Goal: Information Seeking & Learning: Learn about a topic

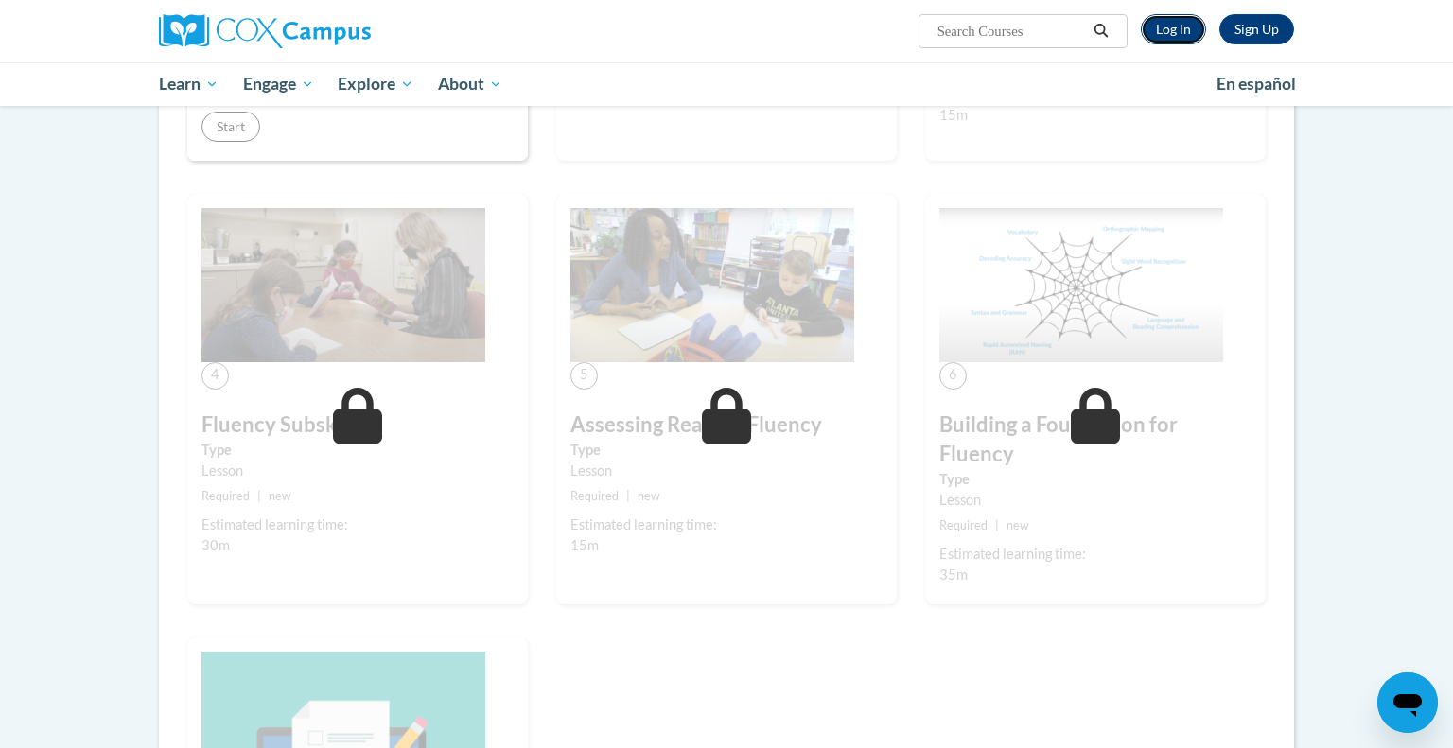
click at [1164, 23] on link "Log In" at bounding box center [1172, 29] width 65 height 30
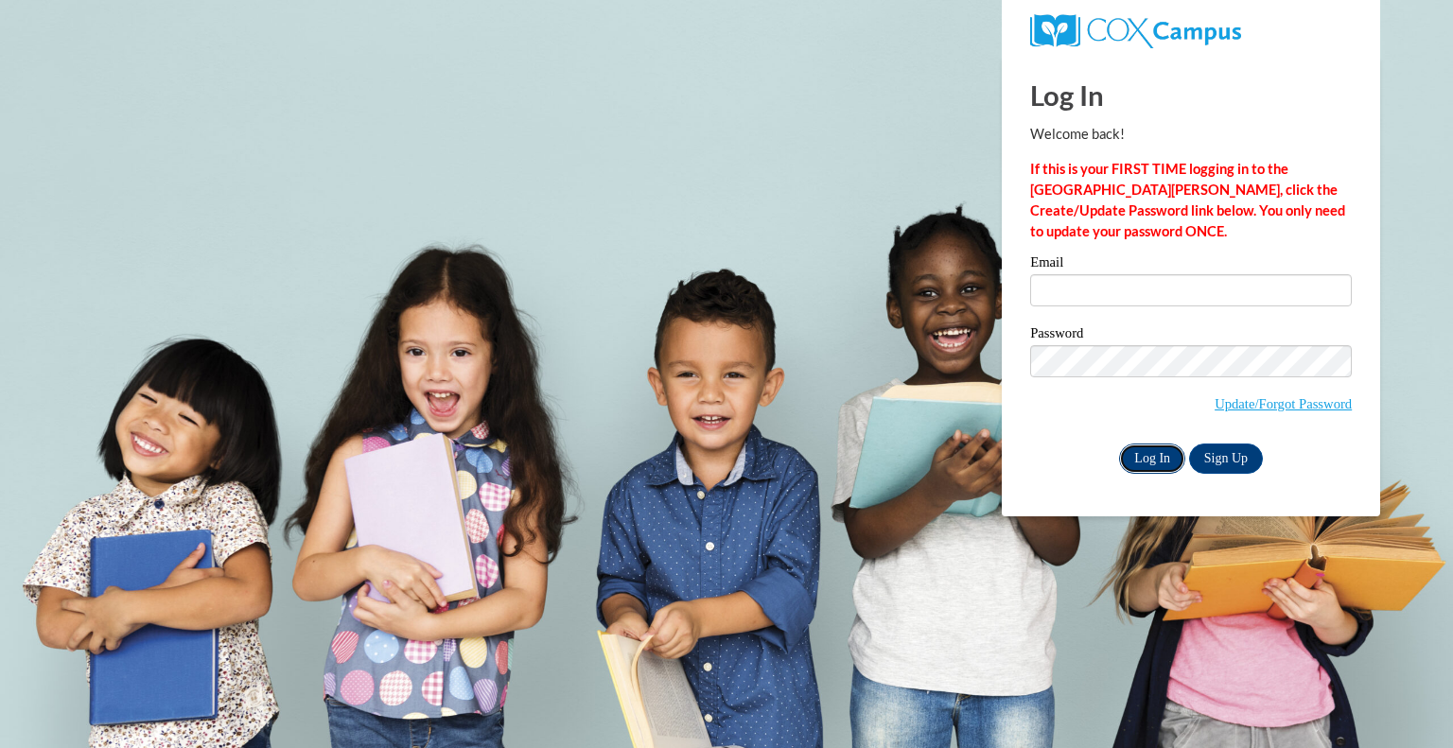
click at [1155, 451] on input "Log In" at bounding box center [1152, 459] width 66 height 30
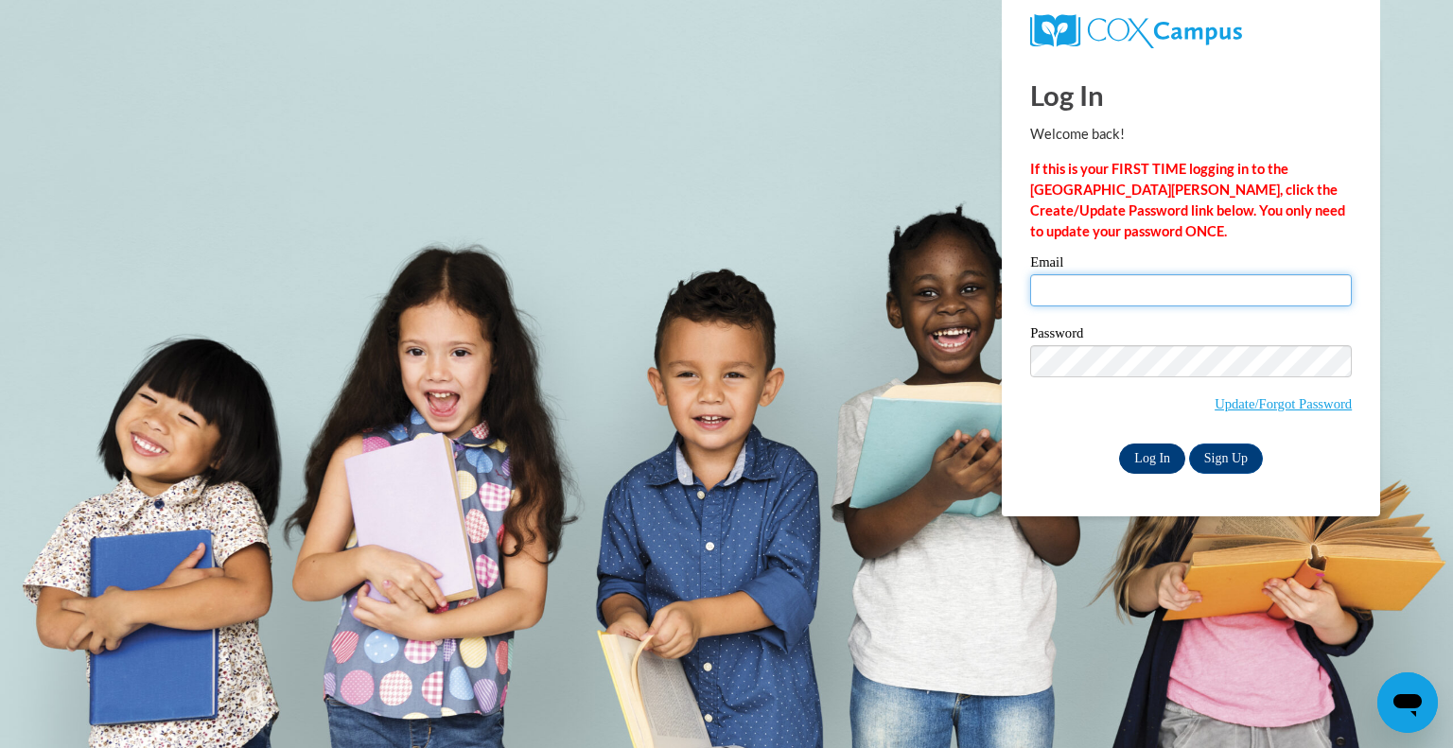
type input "kkuntz@whitnall.com"
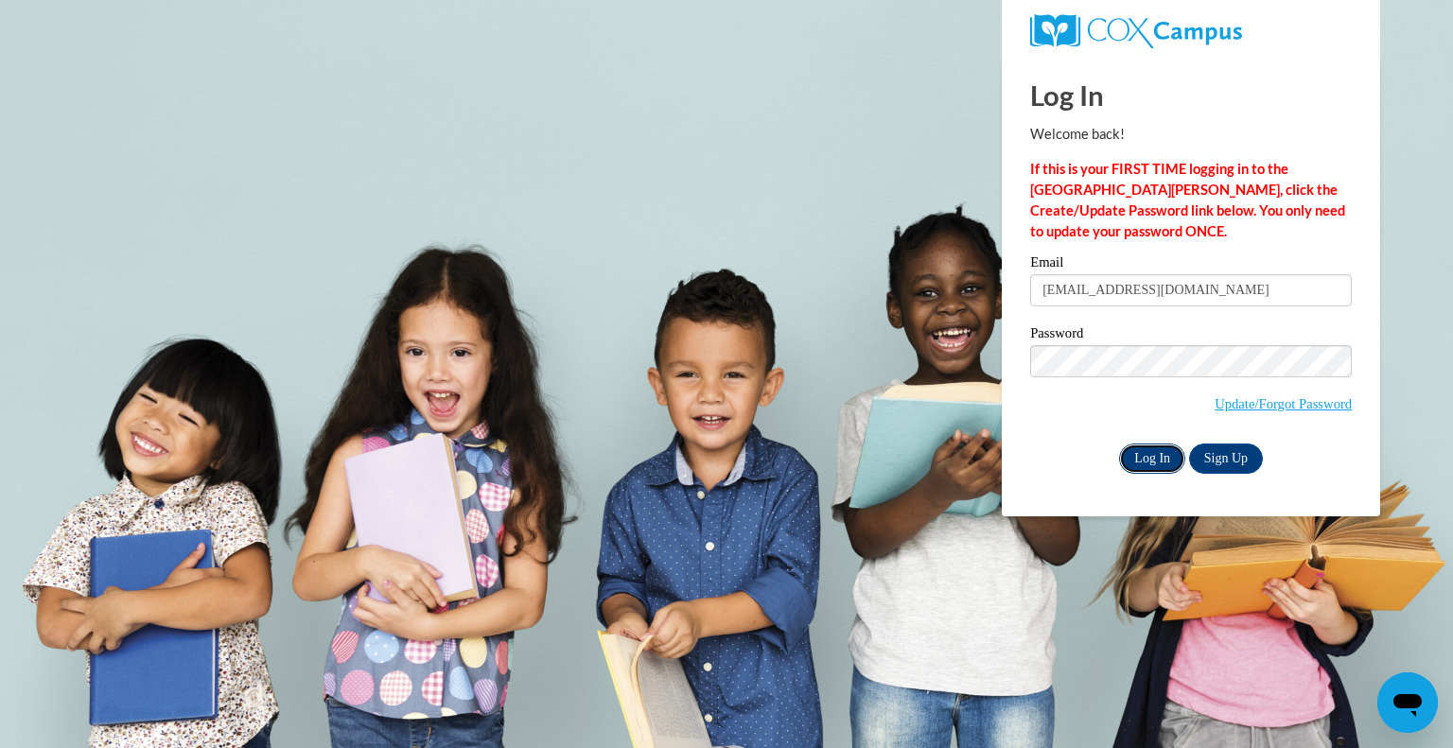
click at [1148, 448] on input "Log In" at bounding box center [1152, 459] width 66 height 30
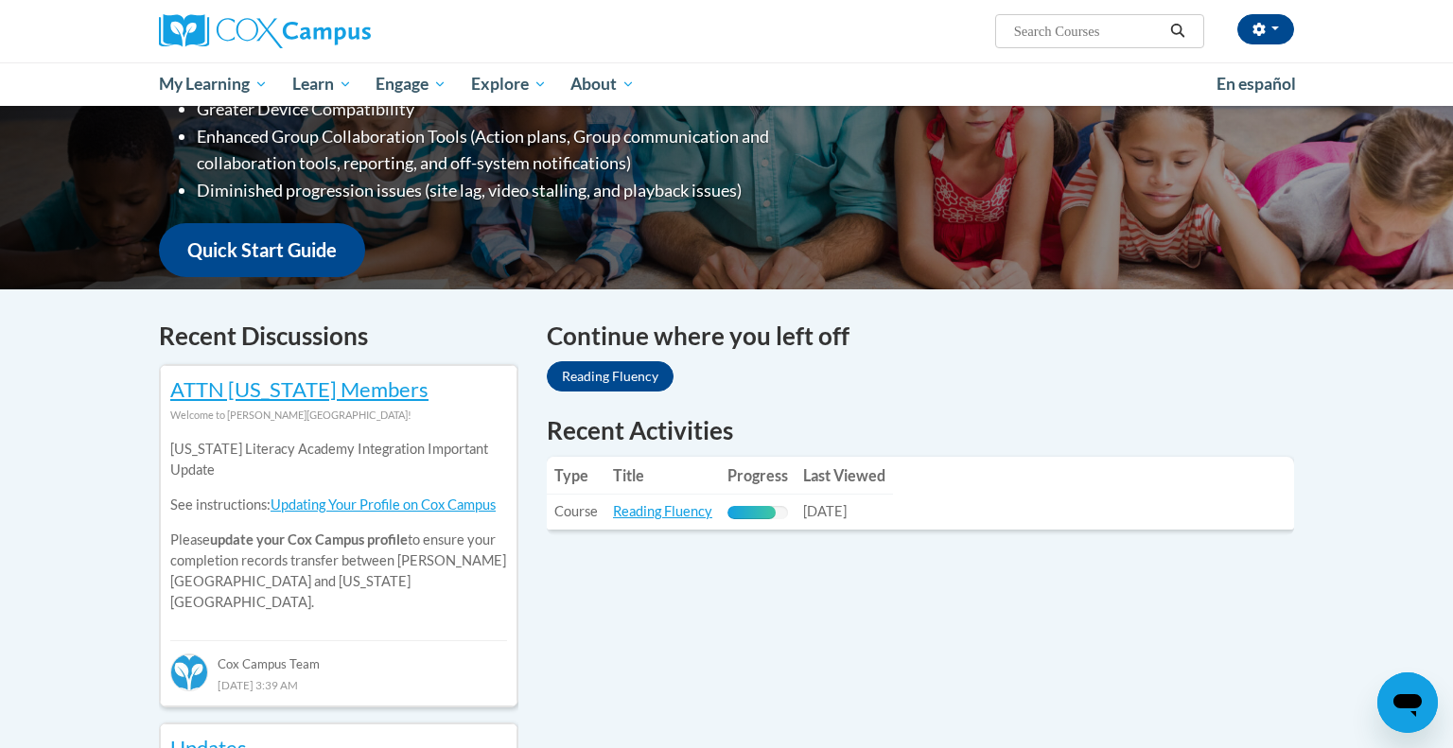
scroll to position [378, 0]
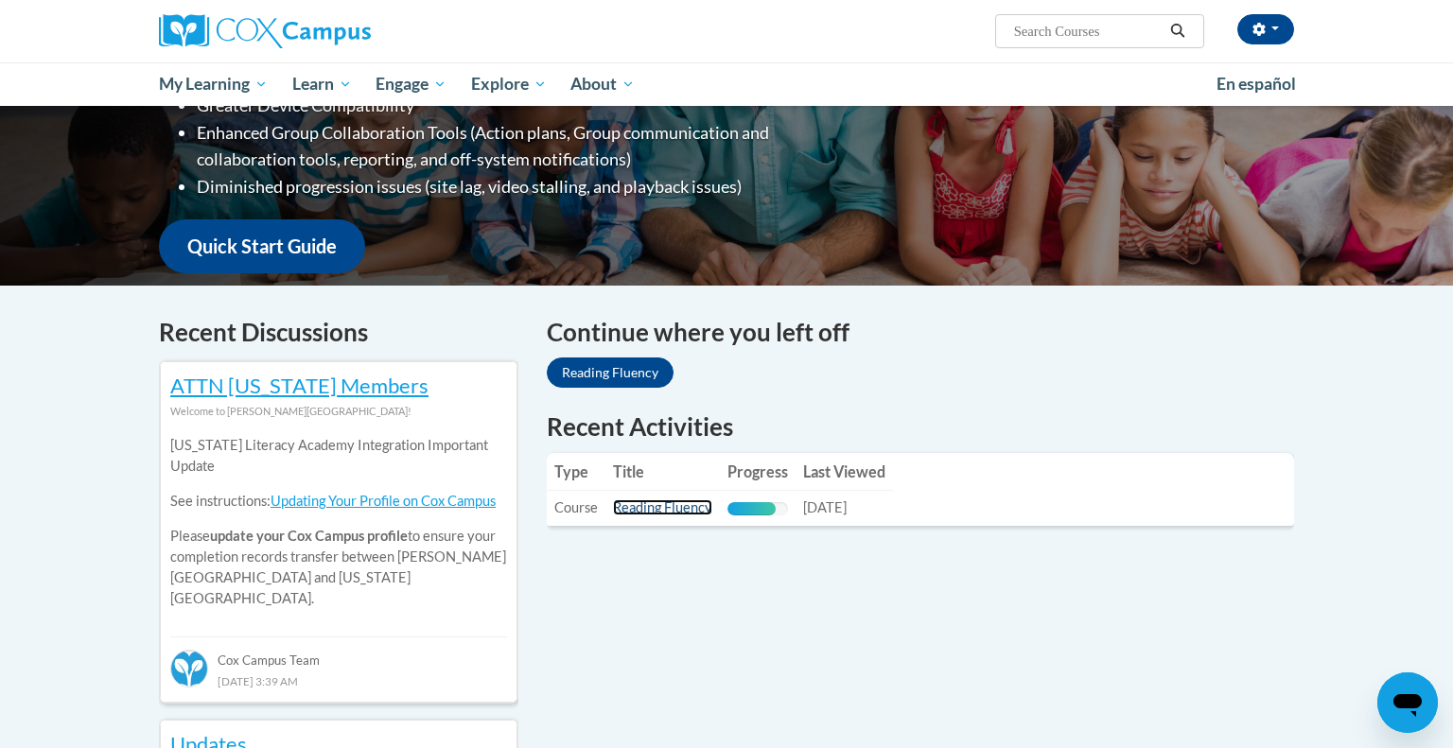
click at [688, 508] on link "Reading Fluency" at bounding box center [662, 507] width 99 height 16
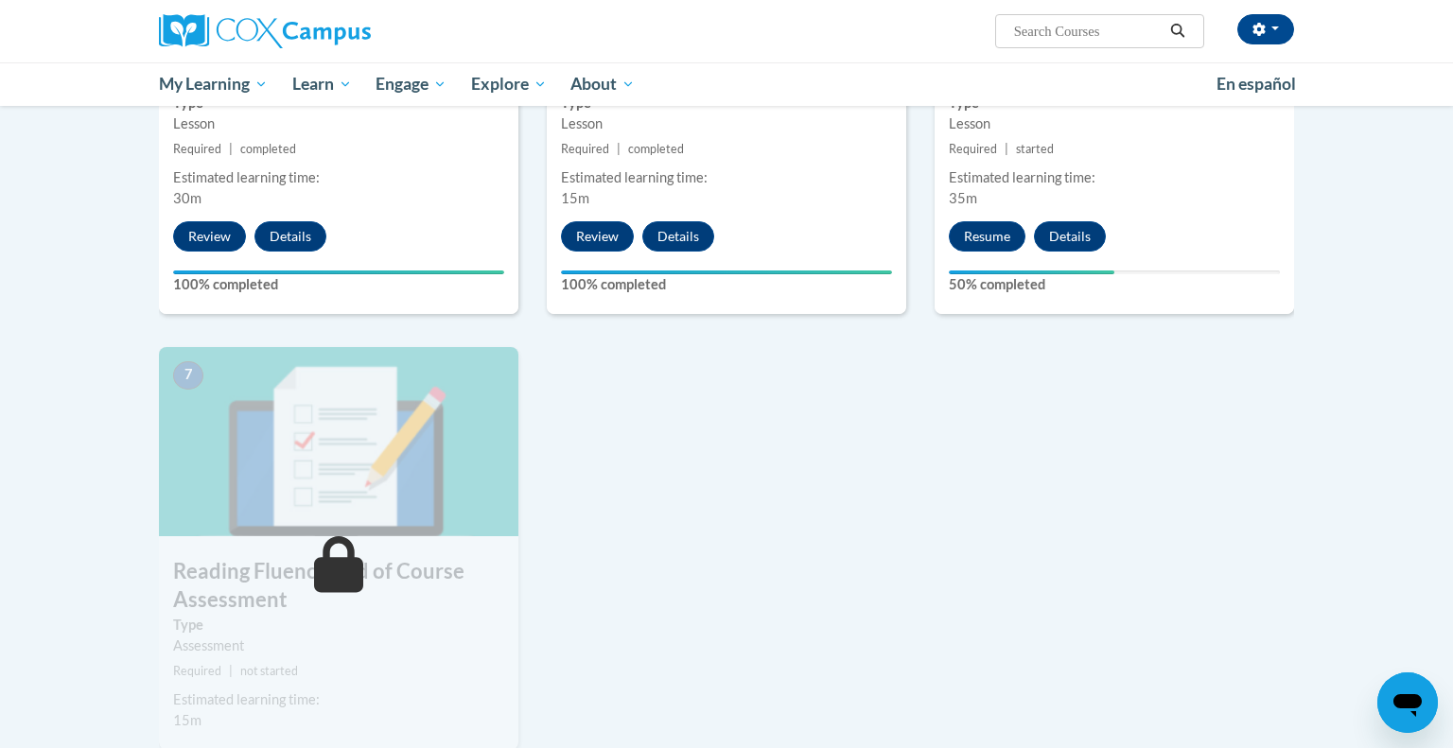
scroll to position [1138, 0]
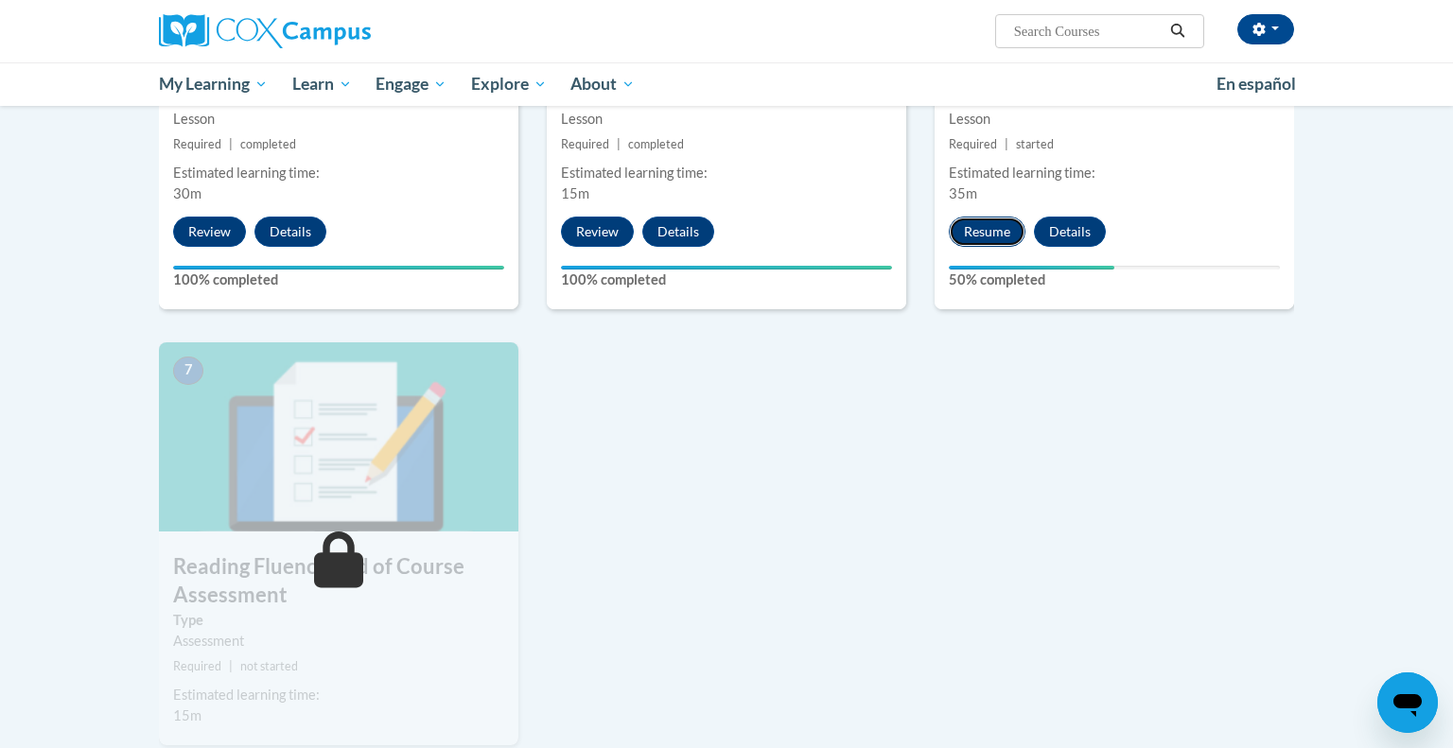
click at [990, 232] on button "Resume" at bounding box center [987, 232] width 77 height 30
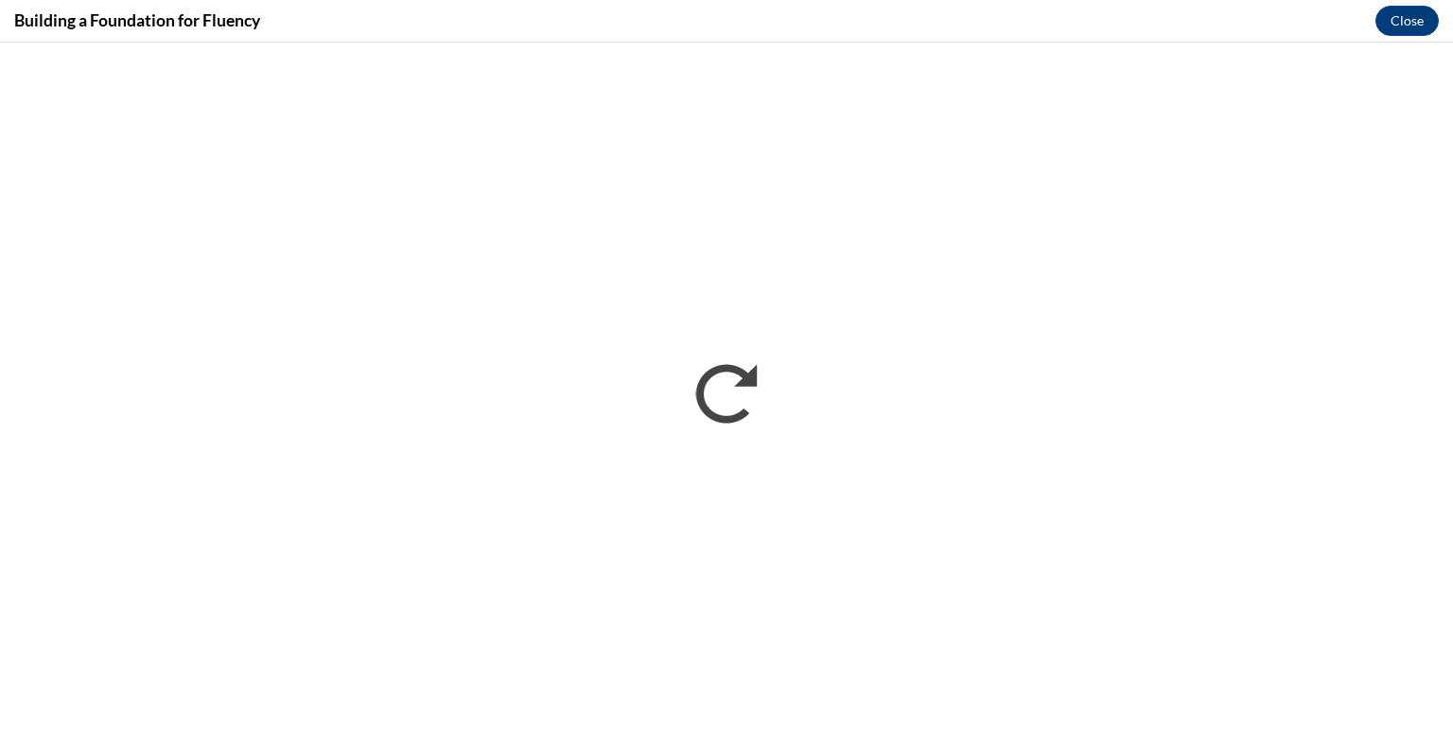
scroll to position [0, 0]
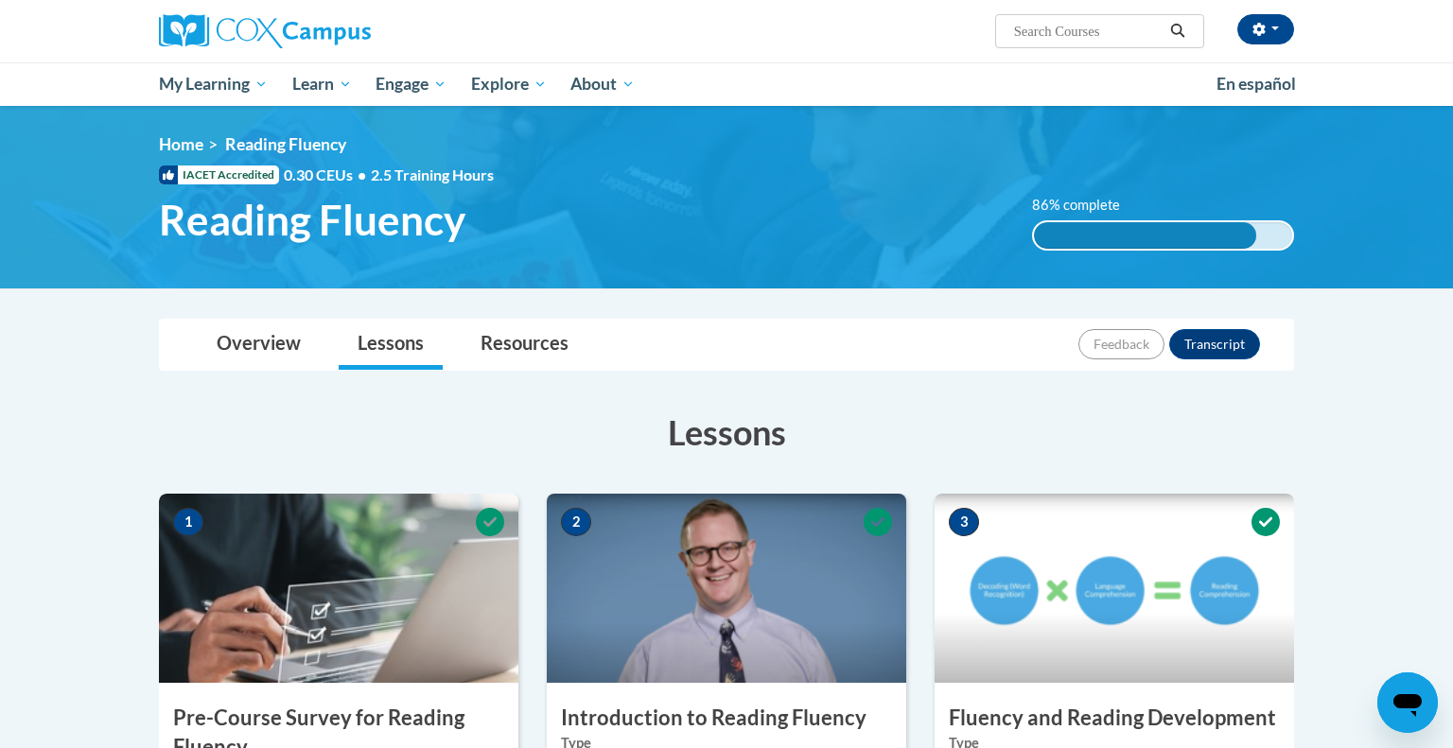
click at [984, 357] on div "Overview Lessons Resources Feedback Transcript" at bounding box center [726, 345] width 1105 height 50
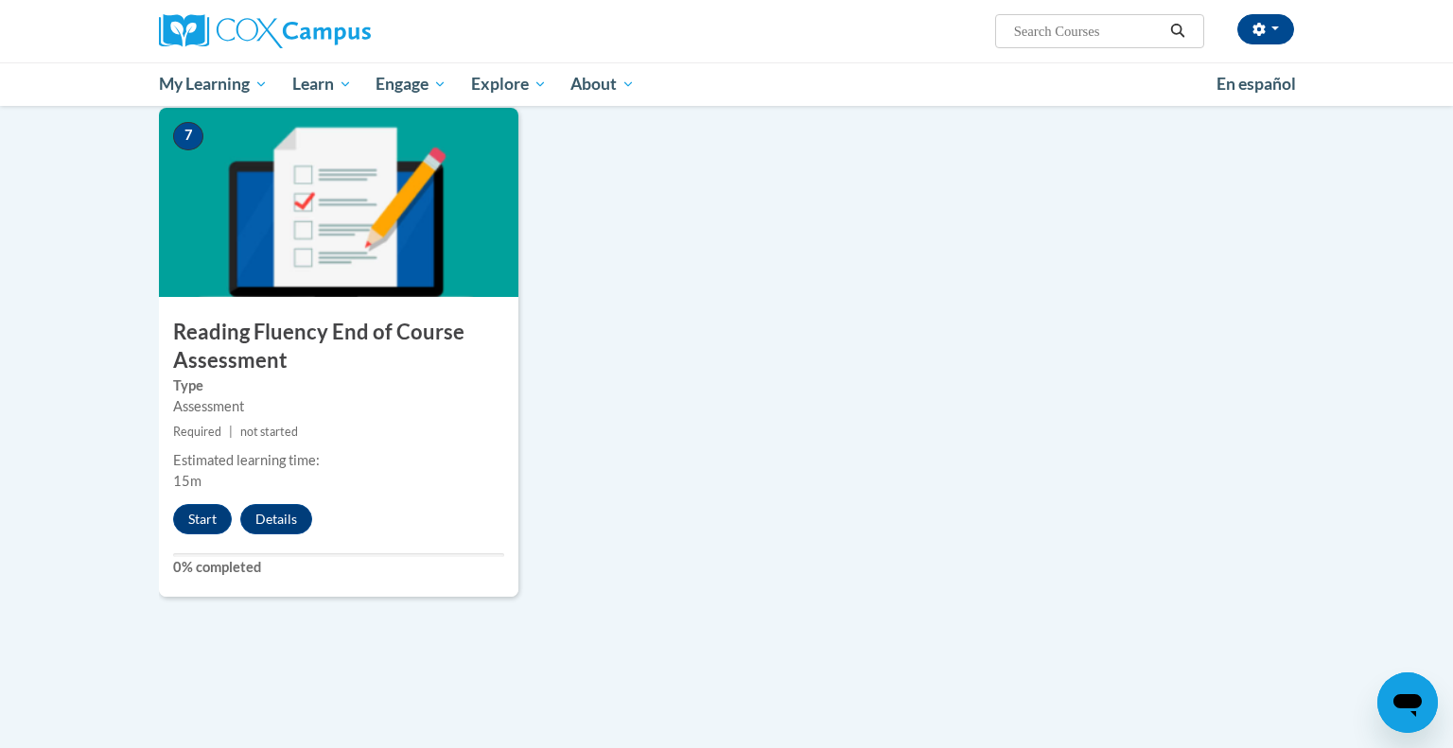
scroll to position [1384, 0]
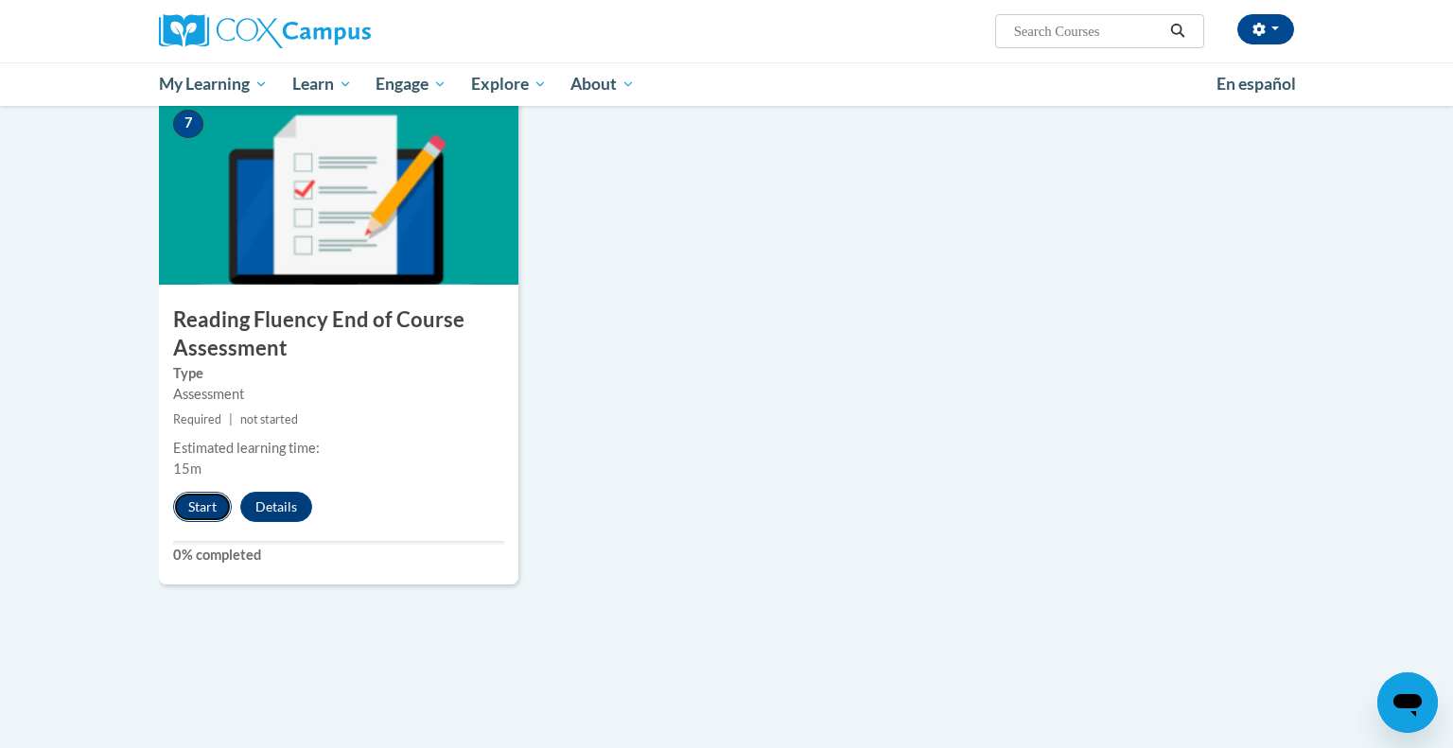
click at [204, 508] on button "Start" at bounding box center [202, 507] width 59 height 30
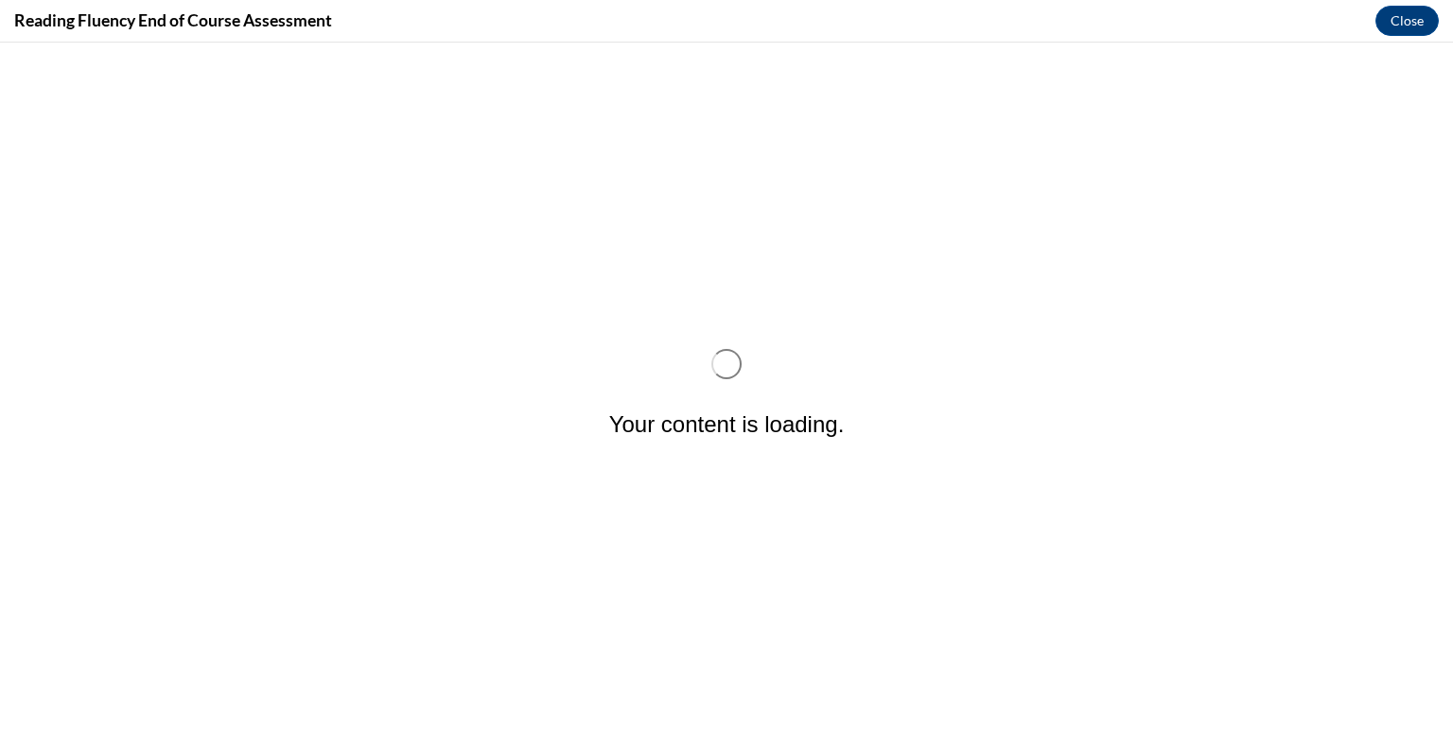
scroll to position [0, 0]
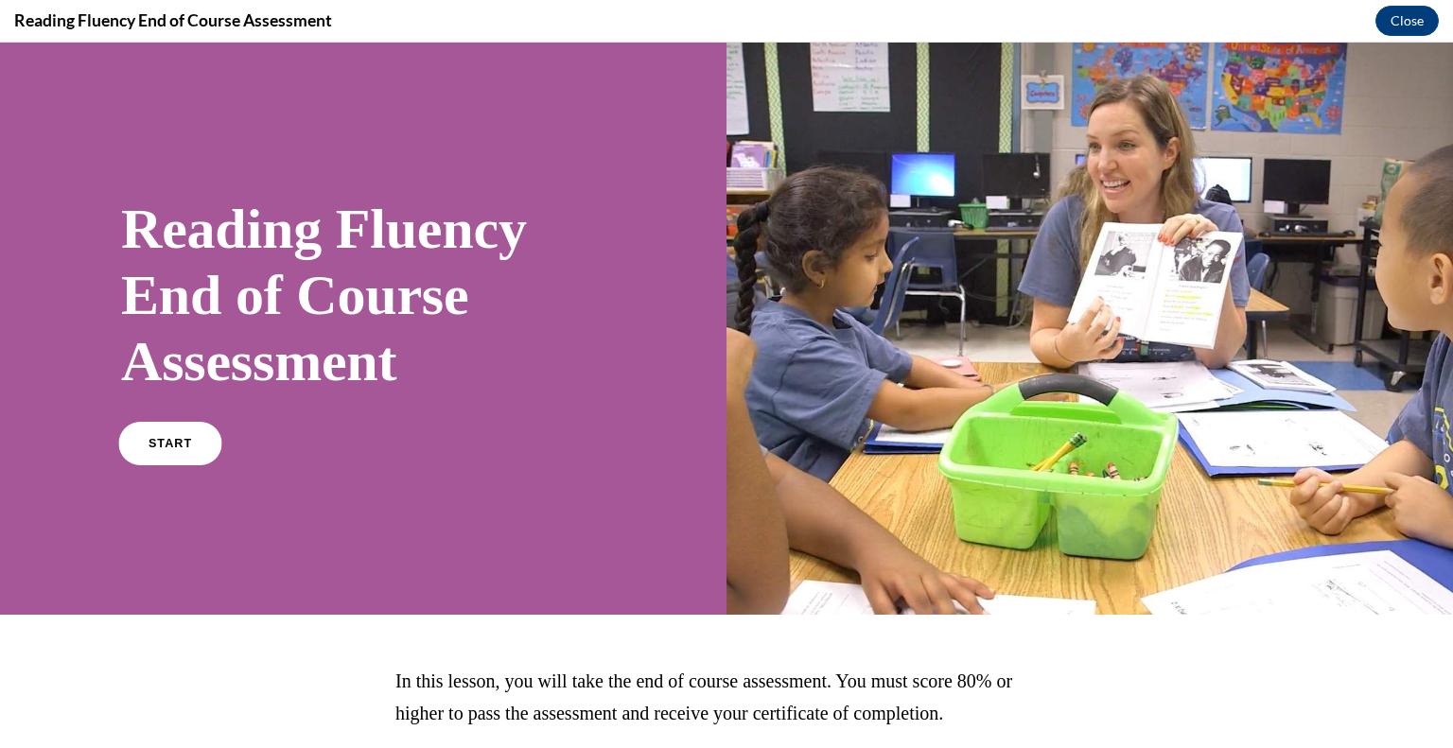
click at [170, 431] on link "START" at bounding box center [169, 444] width 103 height 44
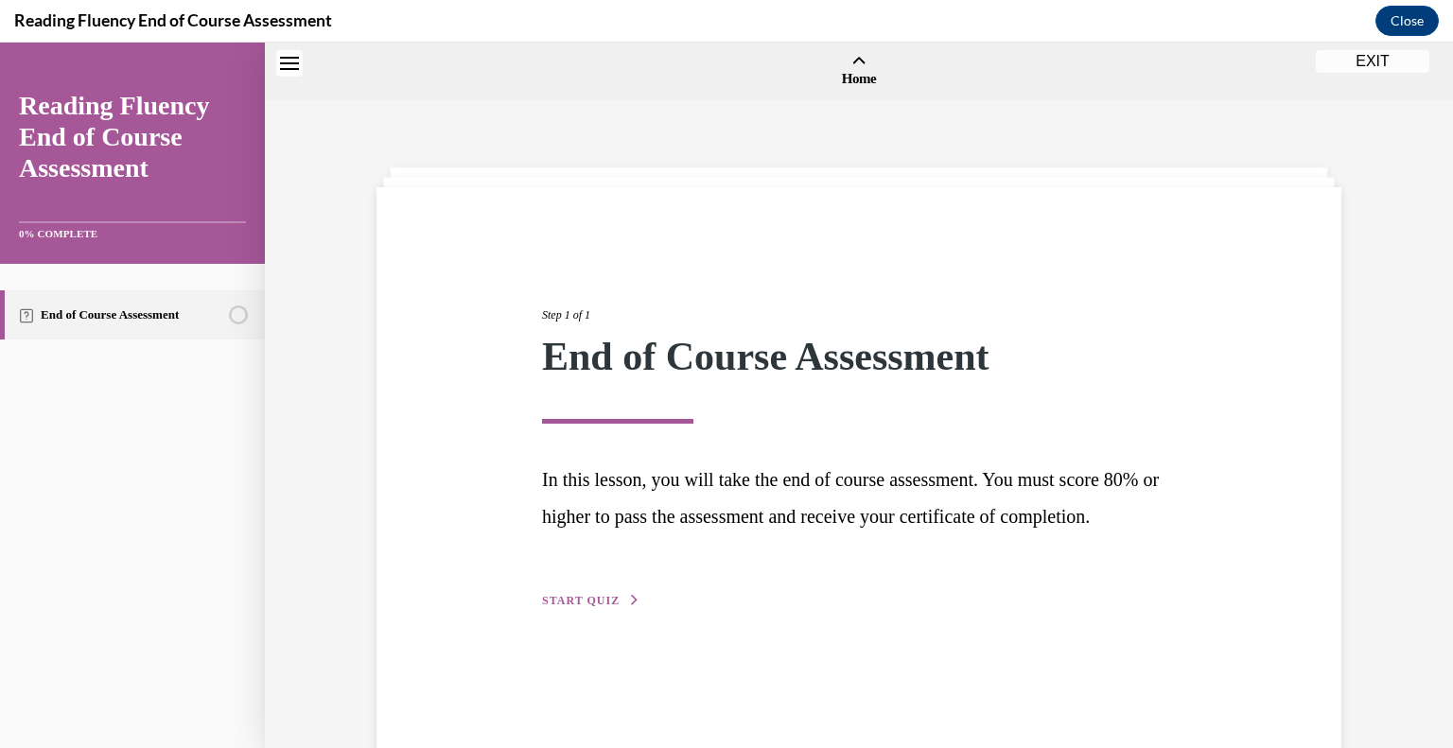
scroll to position [59, 0]
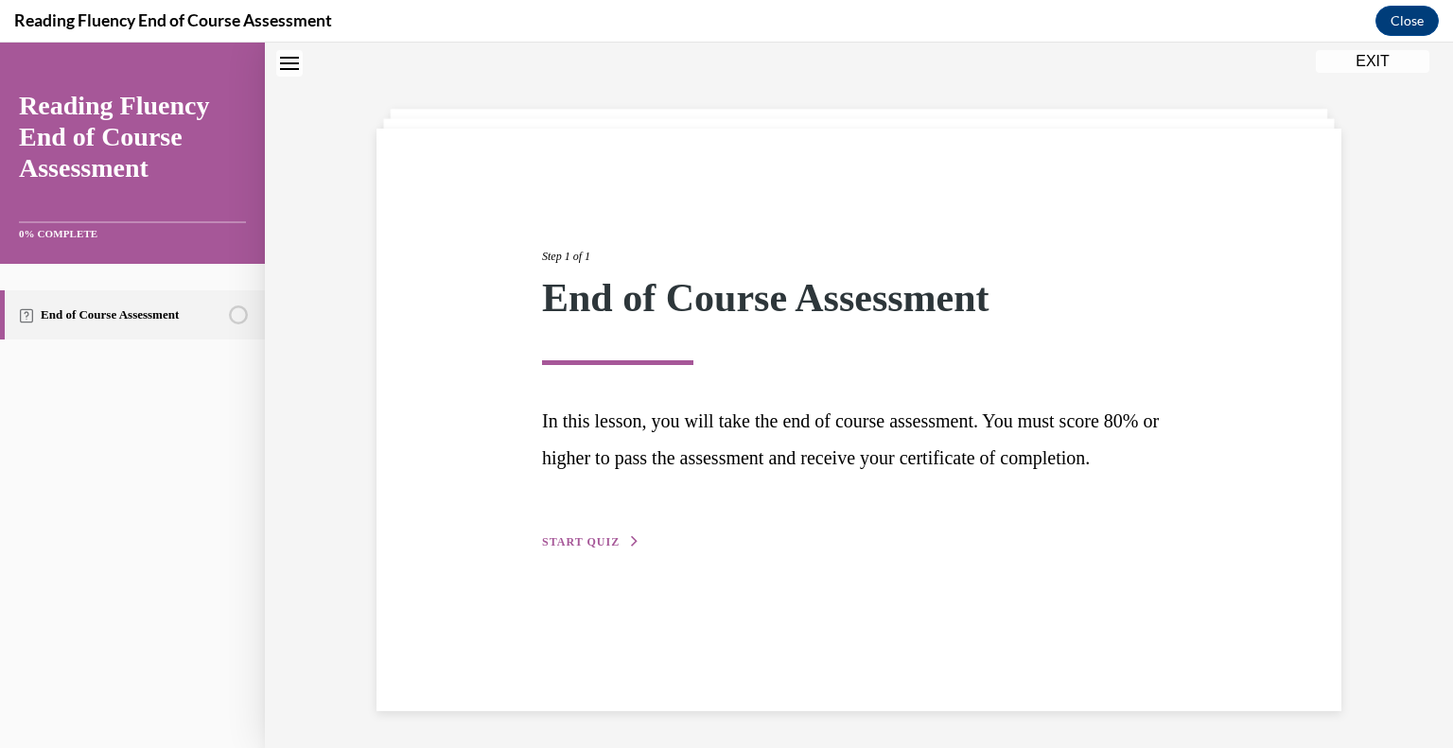
click at [582, 548] on span "START QUIZ" at bounding box center [581, 541] width 78 height 13
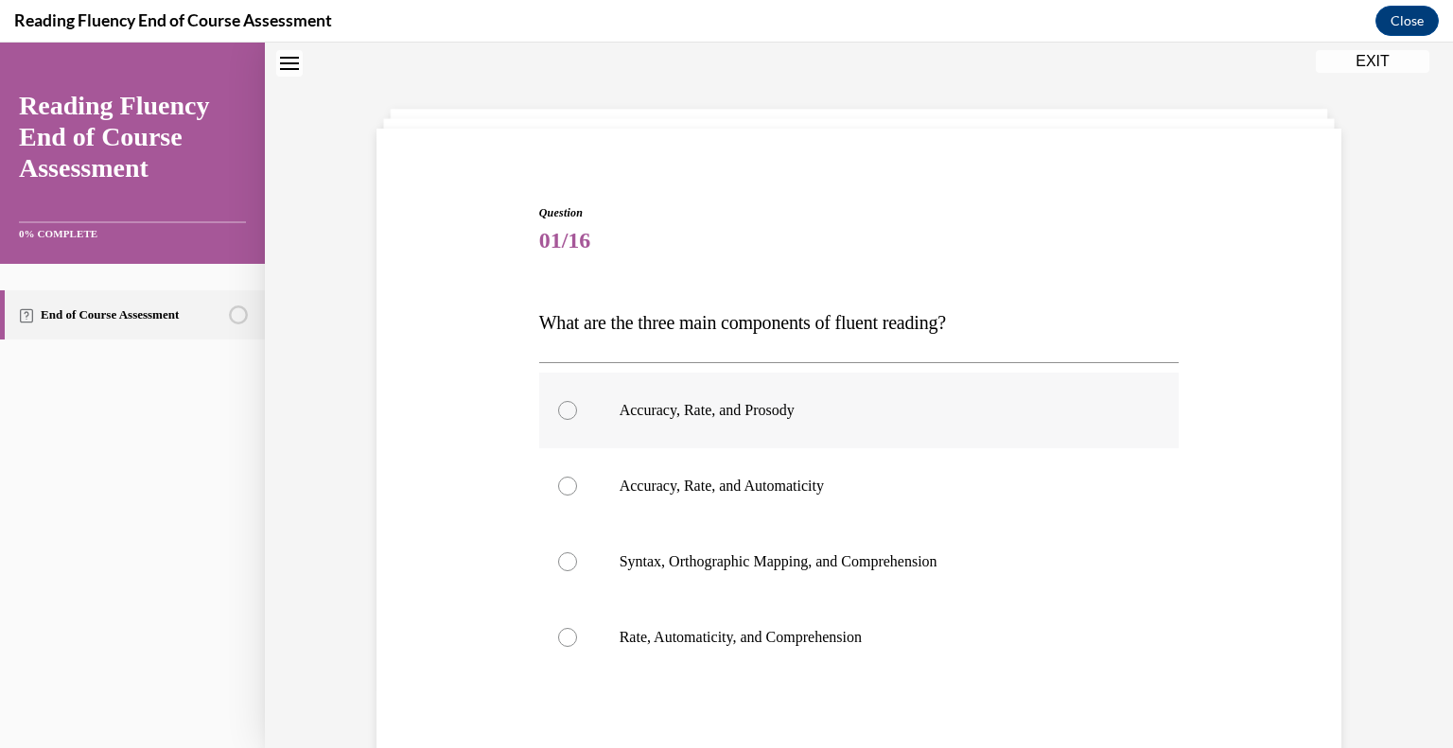
click at [710, 411] on p "Accuracy, Rate, and Prosody" at bounding box center [875, 410] width 513 height 19
click at [577, 411] on input "Accuracy, Rate, and Prosody" at bounding box center [567, 410] width 19 height 19
radio input "true"
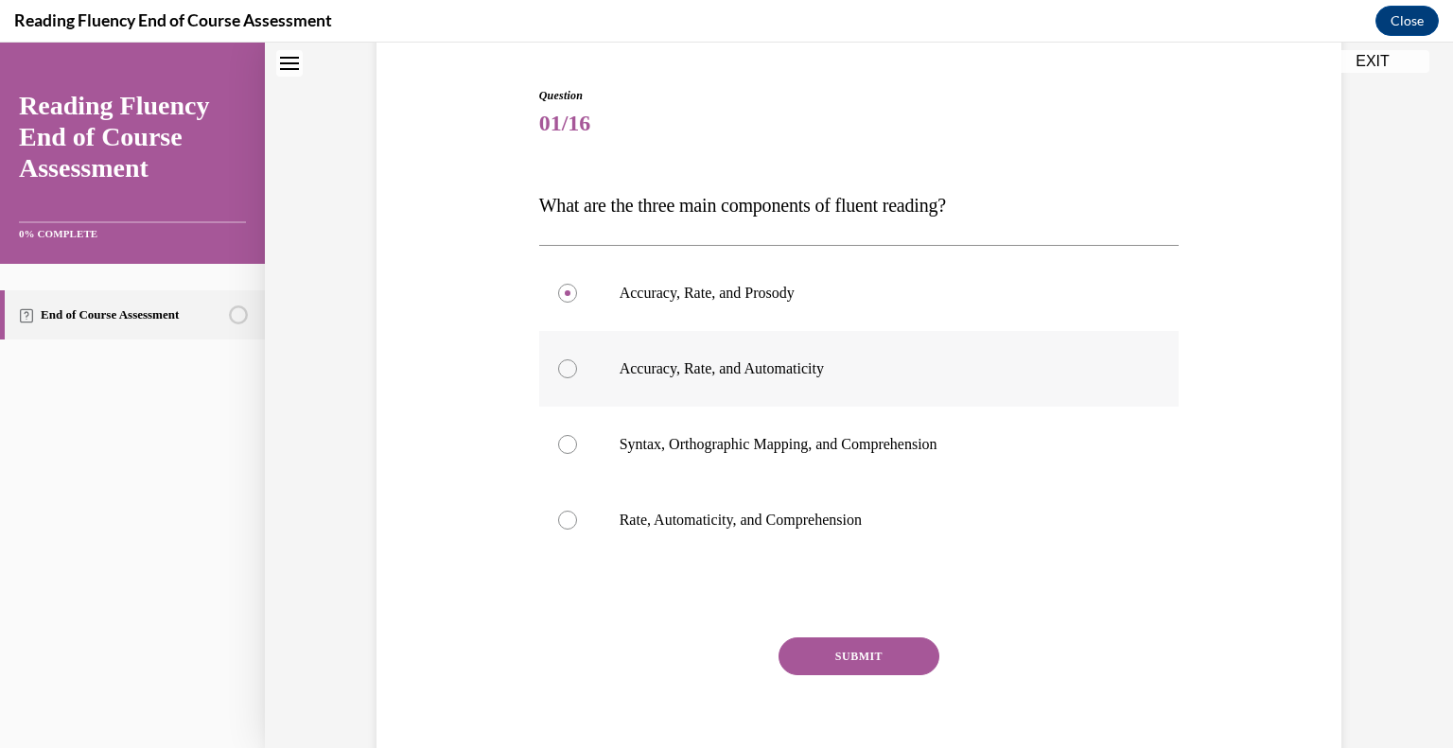
scroll to position [179, 0]
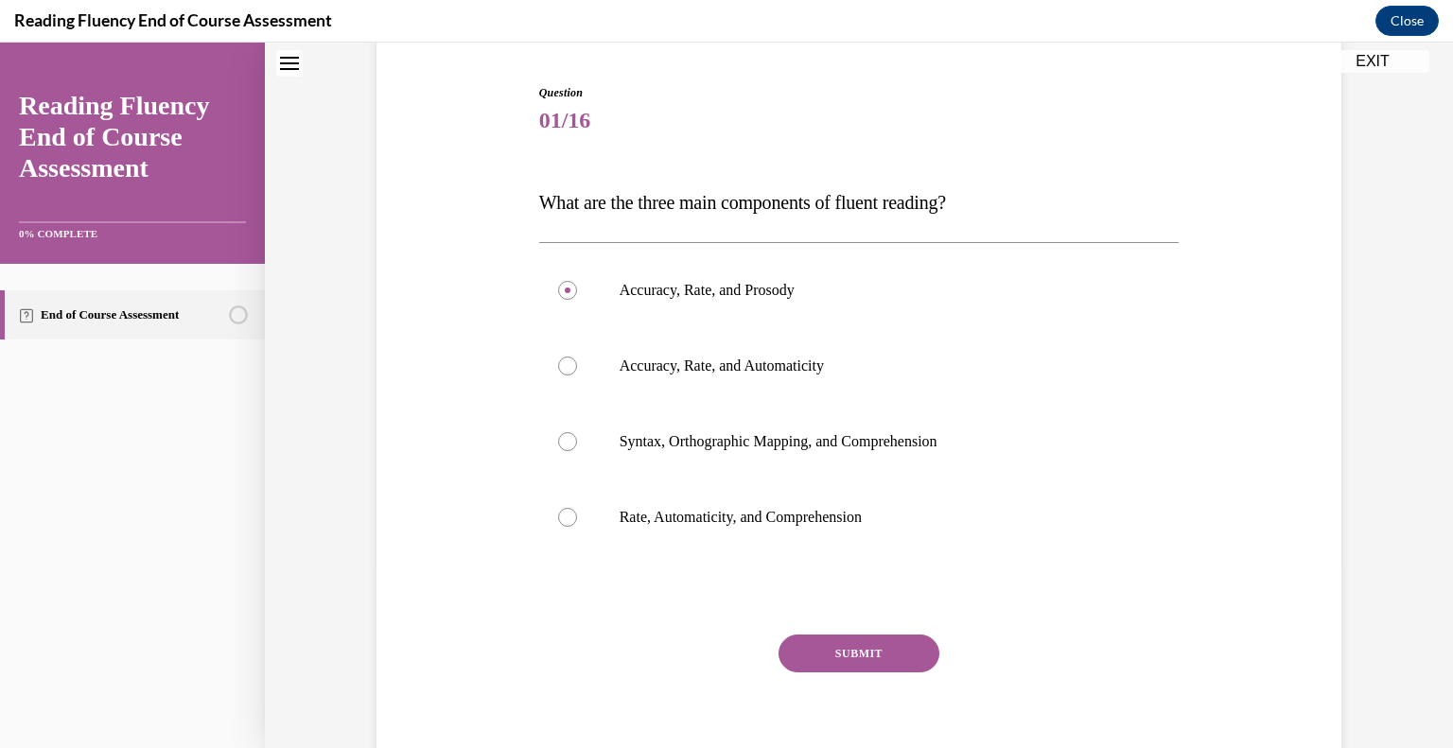
click at [903, 656] on button "SUBMIT" at bounding box center [858, 654] width 161 height 38
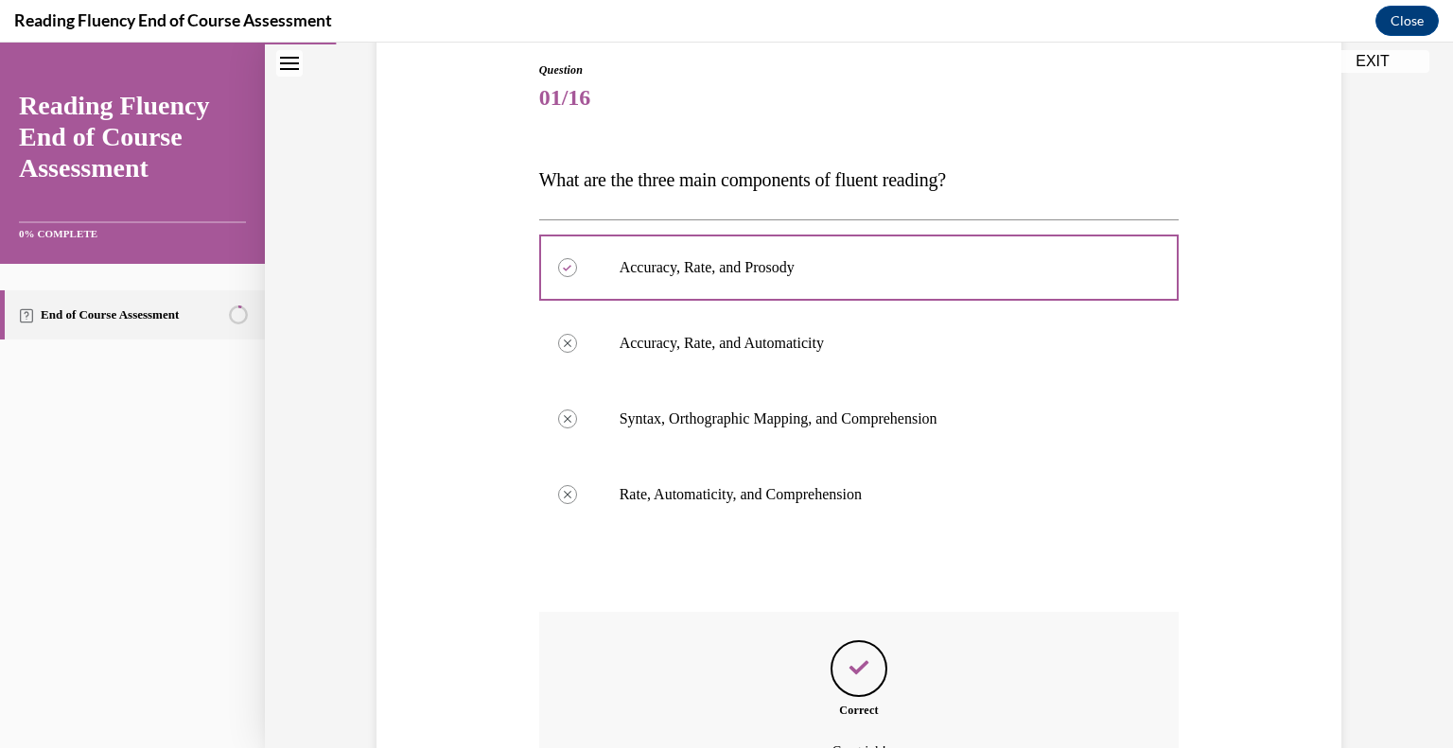
scroll to position [410, 0]
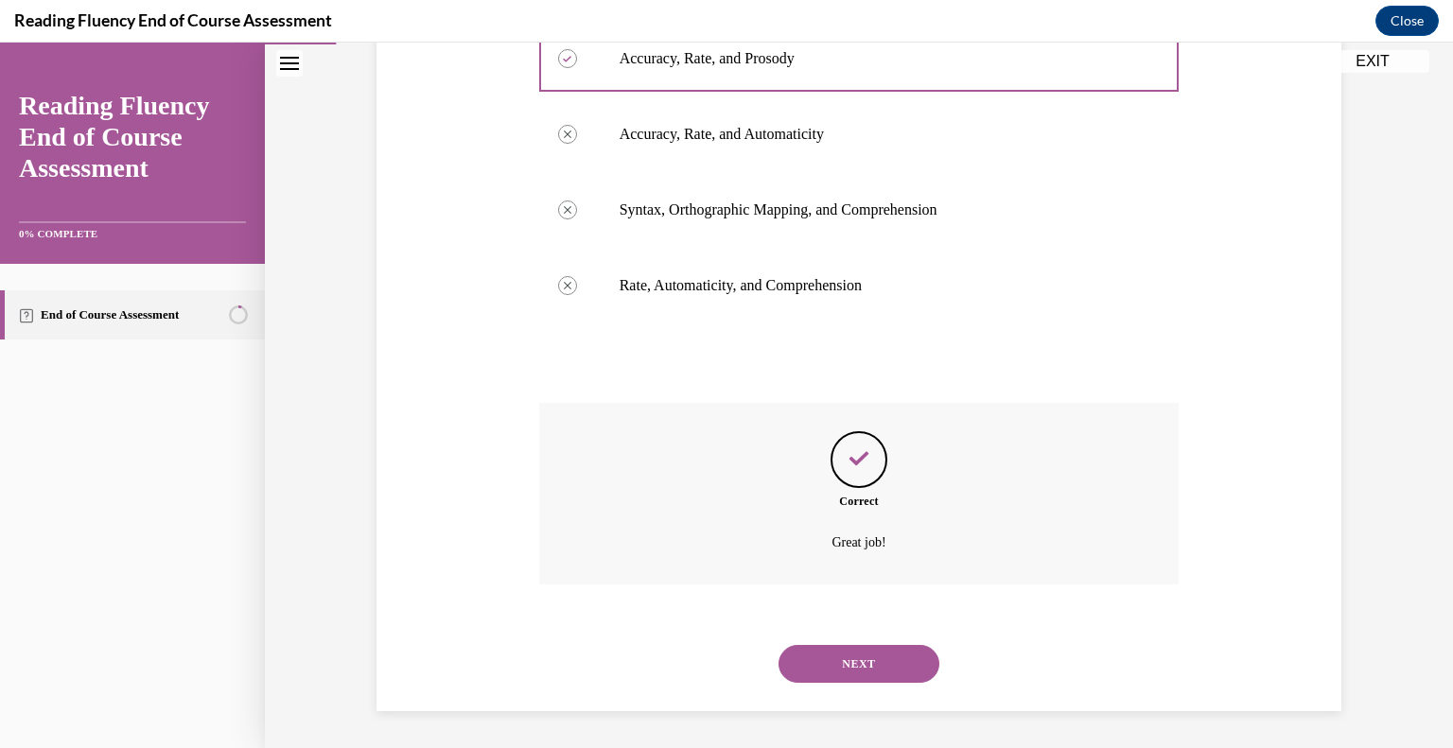
click at [904, 665] on button "NEXT" at bounding box center [858, 664] width 161 height 38
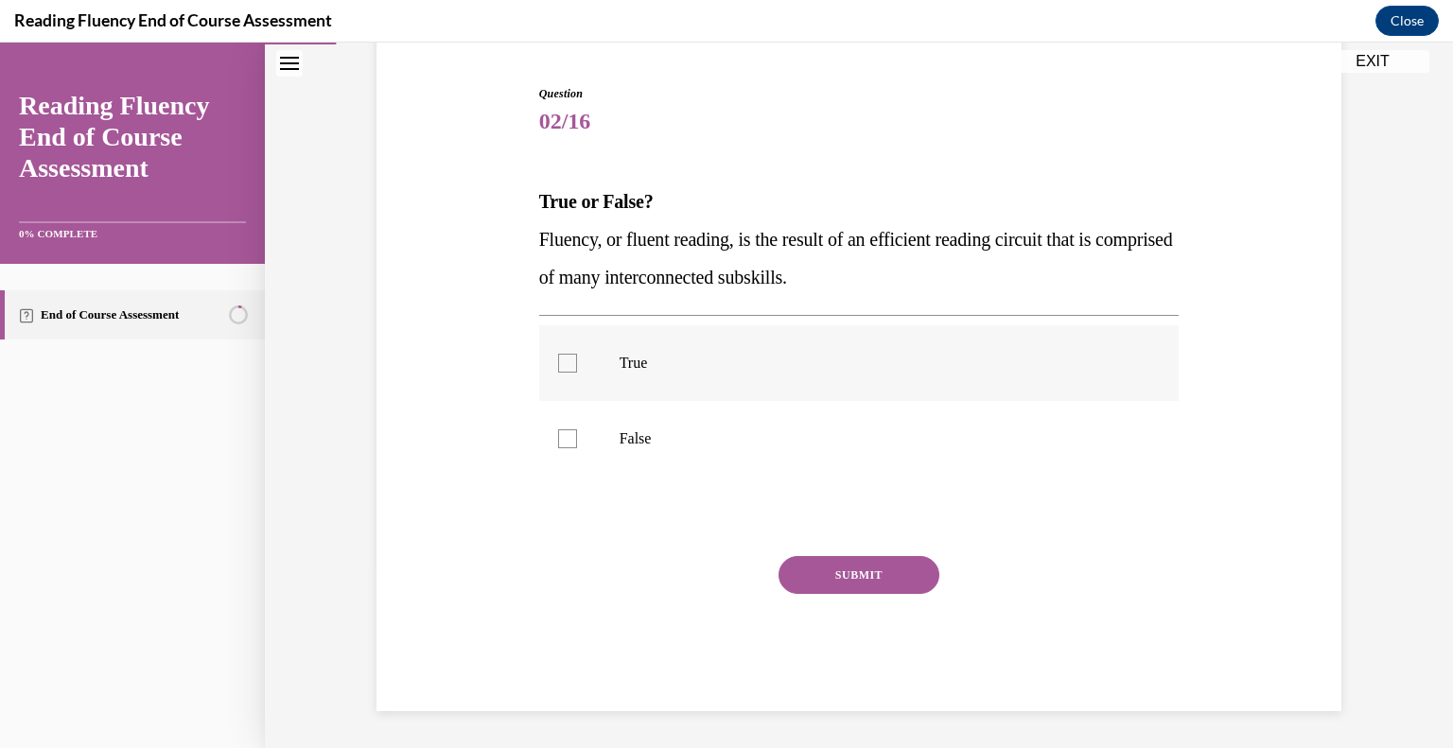
click at [604, 377] on label "True" at bounding box center [859, 363] width 640 height 76
click at [577, 373] on input "True" at bounding box center [567, 363] width 19 height 19
checkbox input "true"
click at [880, 574] on button "SUBMIT" at bounding box center [858, 575] width 161 height 38
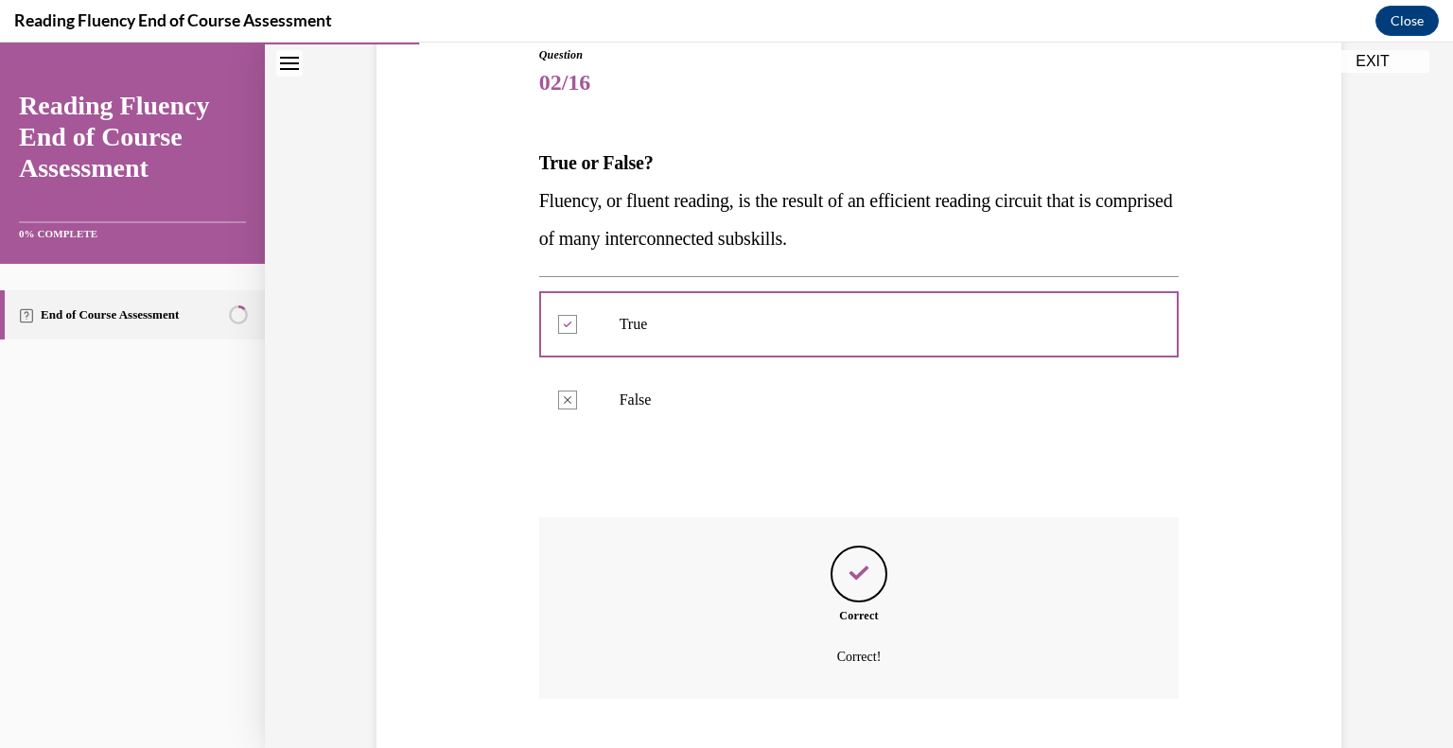
scroll to position [331, 0]
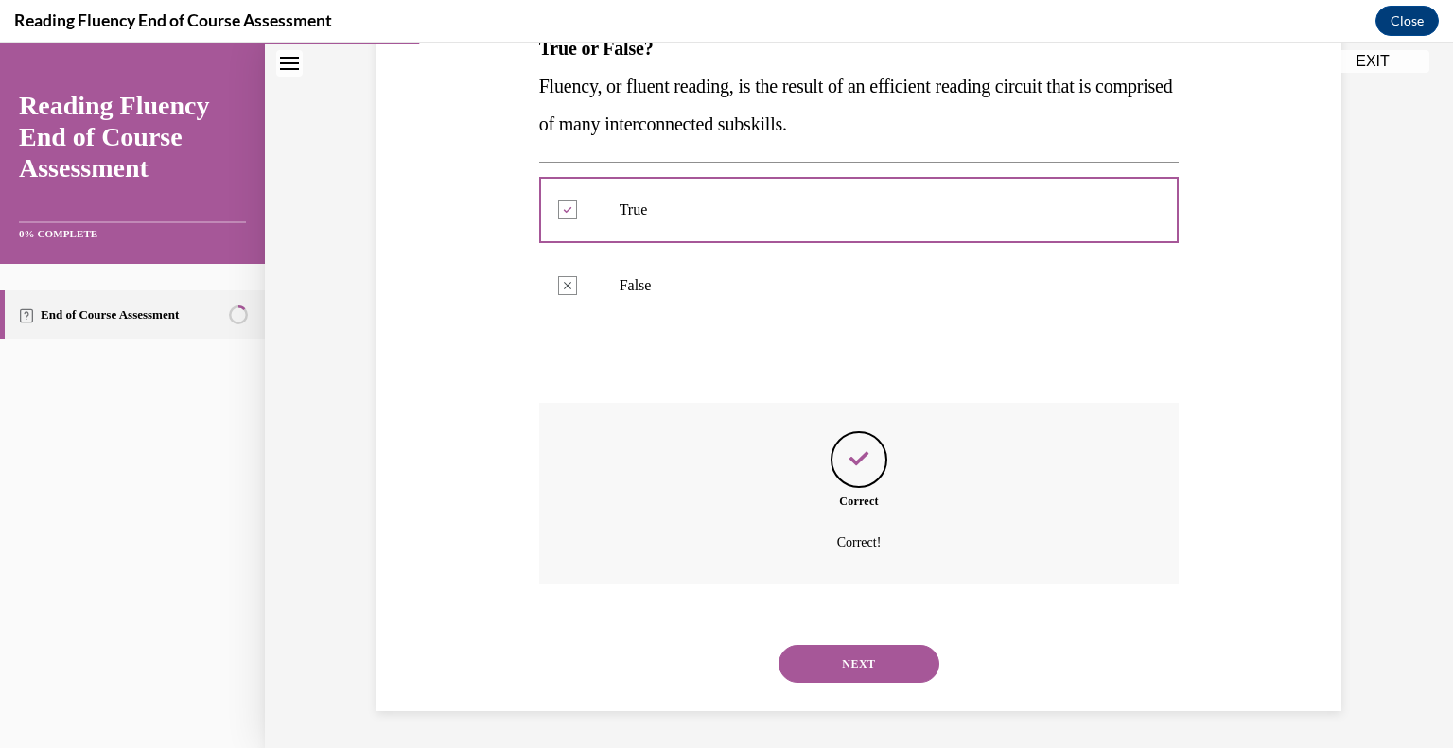
click at [879, 670] on button "NEXT" at bounding box center [858, 664] width 161 height 38
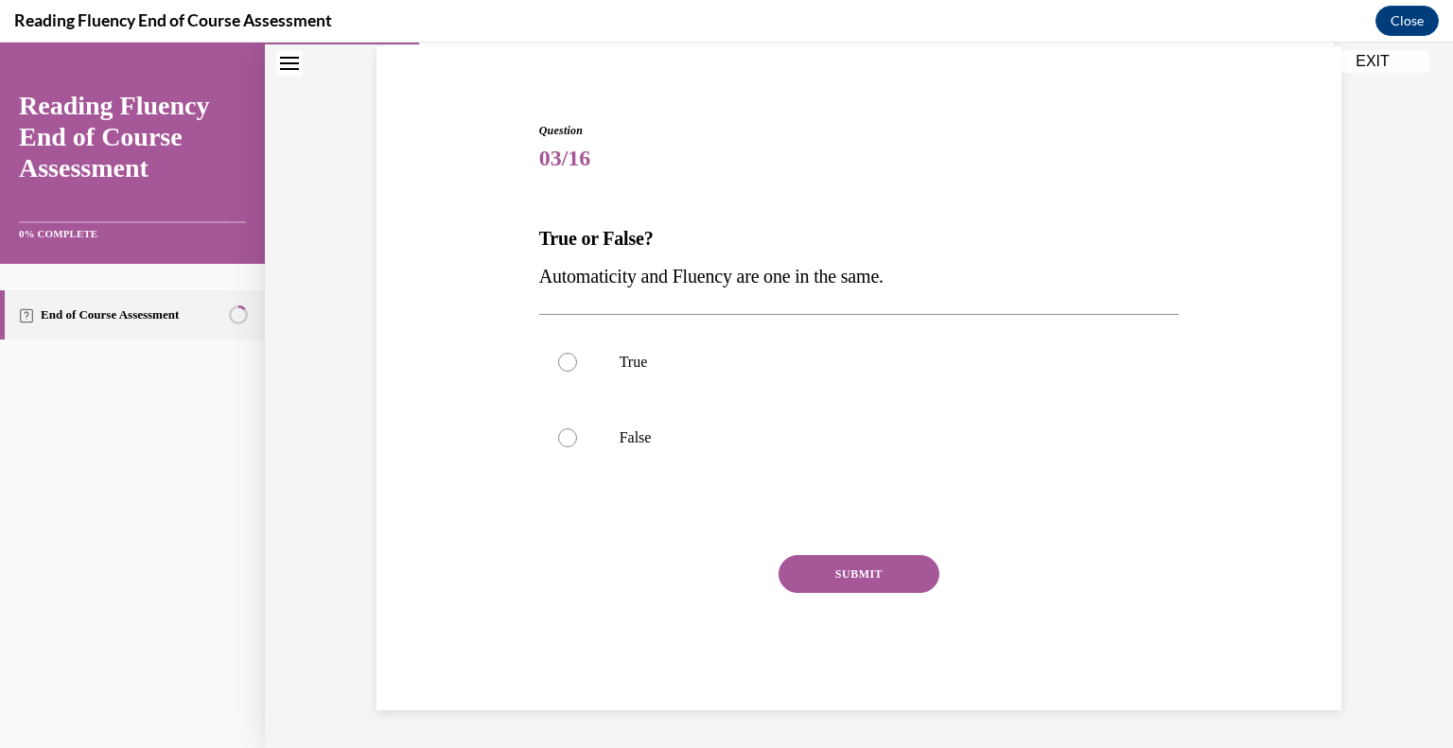
scroll to position [140, 0]
click at [640, 445] on p "False" at bounding box center [875, 438] width 513 height 19
click at [577, 445] on input "False" at bounding box center [567, 438] width 19 height 19
radio input "true"
click at [844, 583] on button "SUBMIT" at bounding box center [858, 575] width 161 height 38
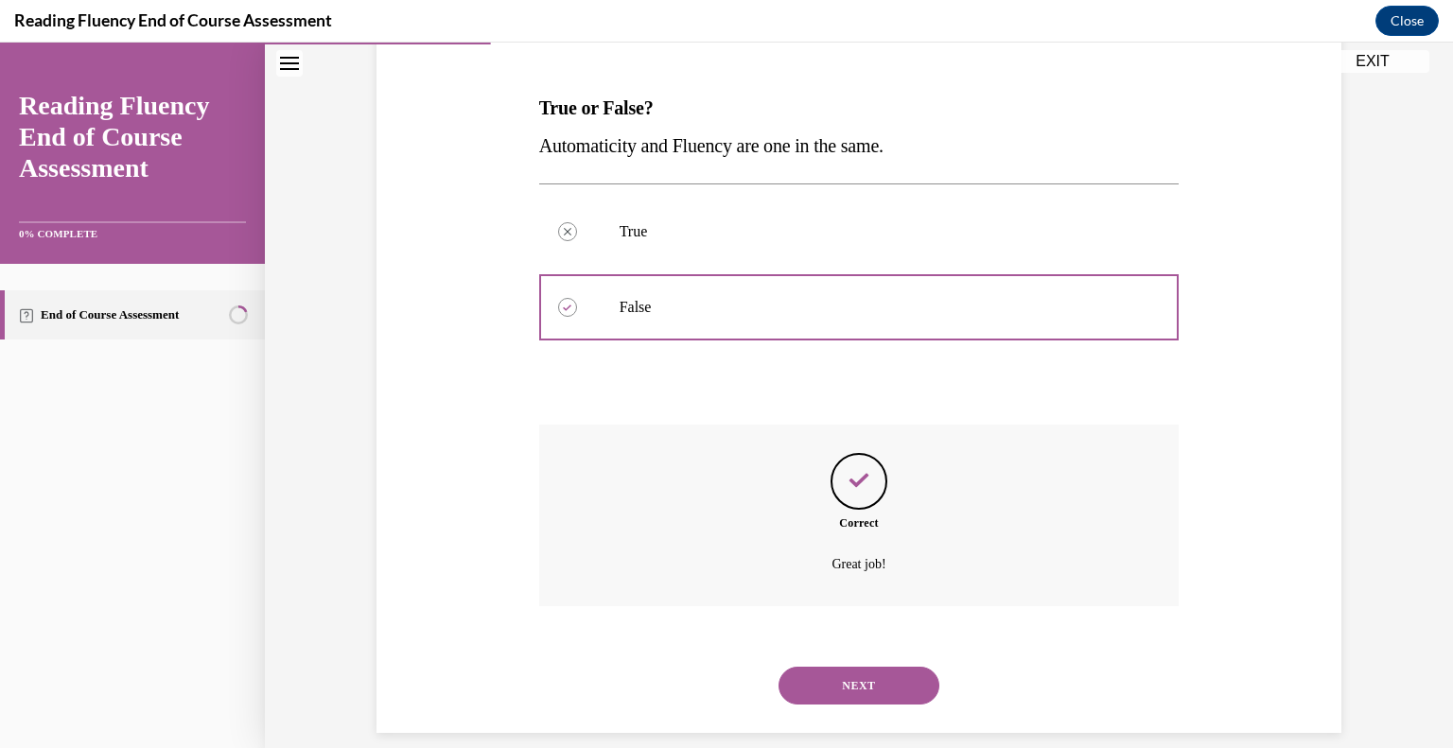
scroll to position [293, 0]
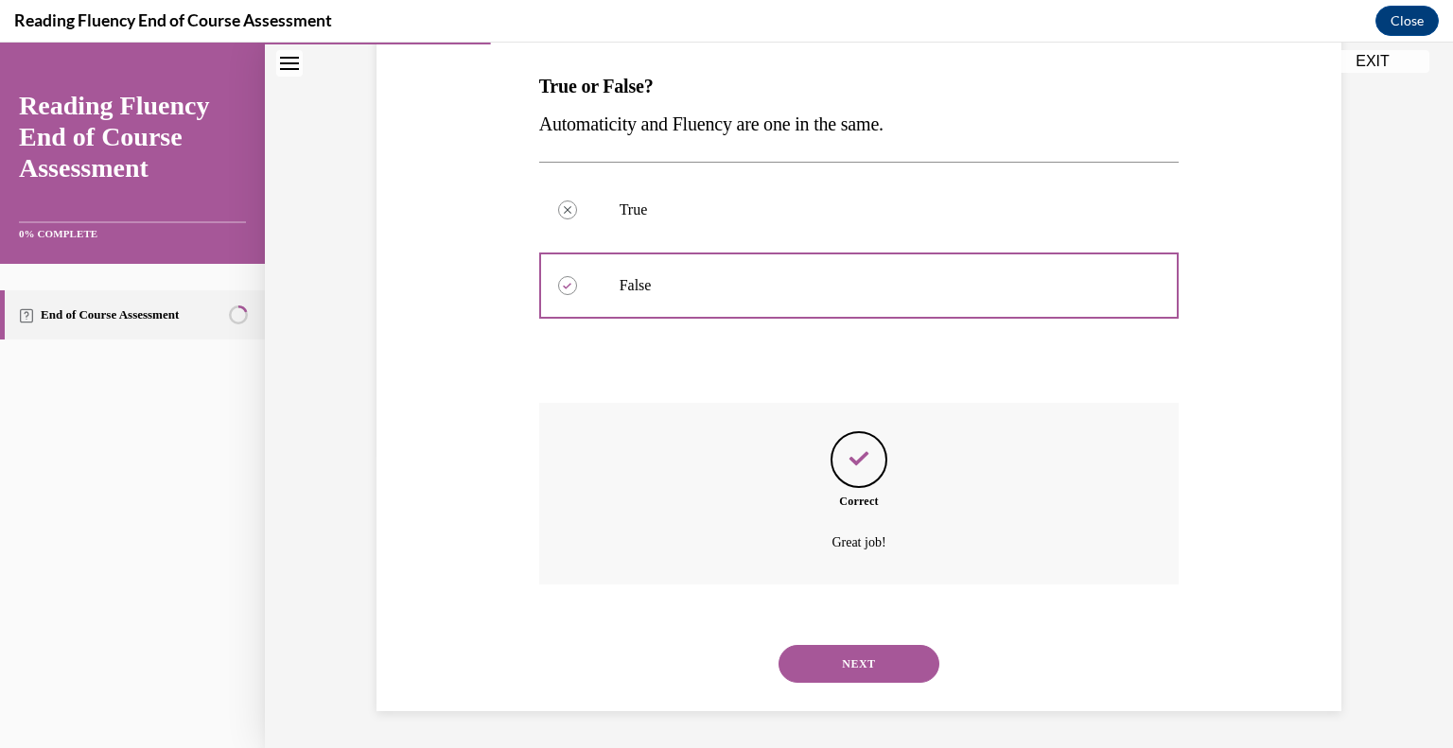
click at [882, 662] on button "NEXT" at bounding box center [858, 664] width 161 height 38
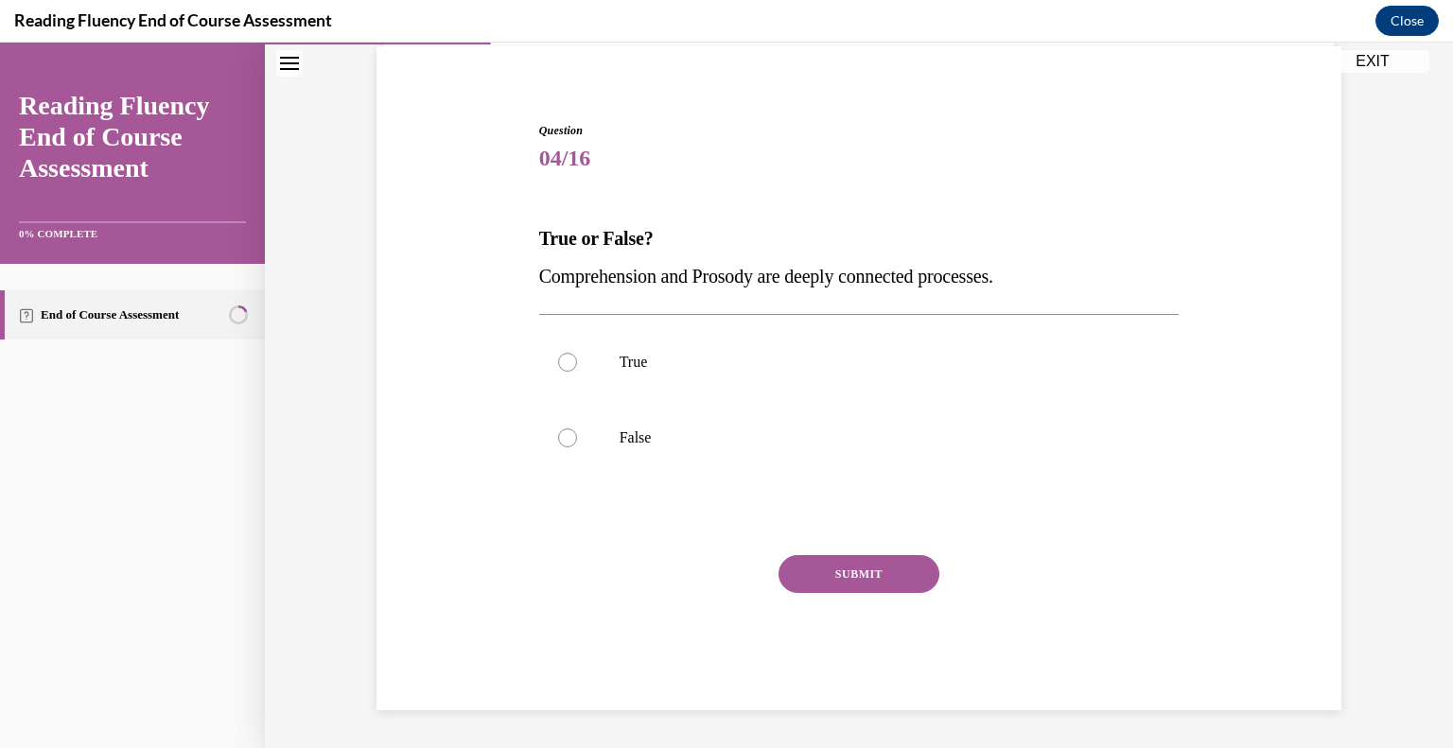
scroll to position [140, 0]
click at [656, 378] on label "True" at bounding box center [859, 363] width 640 height 76
click at [577, 373] on input "True" at bounding box center [567, 363] width 19 height 19
radio input "true"
click at [908, 586] on button "SUBMIT" at bounding box center [858, 575] width 161 height 38
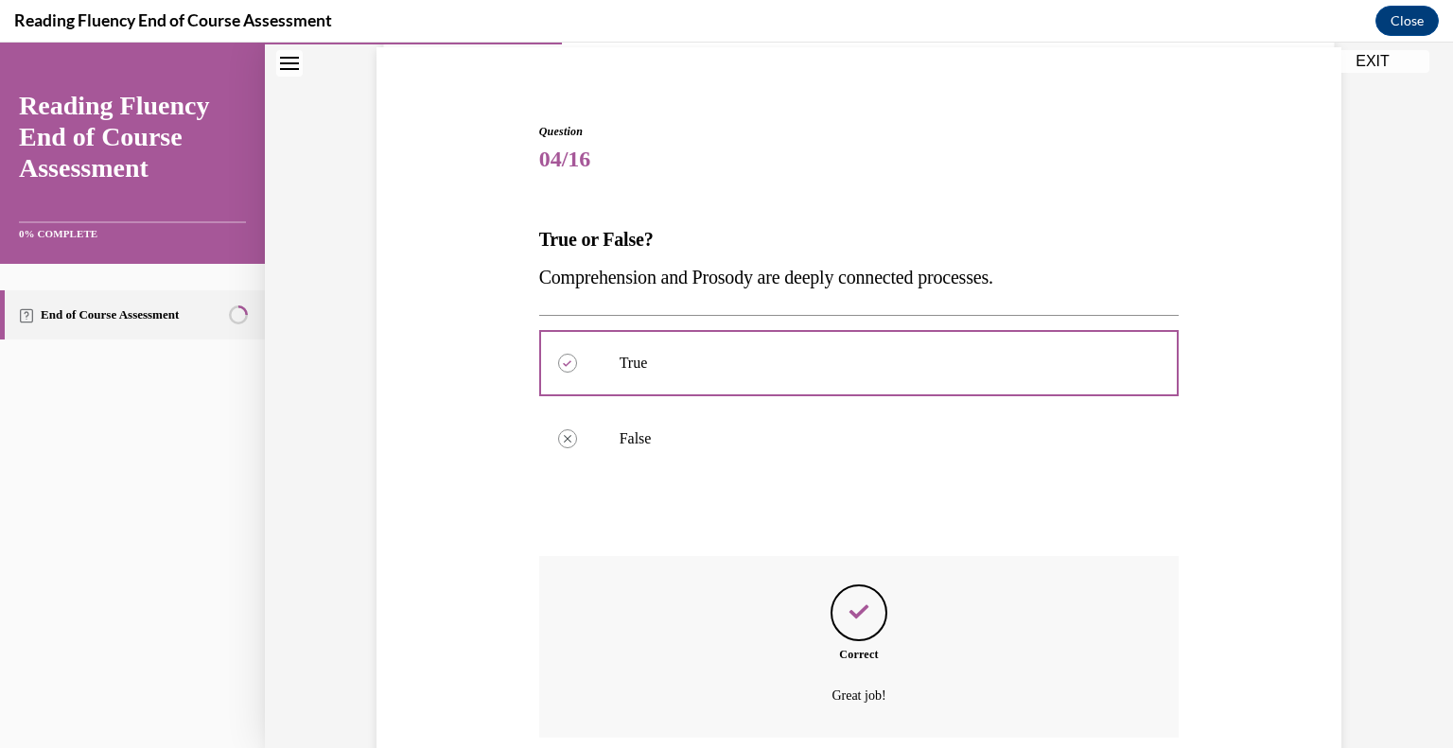
scroll to position [293, 0]
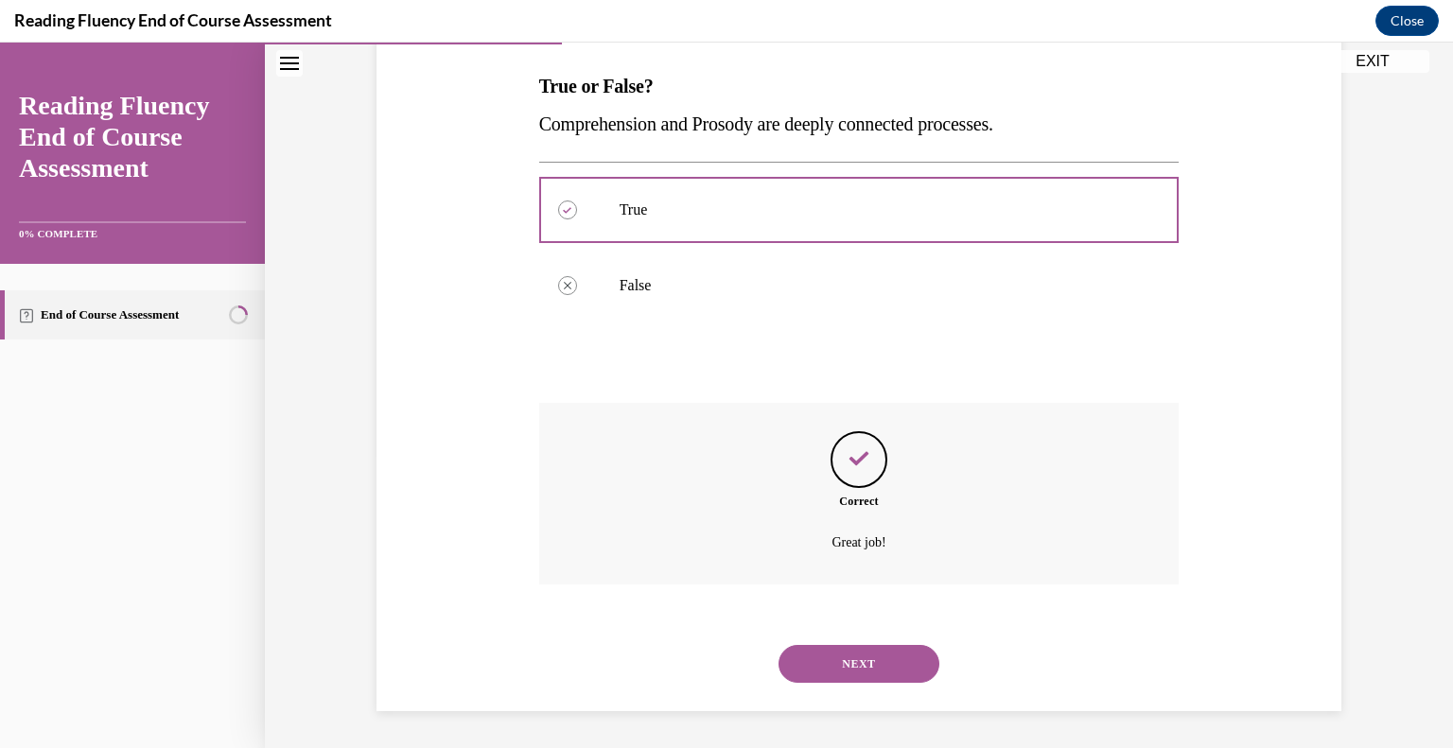
click at [886, 667] on button "NEXT" at bounding box center [858, 664] width 161 height 38
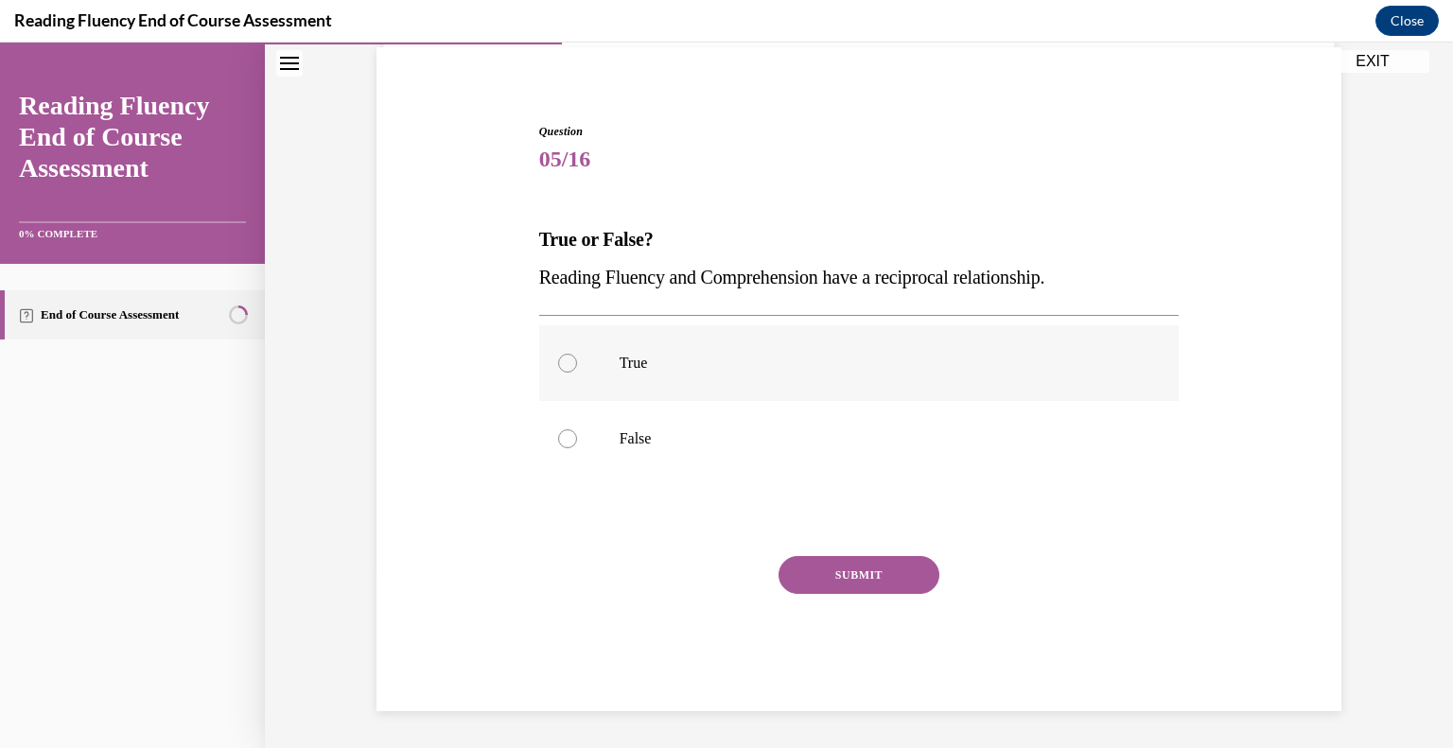
click at [636, 359] on p "True" at bounding box center [875, 363] width 513 height 19
click at [577, 359] on input "True" at bounding box center [567, 363] width 19 height 19
radio input "true"
click at [898, 575] on button "SUBMIT" at bounding box center [858, 575] width 161 height 38
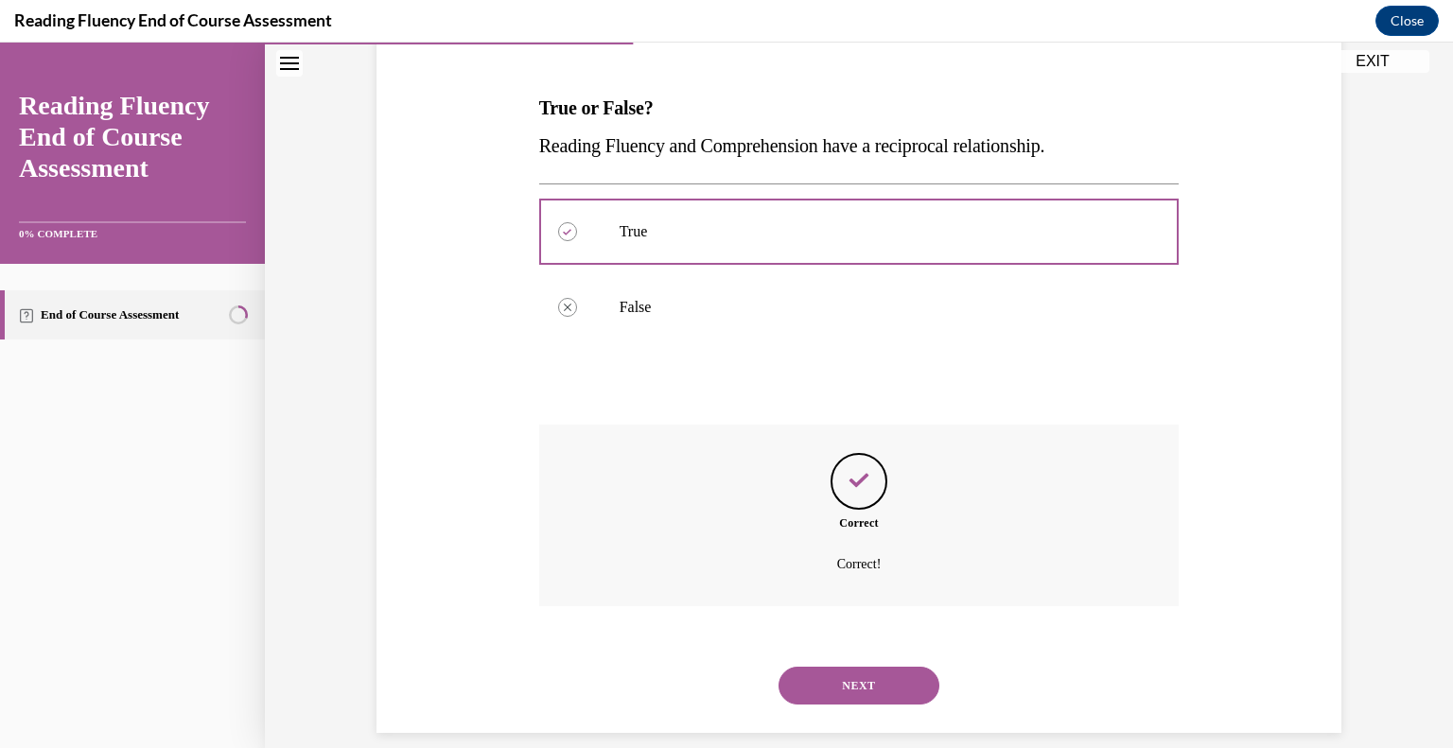
scroll to position [293, 0]
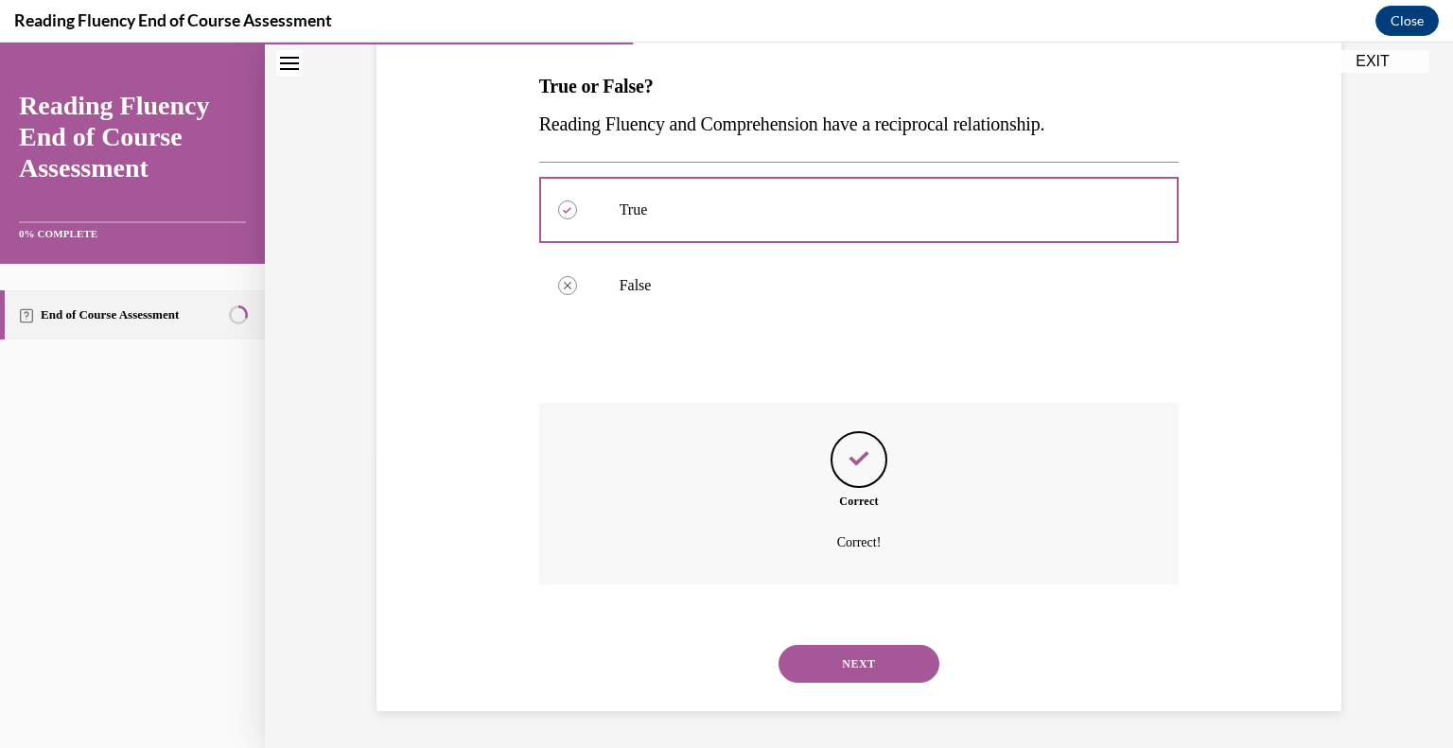
click at [889, 664] on button "NEXT" at bounding box center [858, 664] width 161 height 38
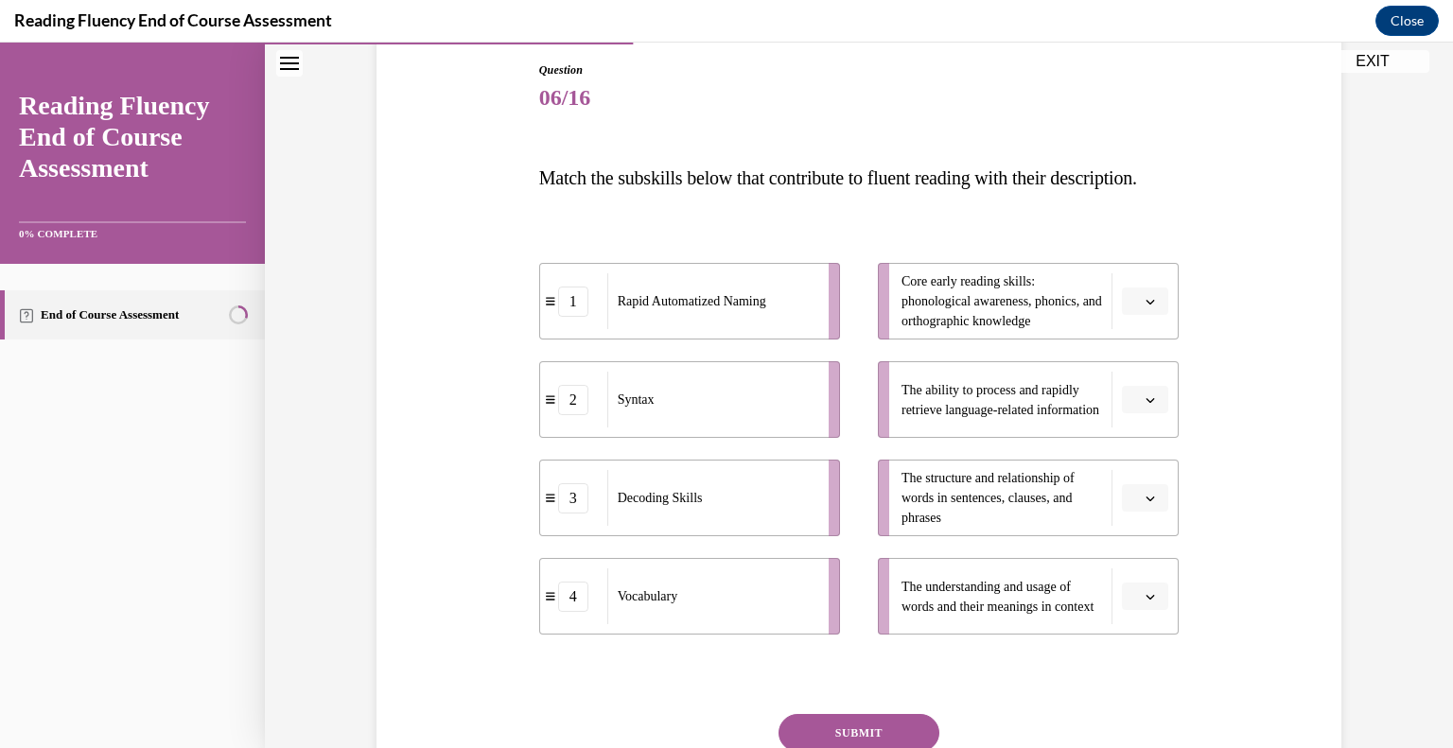
scroll to position [197, 0]
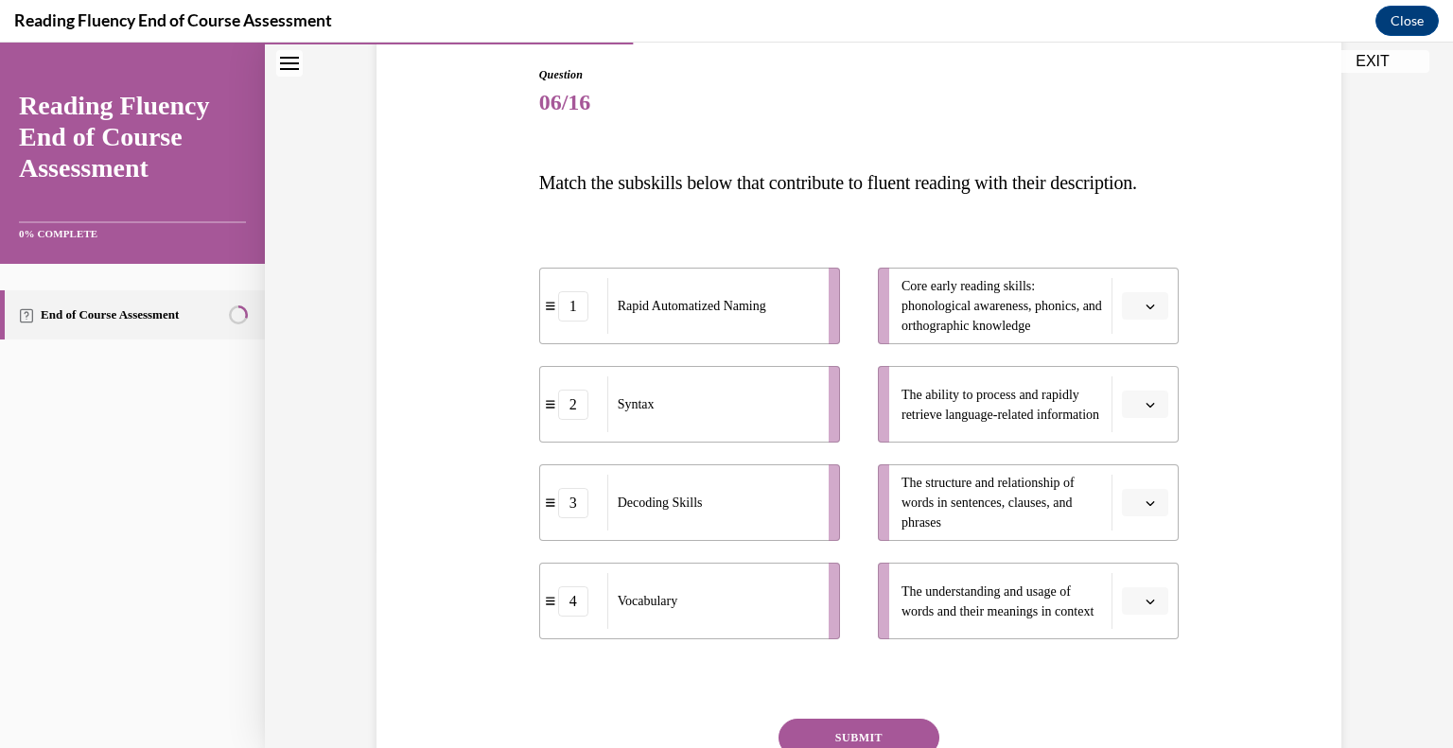
click at [1155, 311] on icon "button" at bounding box center [1149, 306] width 9 height 9
click at [1143, 491] on div "3" at bounding box center [1143, 499] width 47 height 38
click at [1160, 419] on button "button" at bounding box center [1145, 405] width 46 height 28
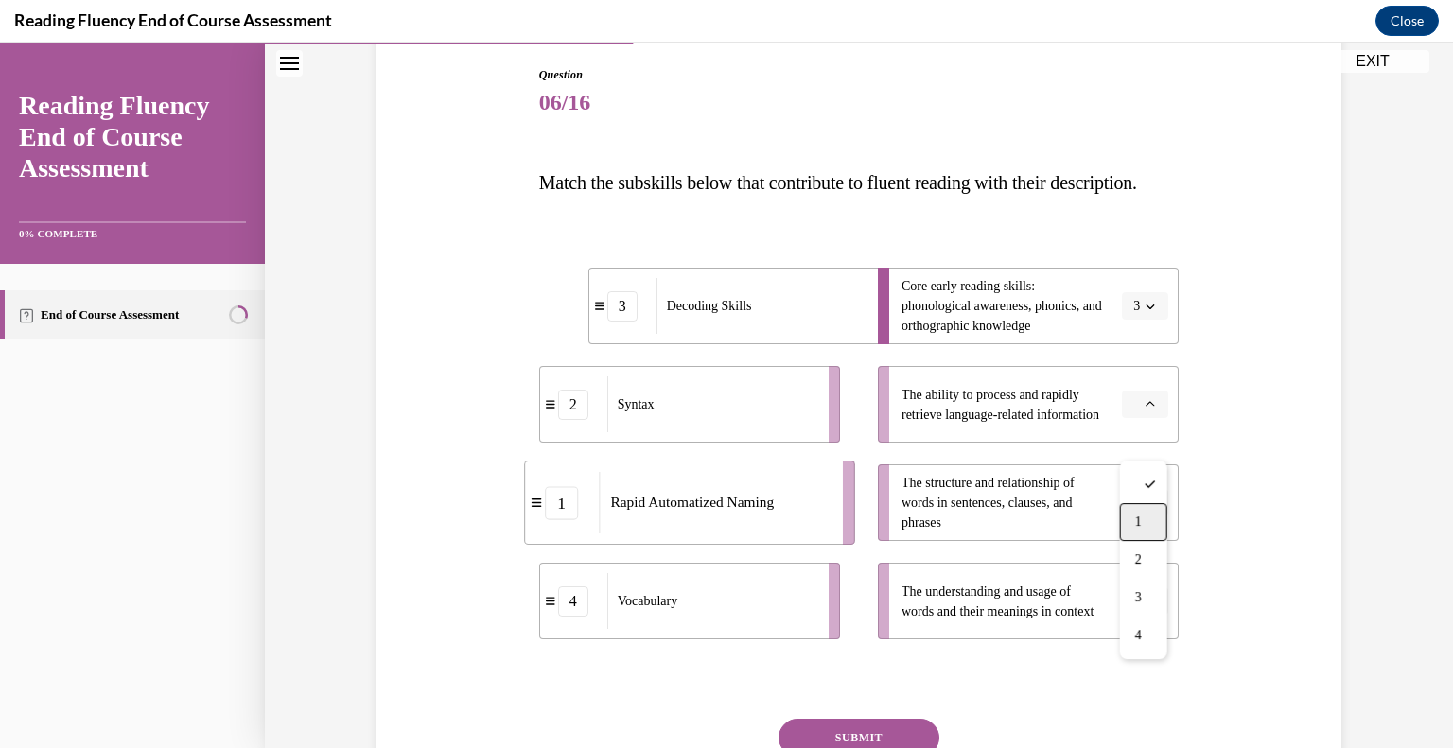
click at [1148, 530] on div "1" at bounding box center [1143, 522] width 47 height 38
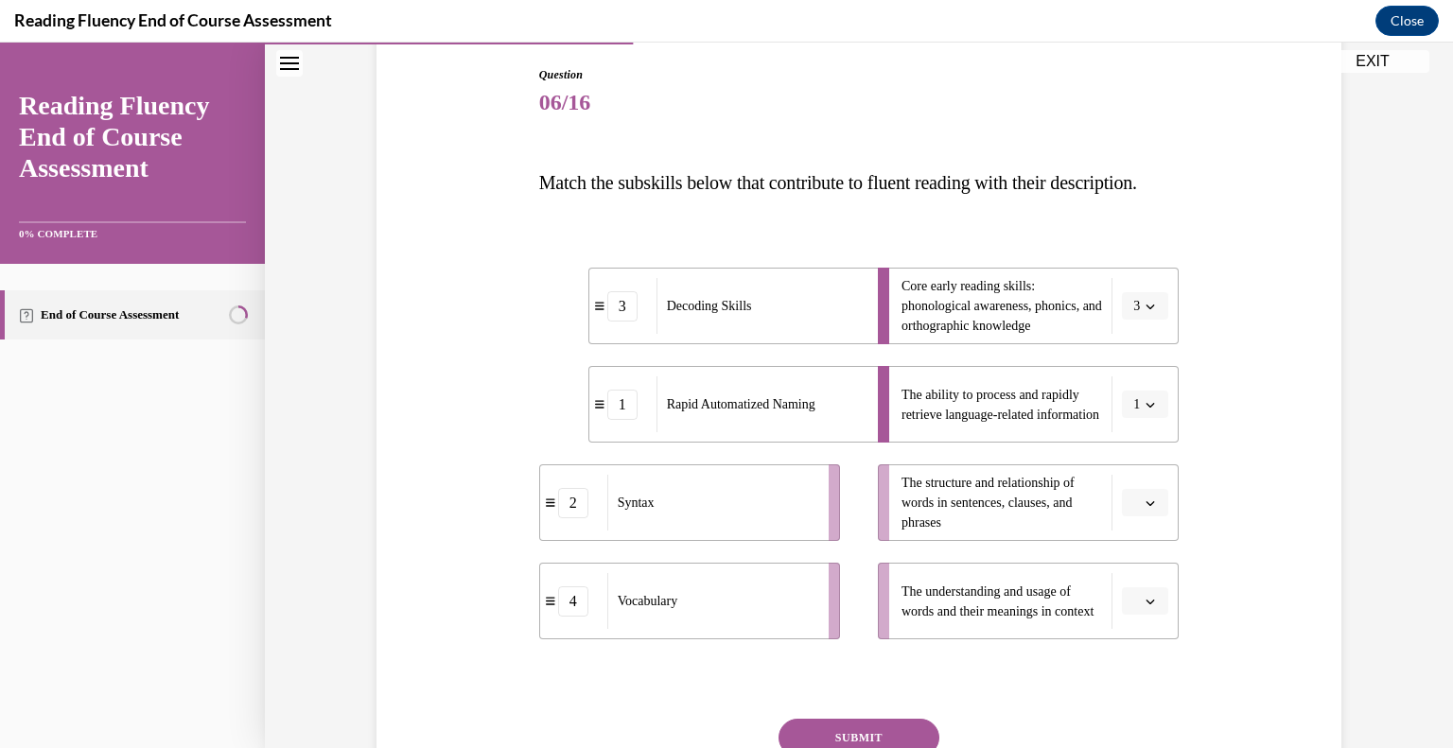
click at [1148, 510] on span "button" at bounding box center [1149, 502] width 13 height 13
click at [1149, 428] on div "2" at bounding box center [1143, 423] width 47 height 38
click at [1146, 606] on icon "button" at bounding box center [1149, 601] width 9 height 9
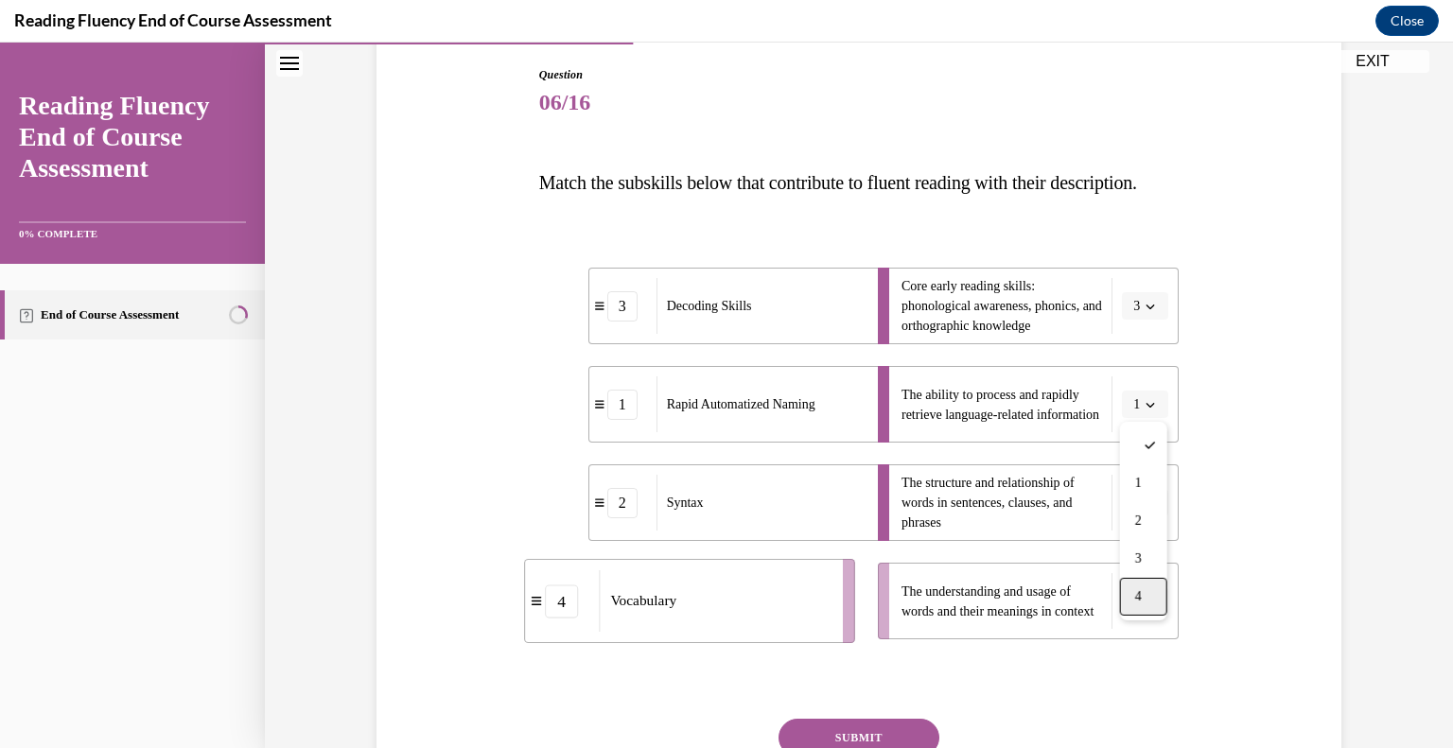
click at [1151, 593] on div "4" at bounding box center [1143, 597] width 47 height 38
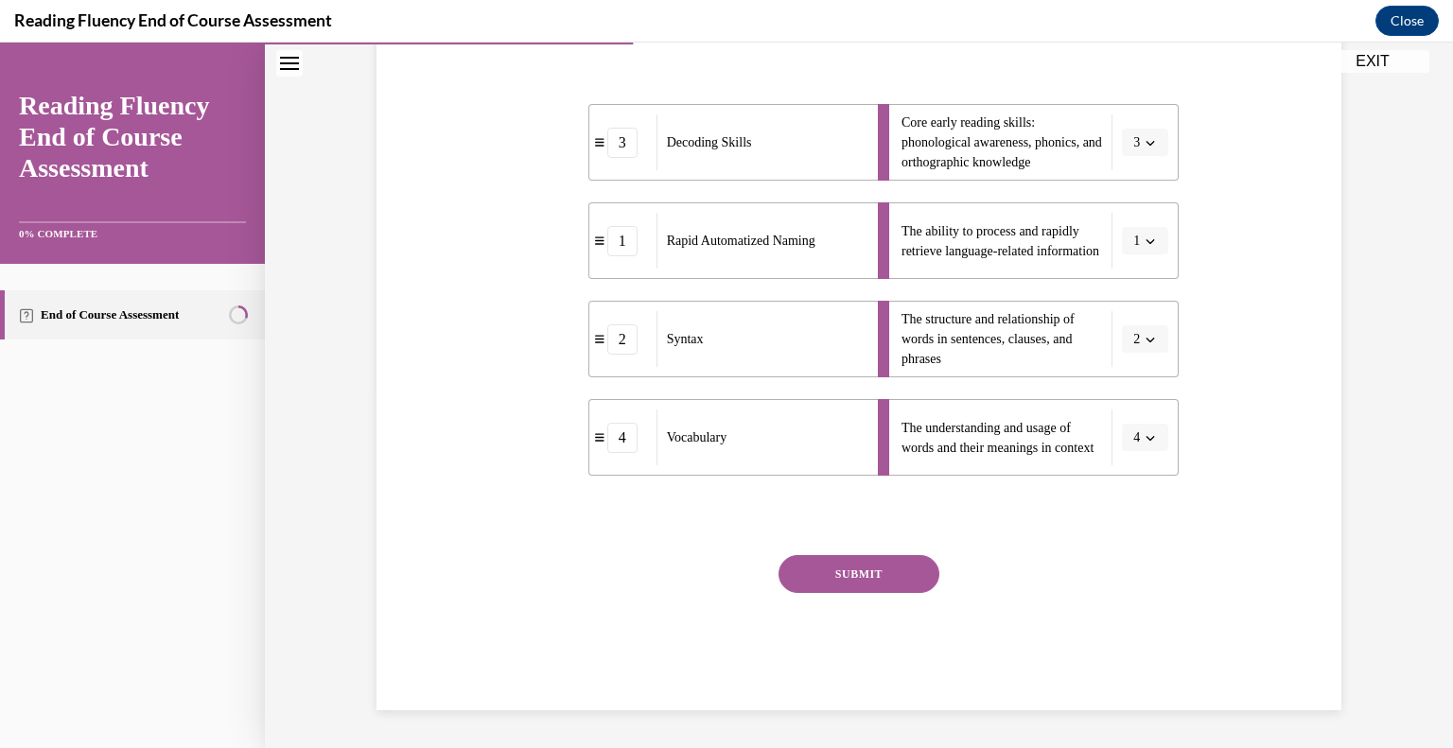
click at [872, 587] on button "SUBMIT" at bounding box center [858, 574] width 161 height 38
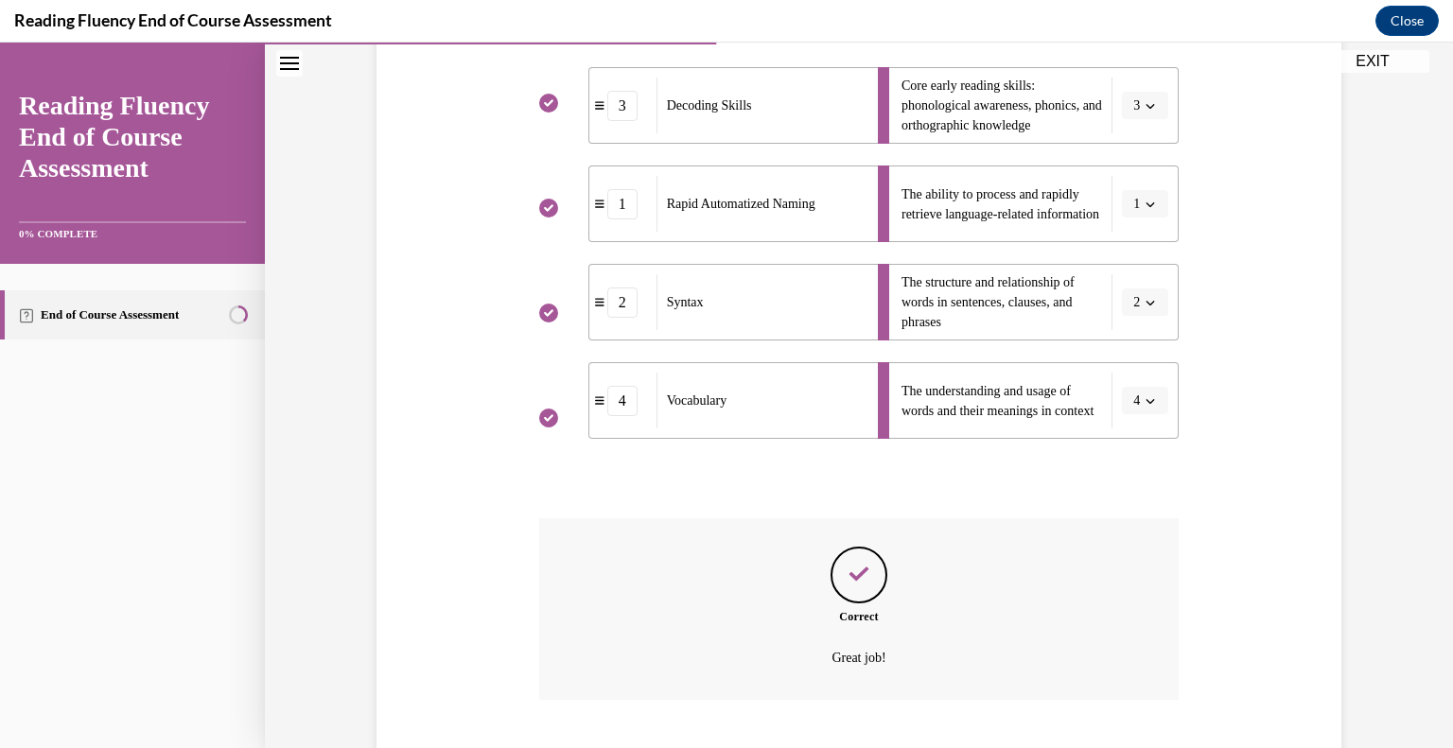
scroll to position [550, 0]
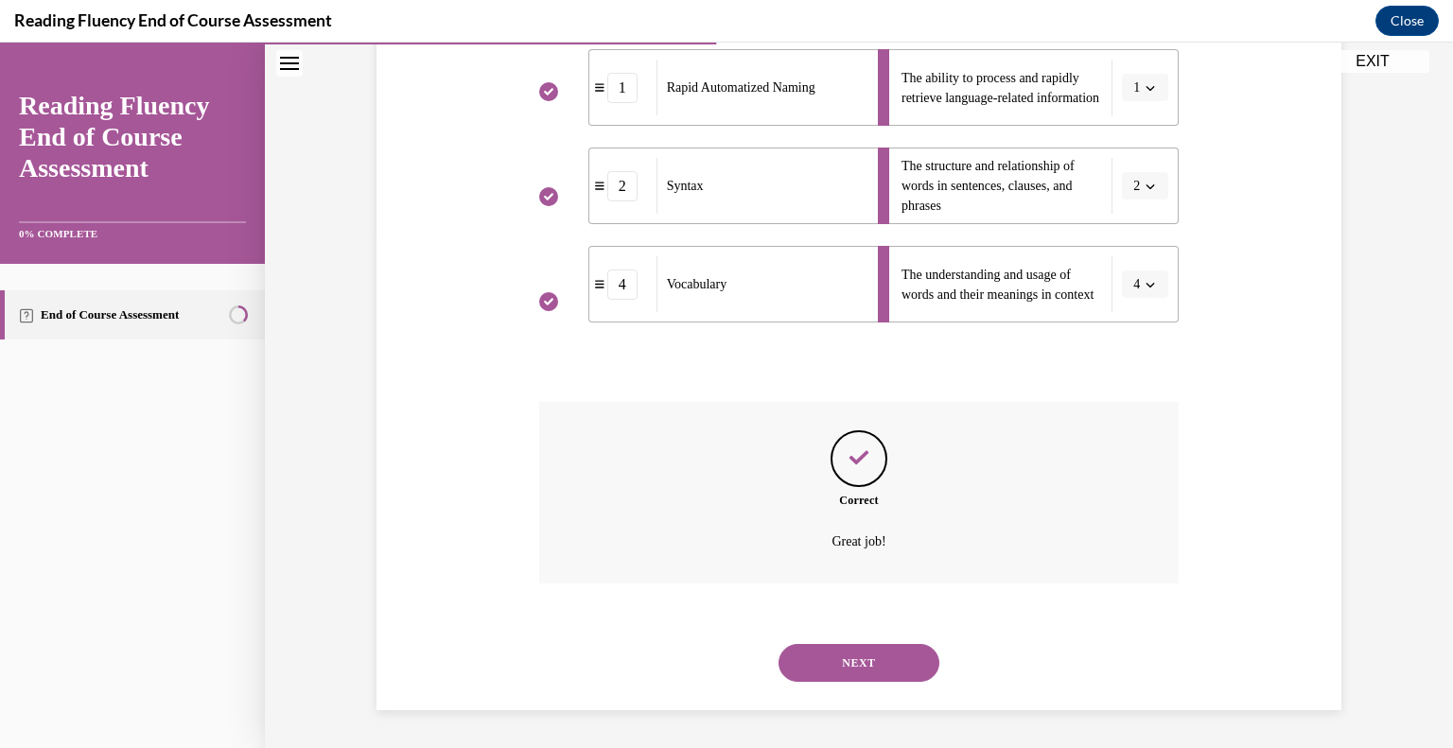
click at [878, 651] on button "NEXT" at bounding box center [858, 663] width 161 height 38
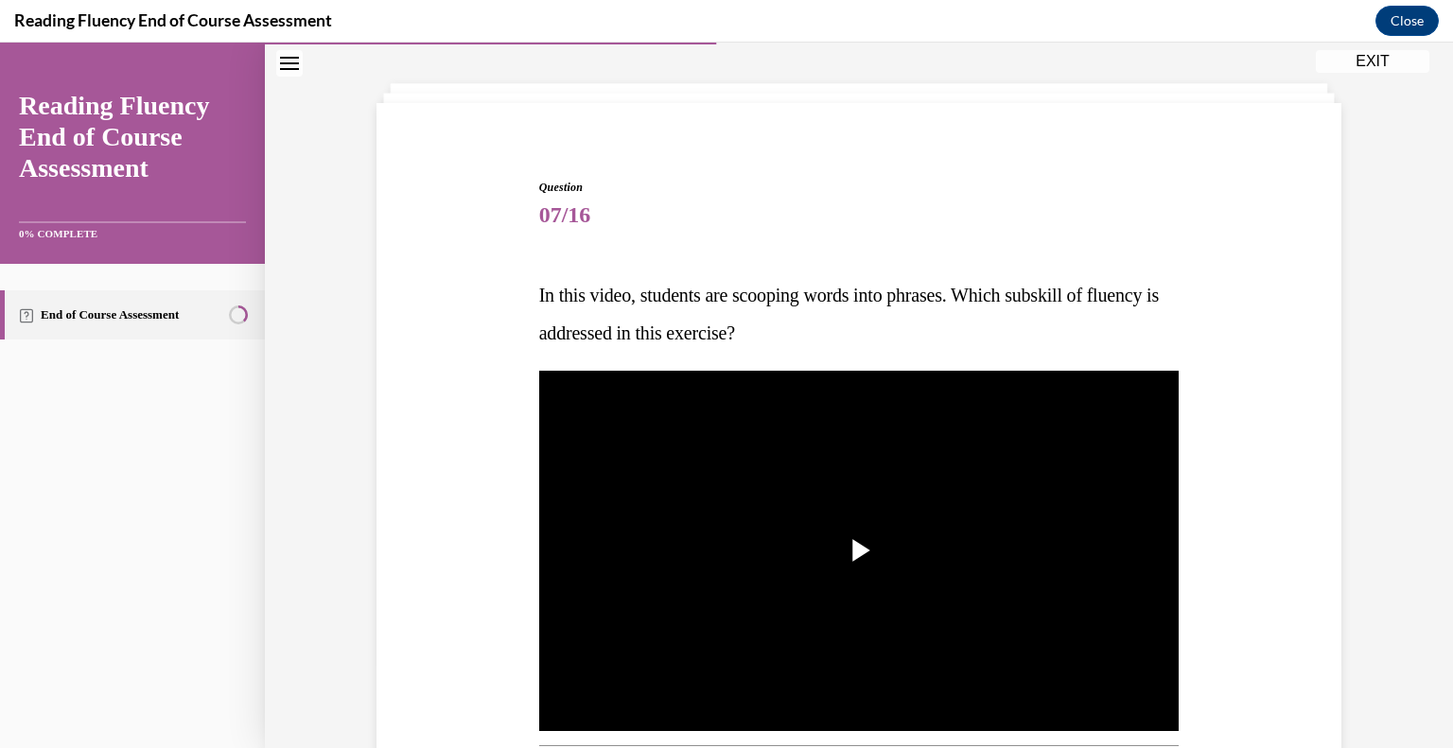
scroll to position [89, 0]
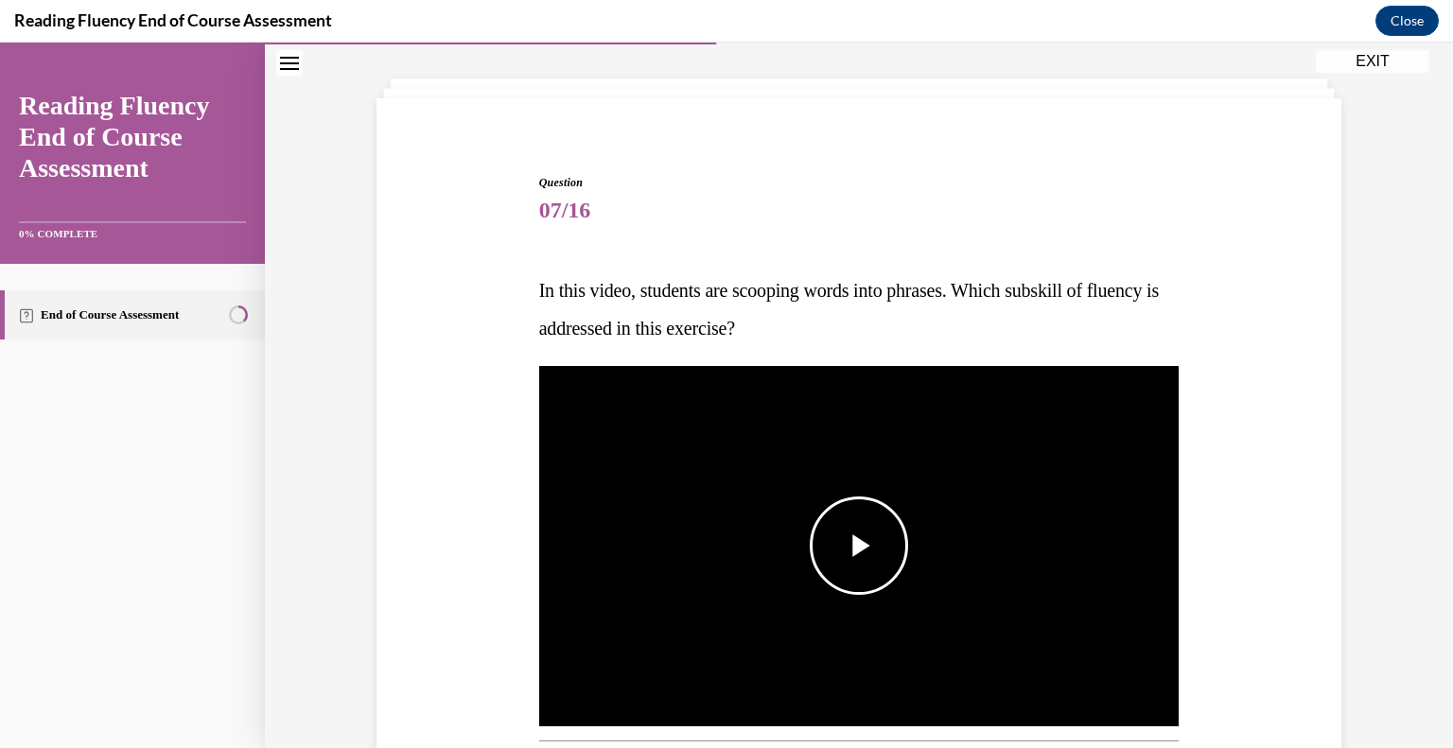
click at [859, 546] on span "Video player" at bounding box center [859, 546] width 0 height 0
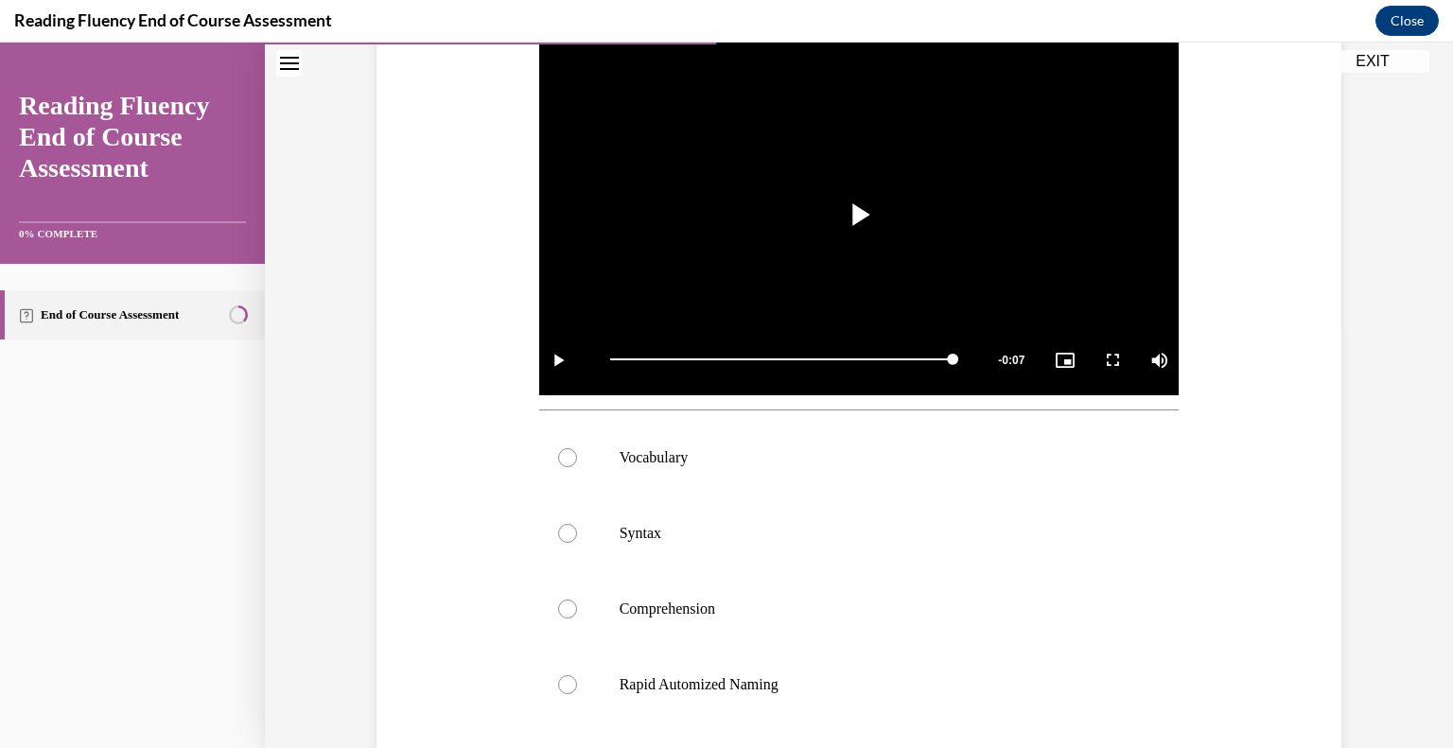
scroll to position [421, 0]
click at [658, 514] on label "Syntax" at bounding box center [859, 533] width 640 height 76
click at [577, 523] on input "Syntax" at bounding box center [567, 532] width 19 height 19
radio input "true"
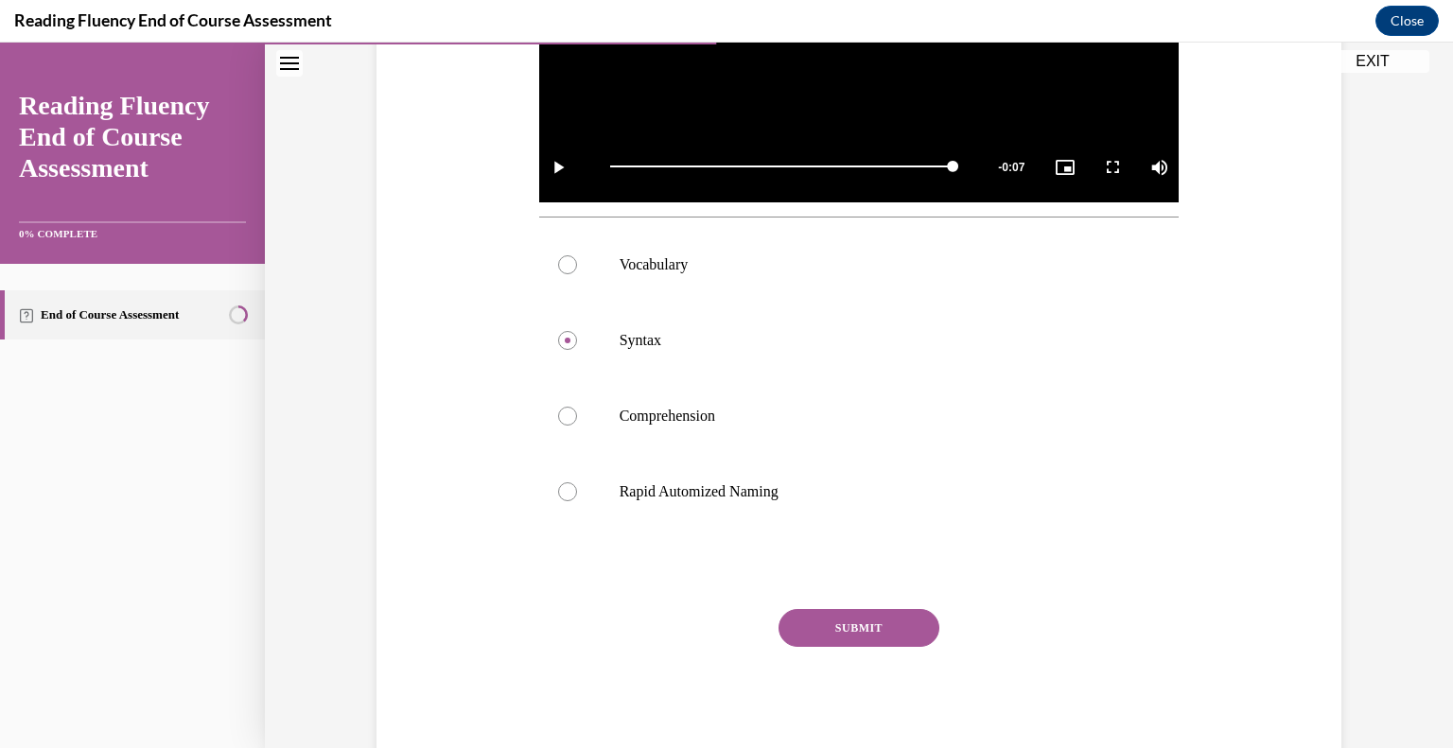
click at [900, 635] on button "SUBMIT" at bounding box center [858, 628] width 161 height 38
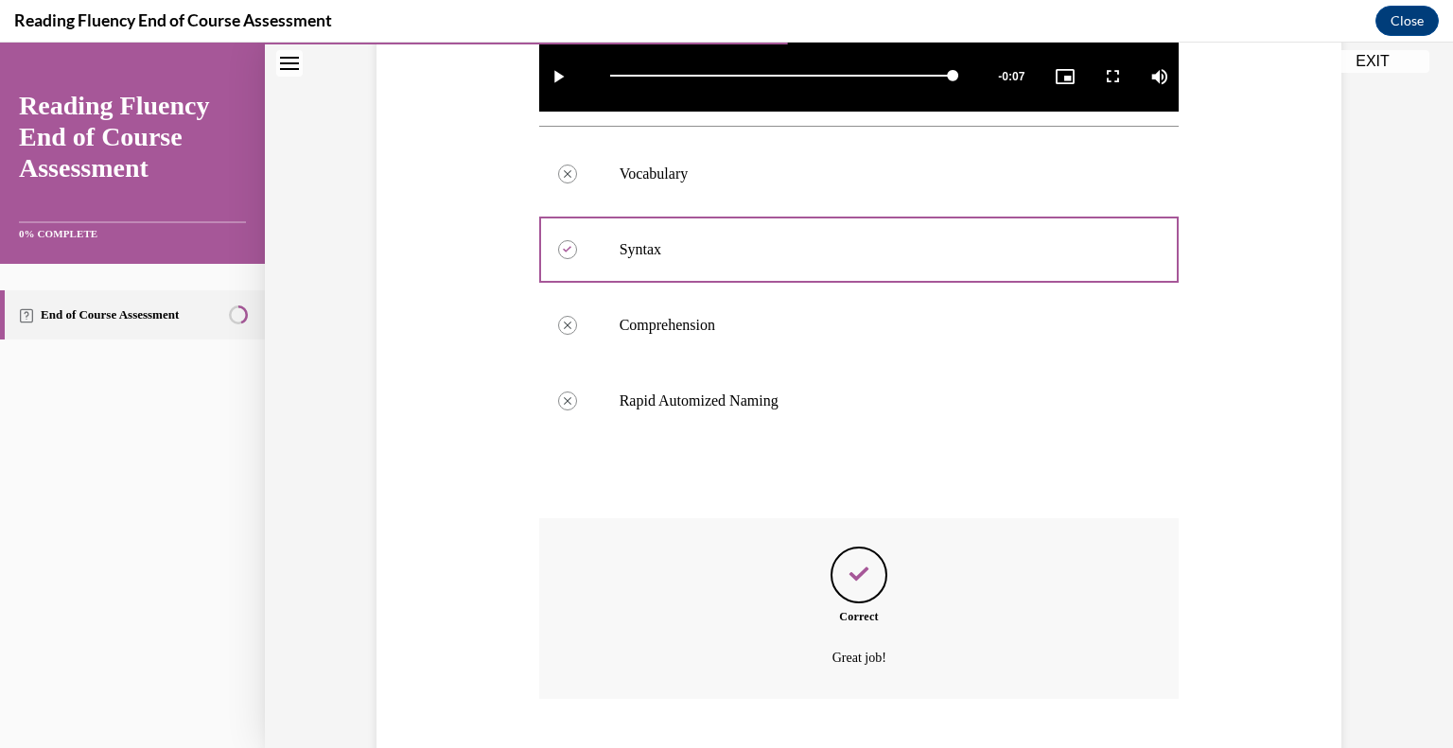
scroll to position [818, 0]
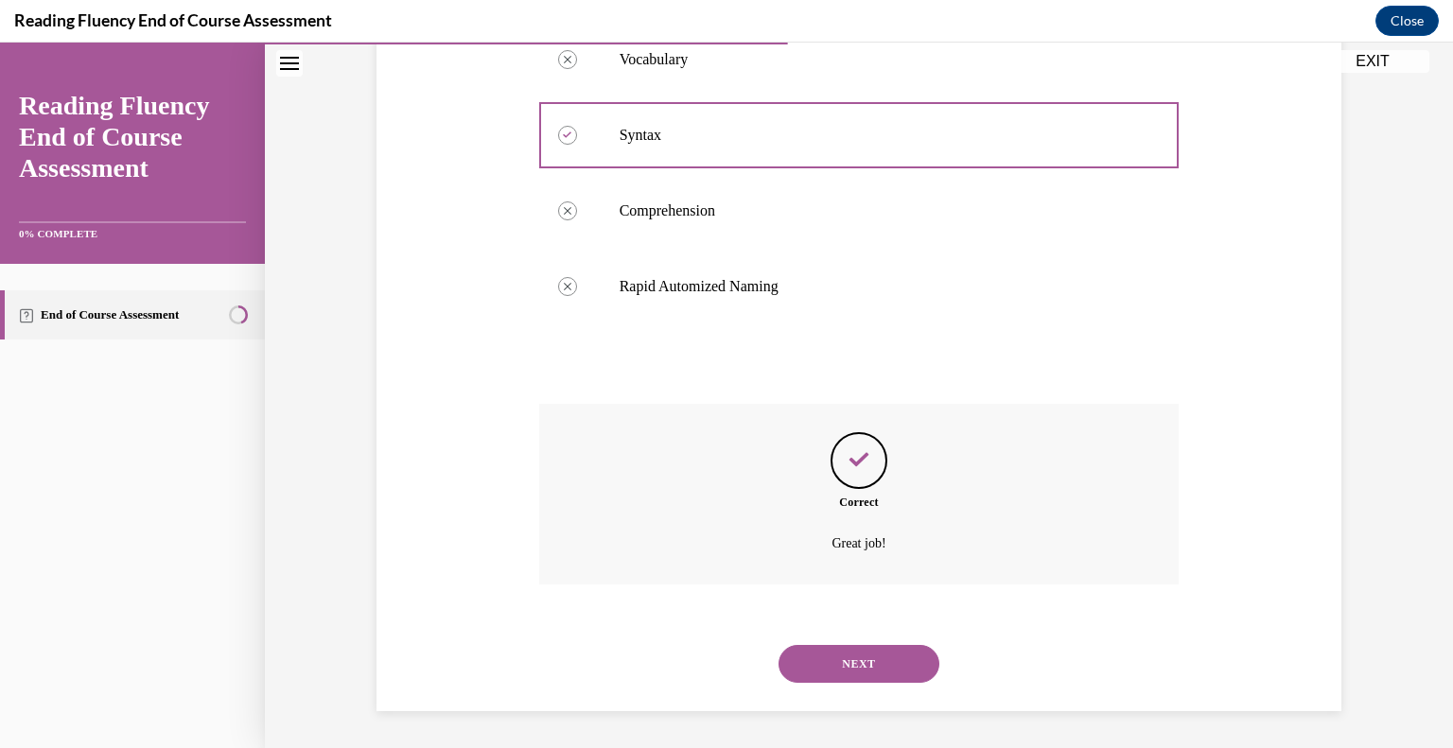
click at [882, 662] on button "NEXT" at bounding box center [858, 664] width 161 height 38
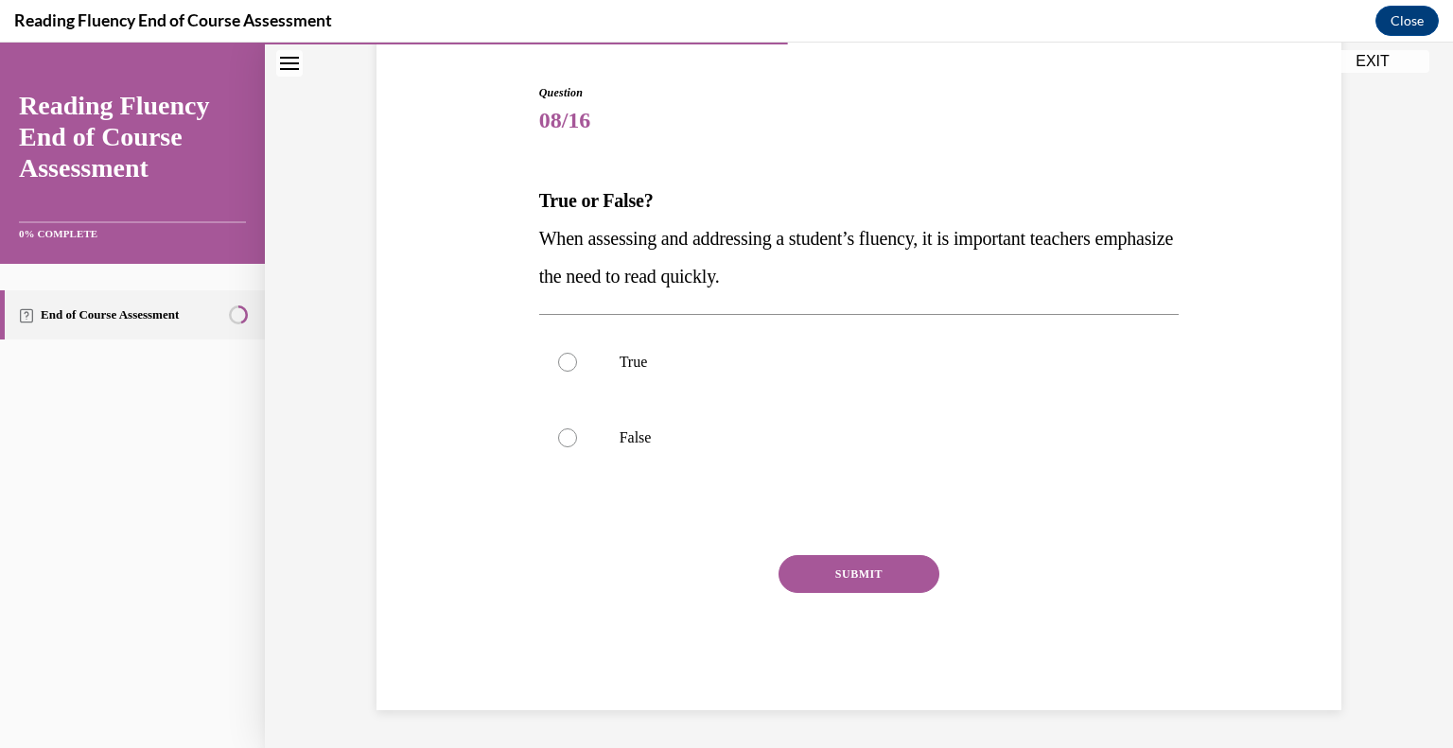
scroll to position [178, 0]
click at [644, 350] on label "True" at bounding box center [859, 363] width 640 height 76
click at [577, 354] on input "True" at bounding box center [567, 363] width 19 height 19
radio input "true"
click at [649, 440] on p "False" at bounding box center [875, 438] width 513 height 19
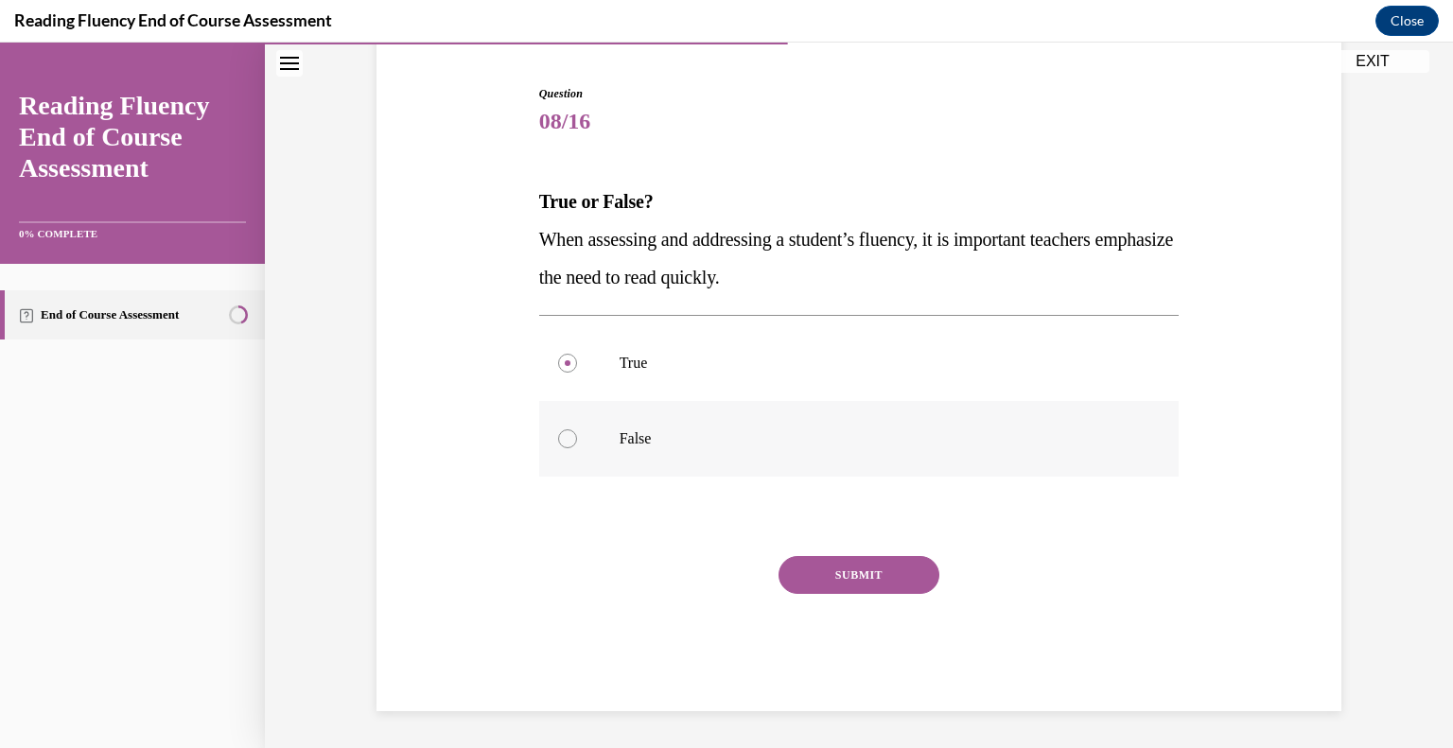
click at [577, 440] on input "False" at bounding box center [567, 438] width 19 height 19
radio input "true"
click at [808, 566] on button "SUBMIT" at bounding box center [858, 575] width 161 height 38
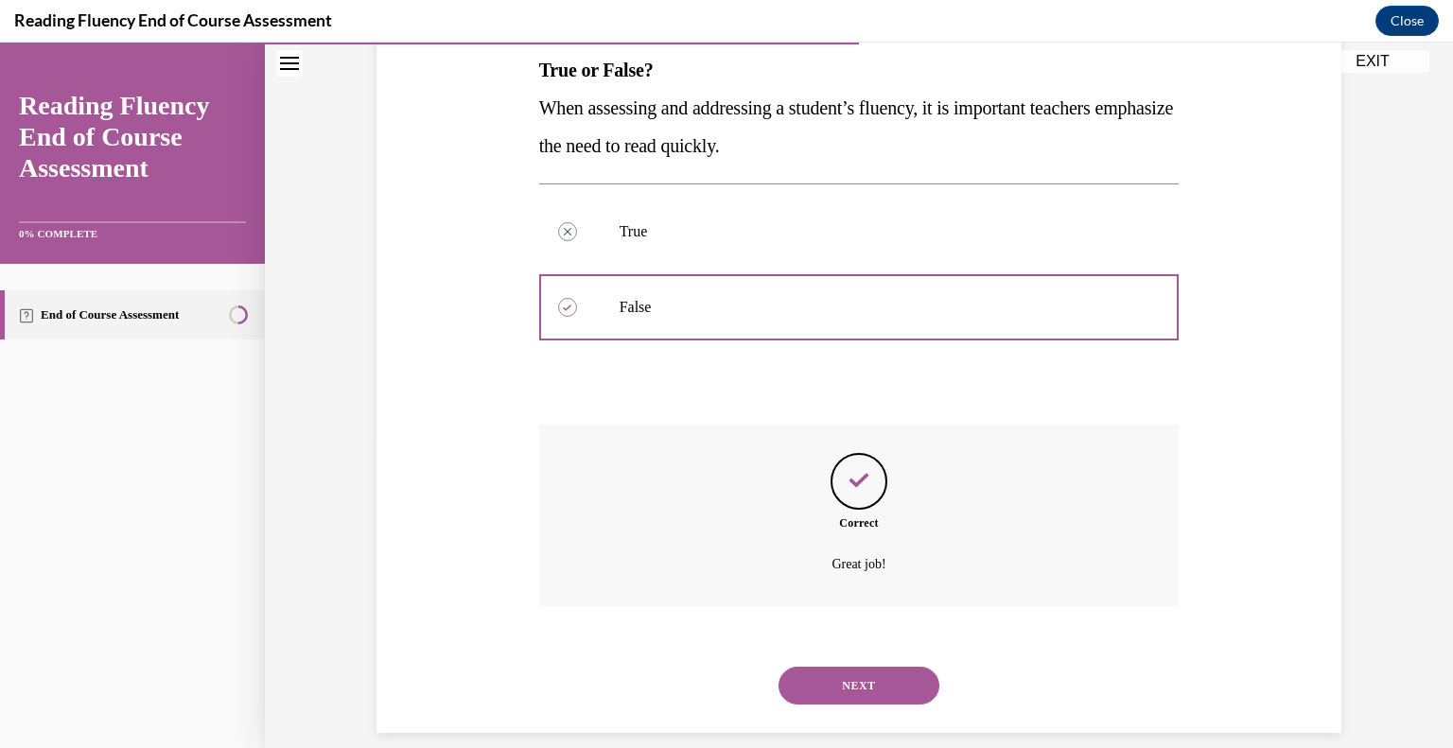
scroll to position [331, 0]
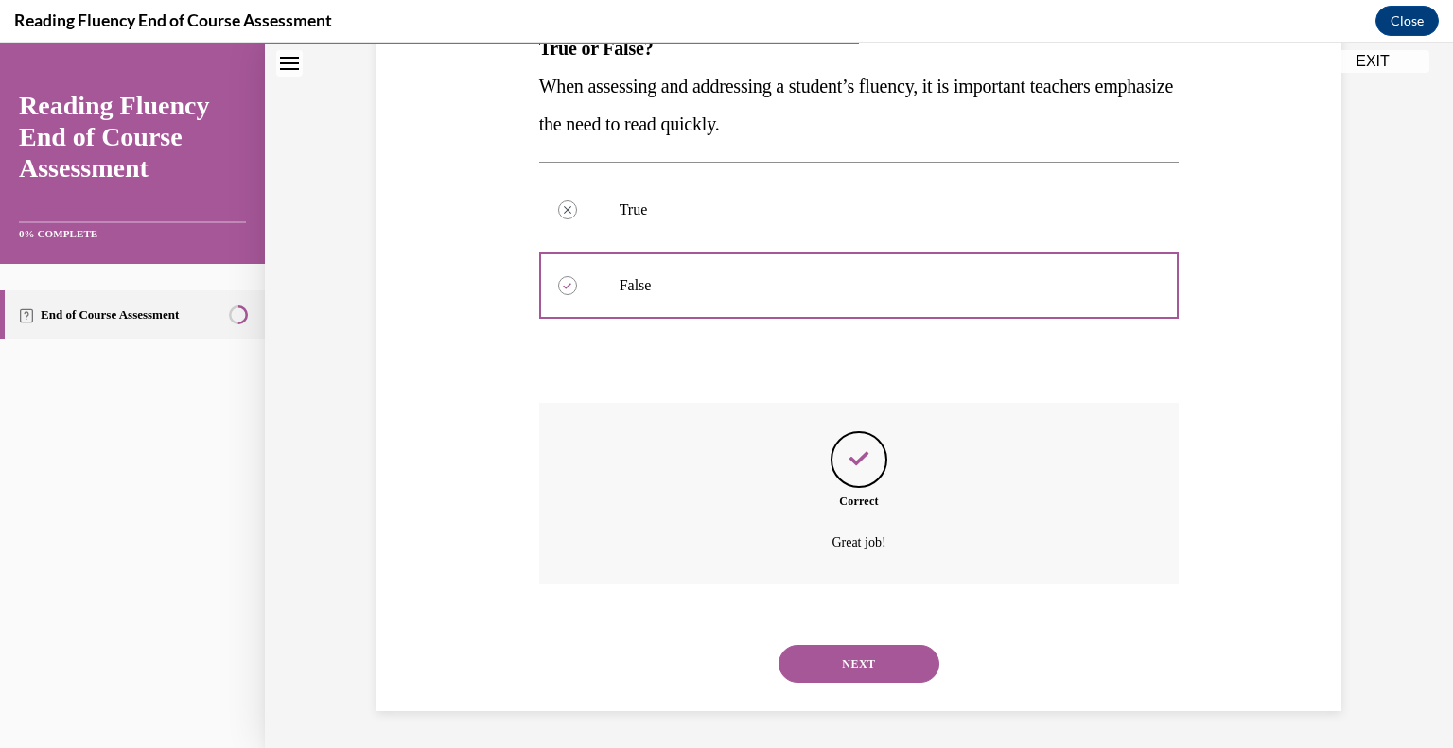
click at [830, 651] on button "NEXT" at bounding box center [858, 664] width 161 height 38
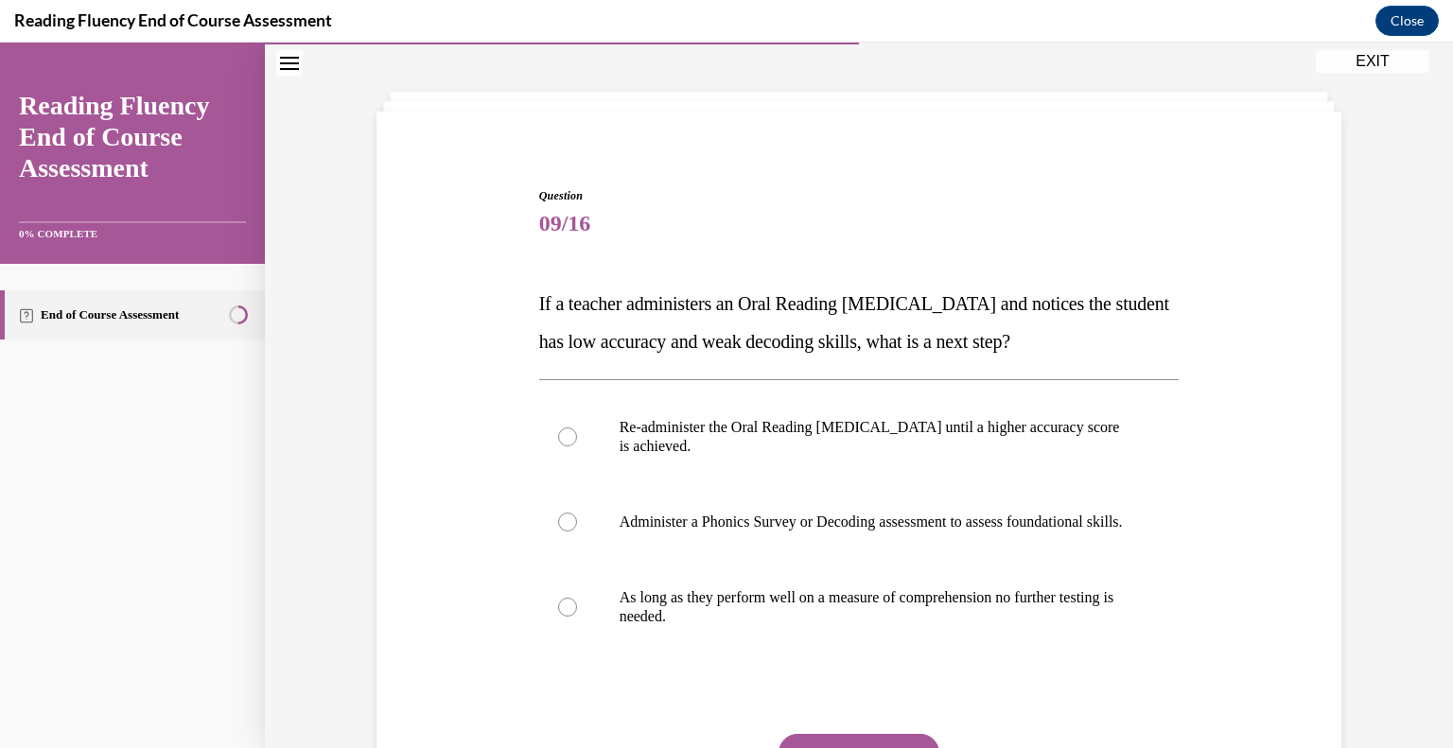
scroll to position [82, 0]
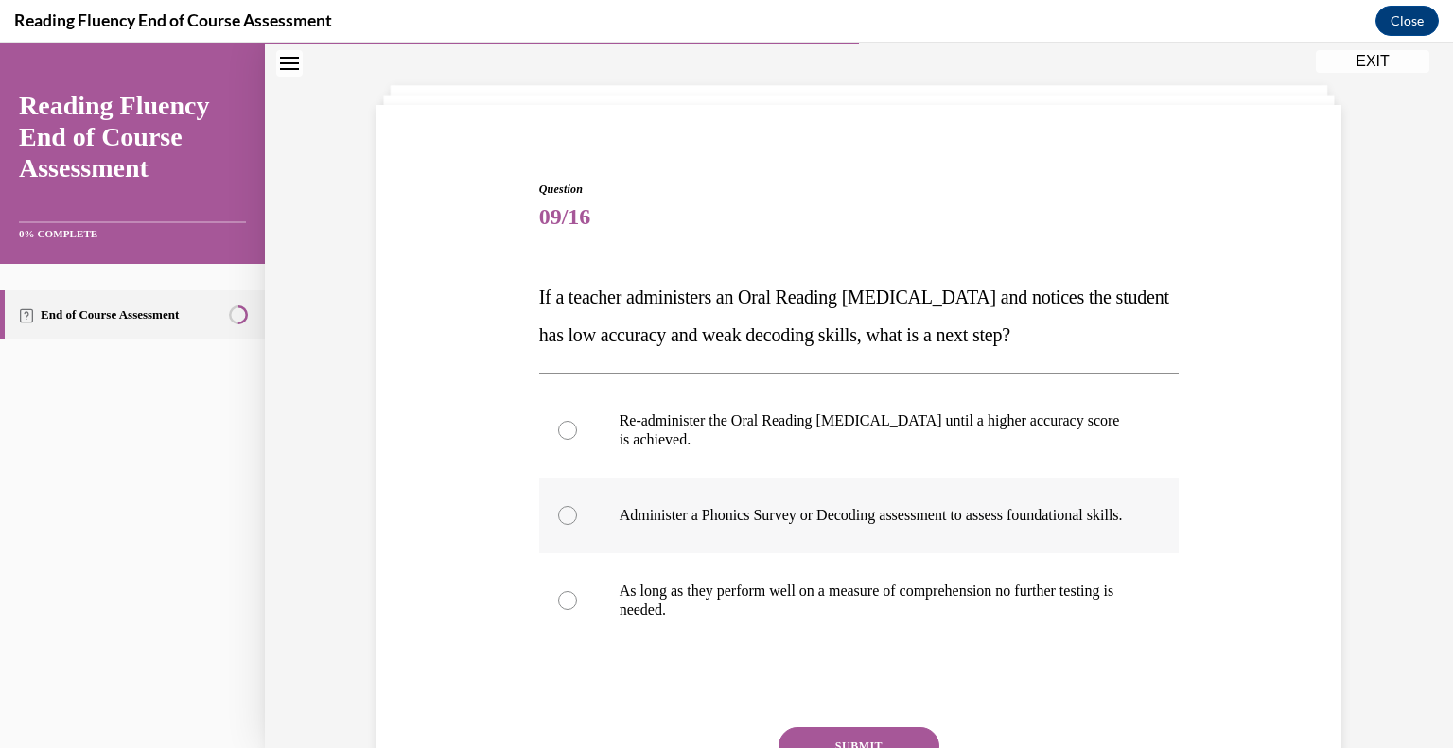
click at [893, 525] on p "Administer a Phonics Survey or Decoding assessment to assess foundational skill…" at bounding box center [875, 515] width 513 height 19
click at [577, 525] on input "Administer a Phonics Survey or Decoding assessment to assess foundational skill…" at bounding box center [567, 515] width 19 height 19
radio input "true"
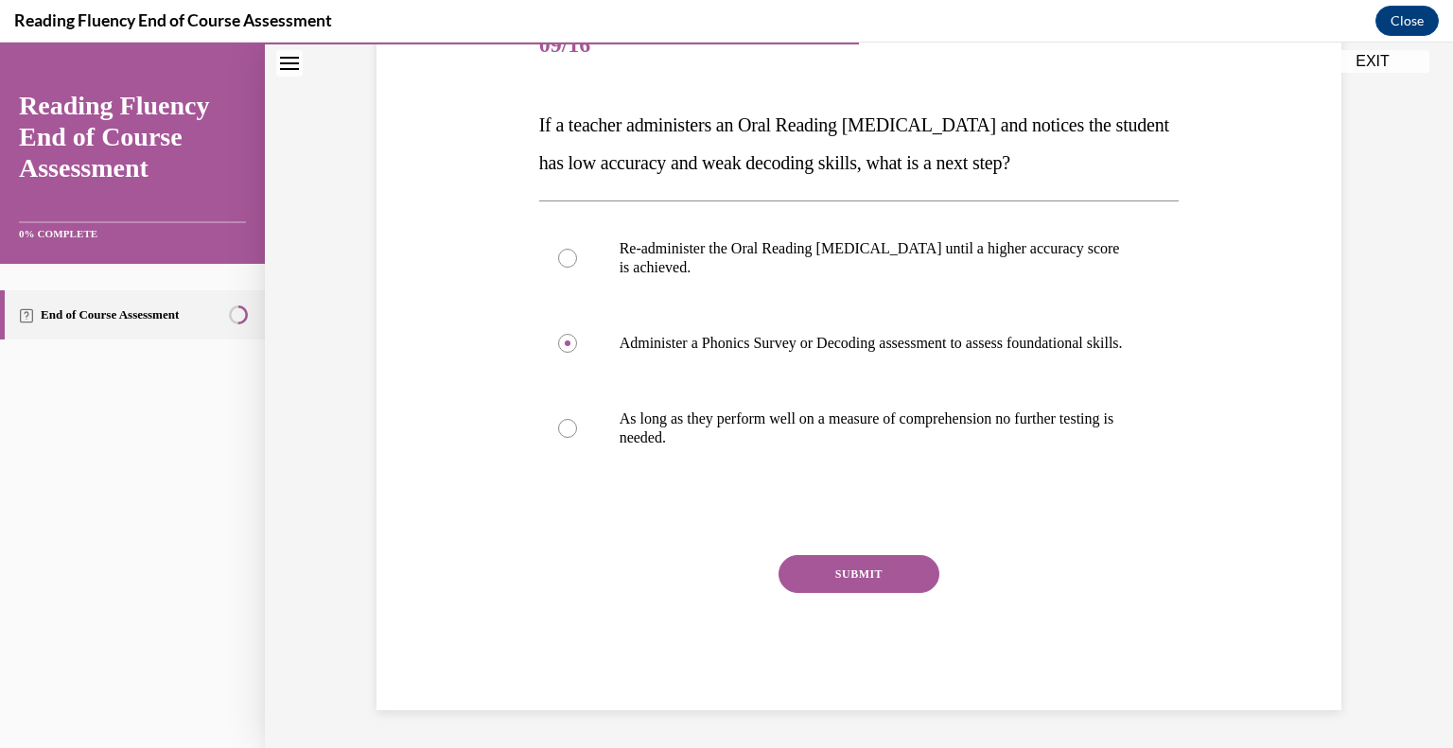
click at [892, 578] on button "SUBMIT" at bounding box center [858, 574] width 161 height 38
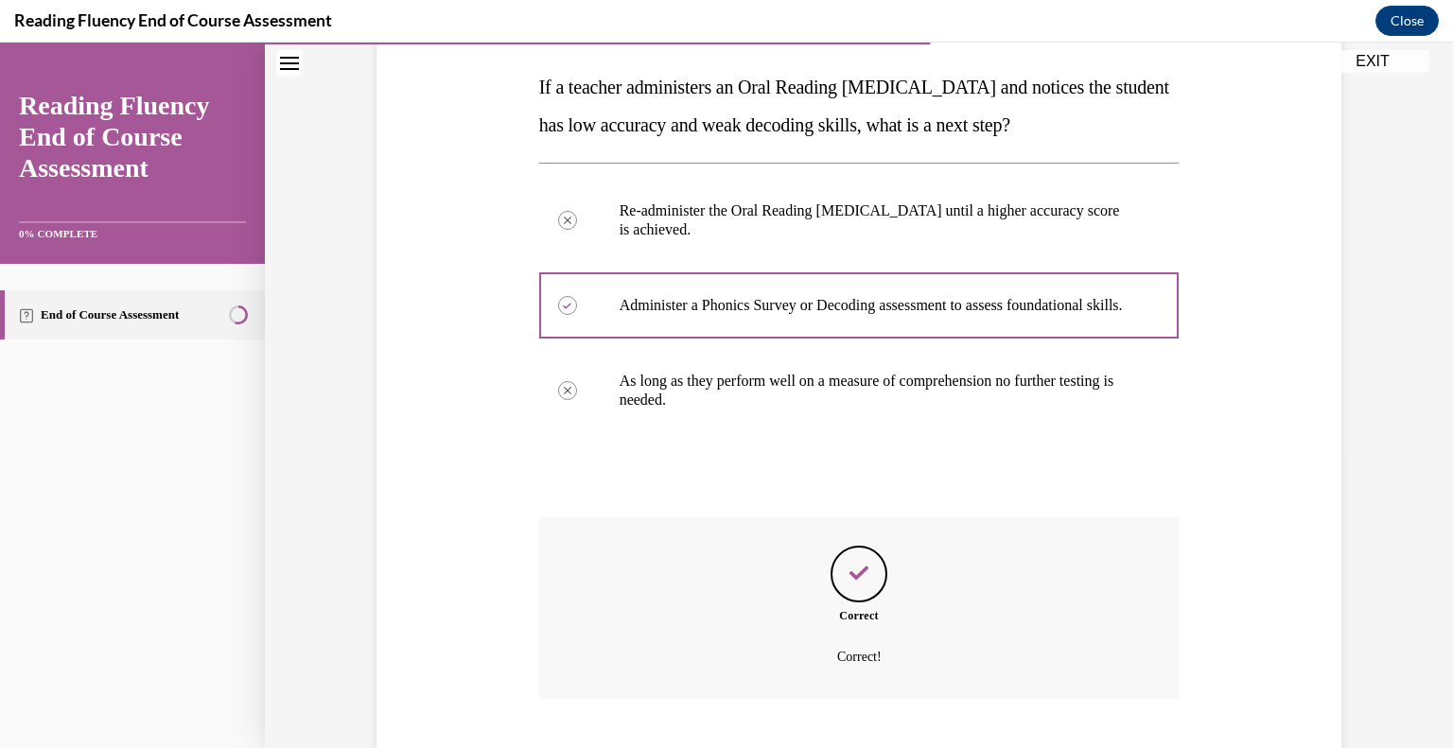
scroll to position [426, 0]
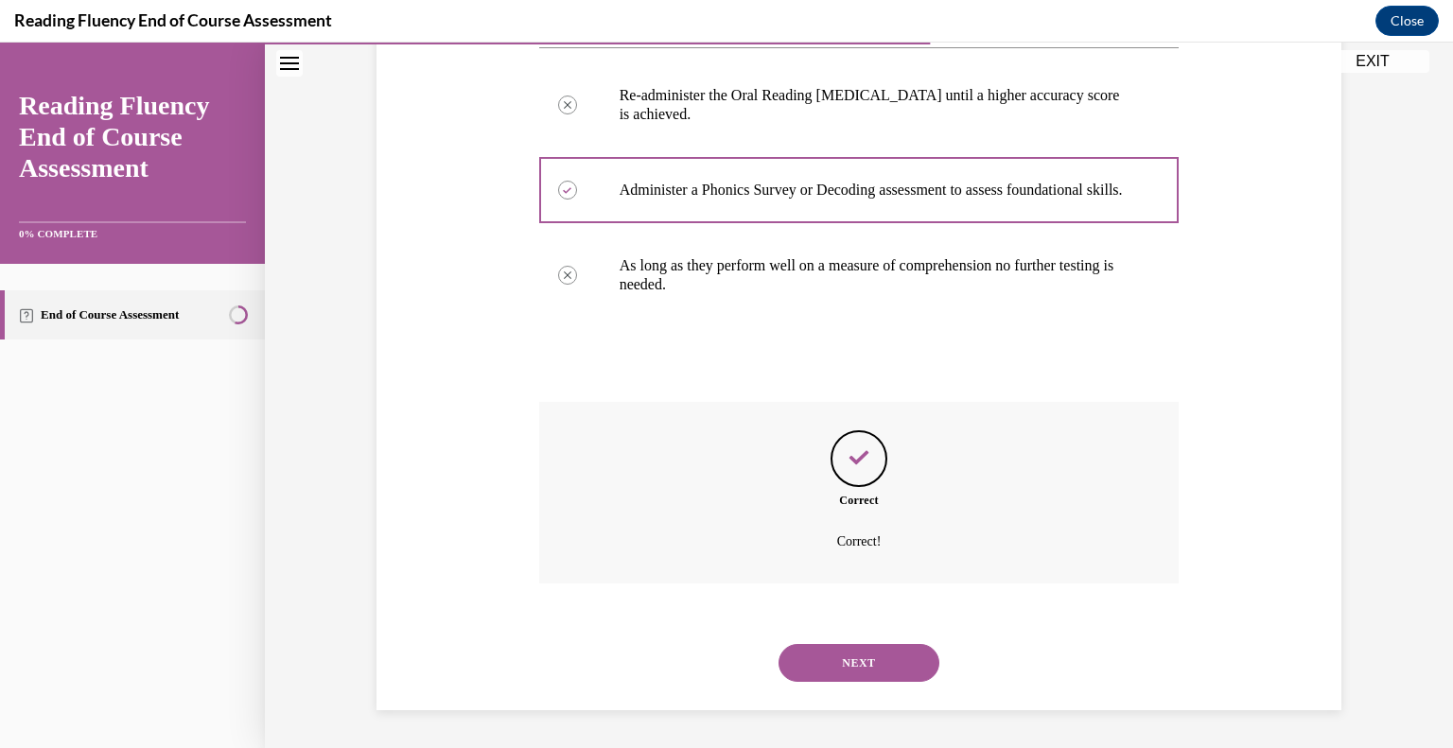
click at [882, 665] on button "NEXT" at bounding box center [858, 663] width 161 height 38
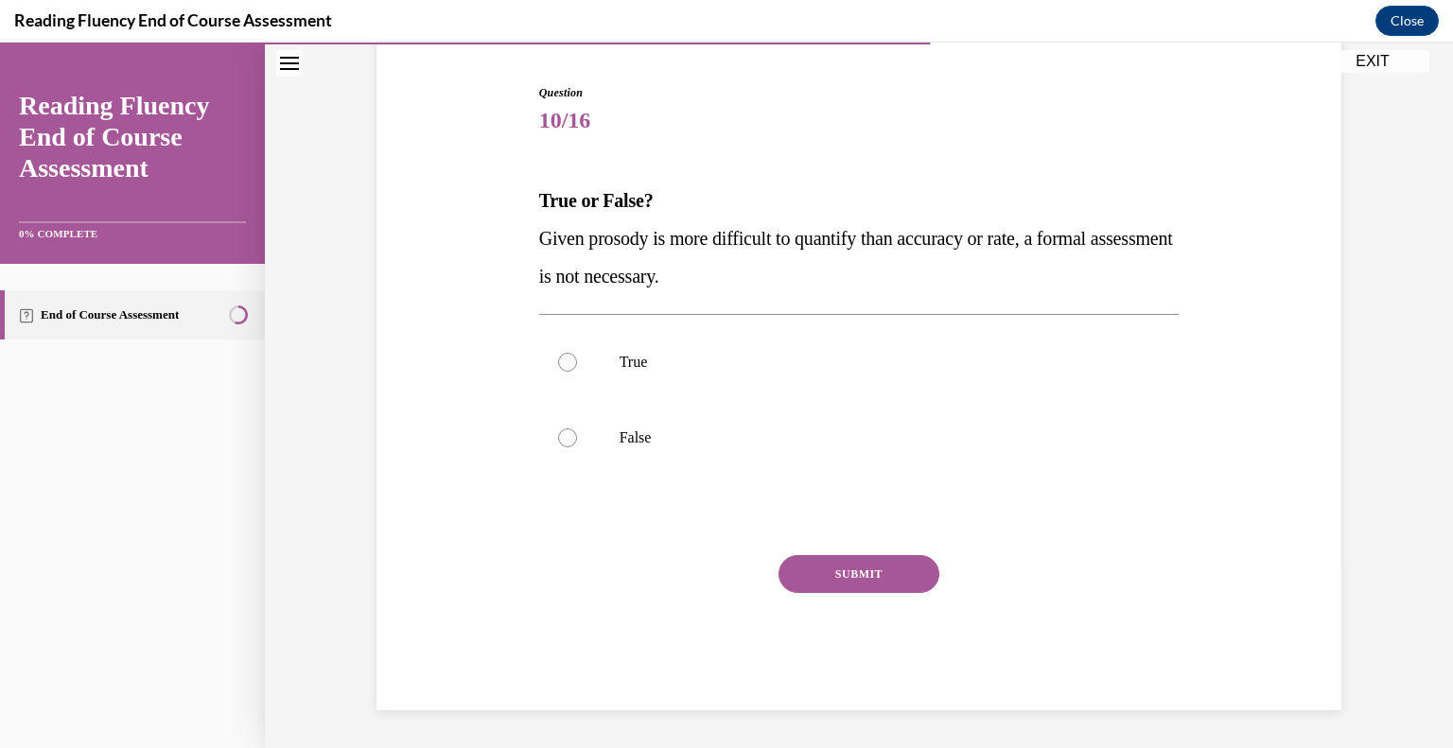
scroll to position [178, 0]
click at [659, 355] on p "True" at bounding box center [875, 363] width 513 height 19
click at [577, 355] on input "True" at bounding box center [567, 363] width 19 height 19
radio input "true"
click at [865, 567] on button "SUBMIT" at bounding box center [858, 575] width 161 height 38
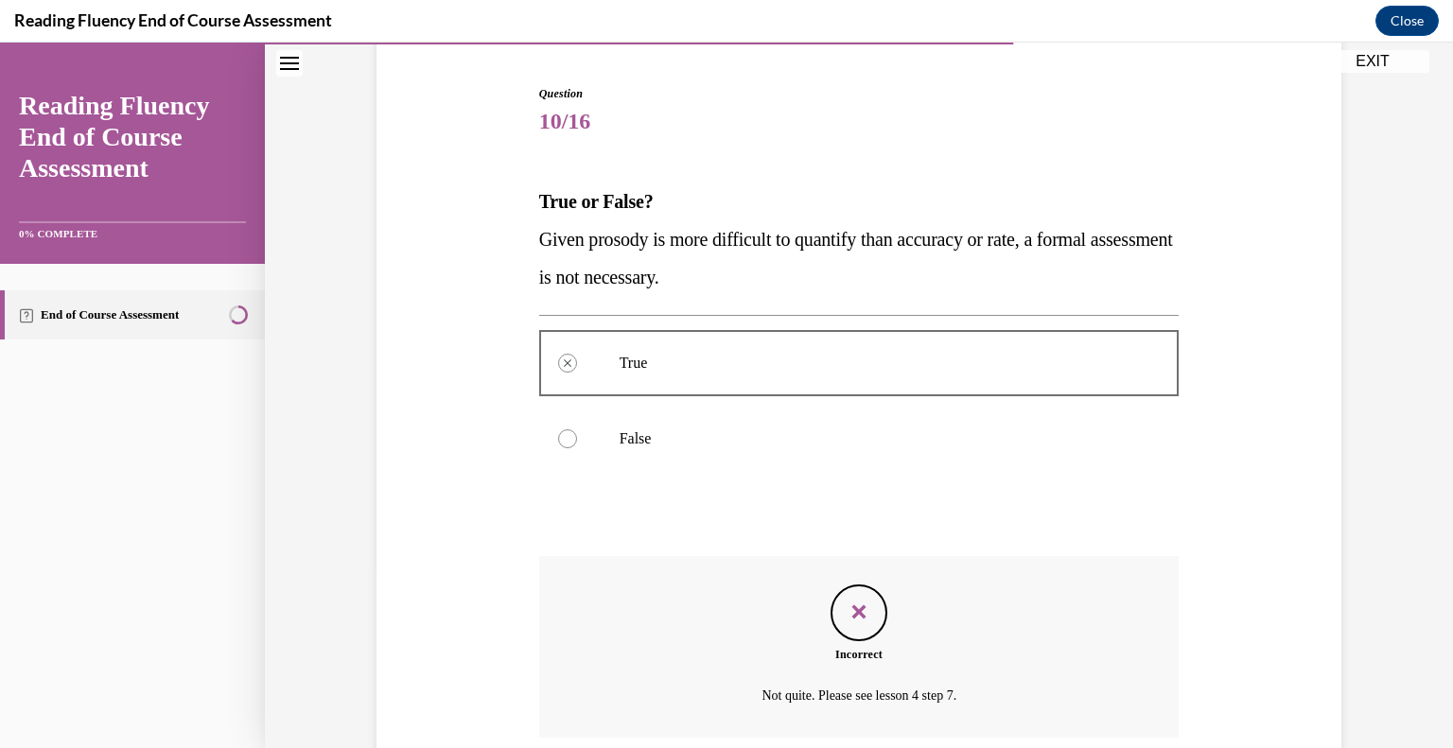
scroll to position [331, 0]
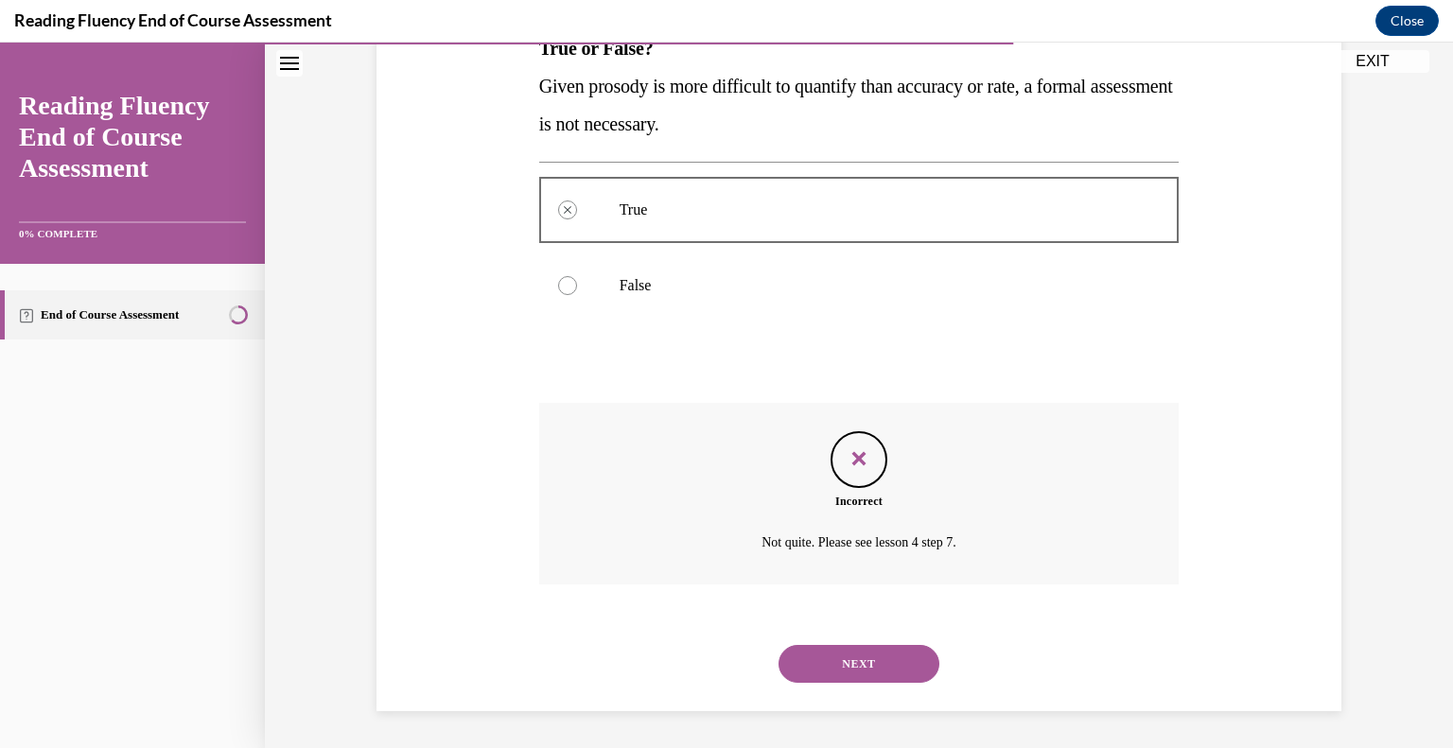
click at [866, 657] on button "NEXT" at bounding box center [858, 664] width 161 height 38
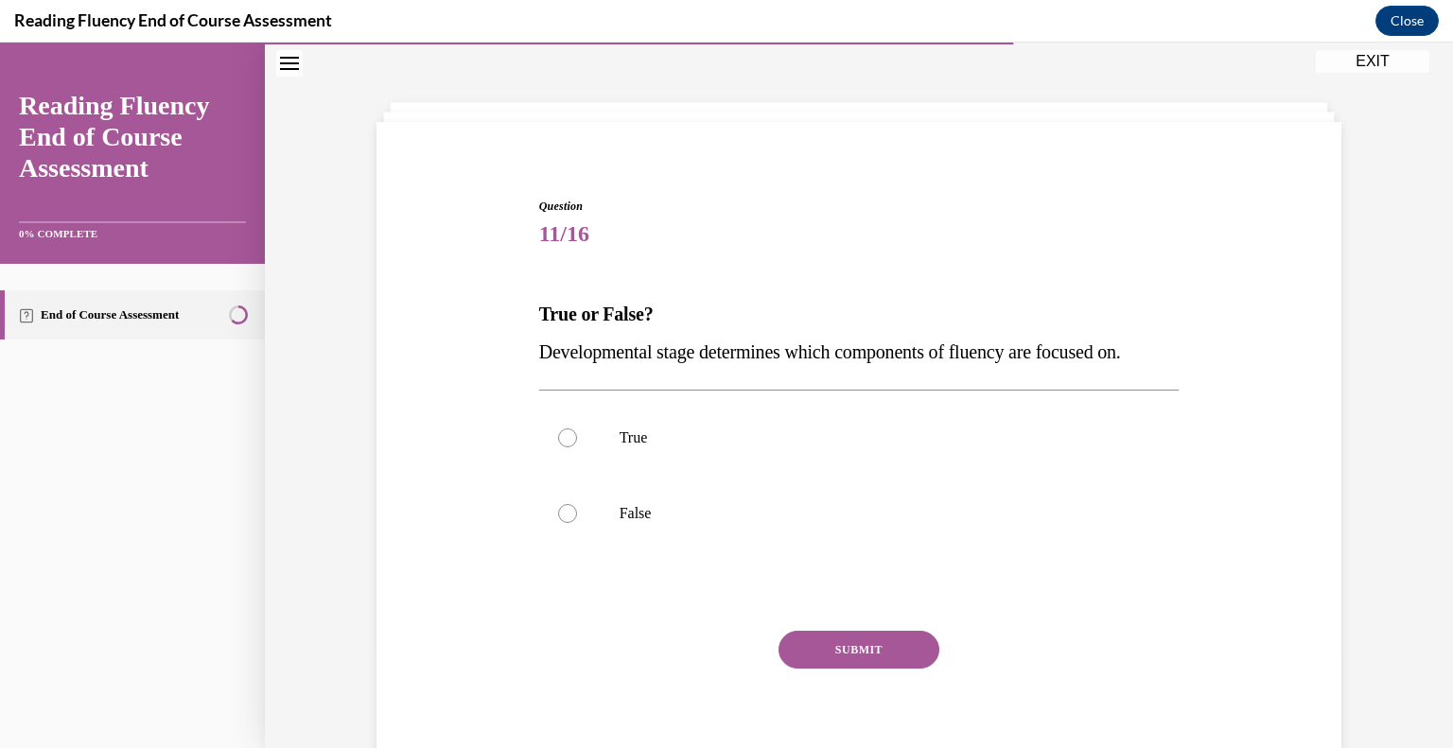
scroll to position [64, 0]
click at [597, 444] on label "True" at bounding box center [859, 439] width 640 height 76
click at [577, 444] on input "True" at bounding box center [567, 438] width 19 height 19
radio input "true"
click at [848, 655] on button "SUBMIT" at bounding box center [858, 651] width 161 height 38
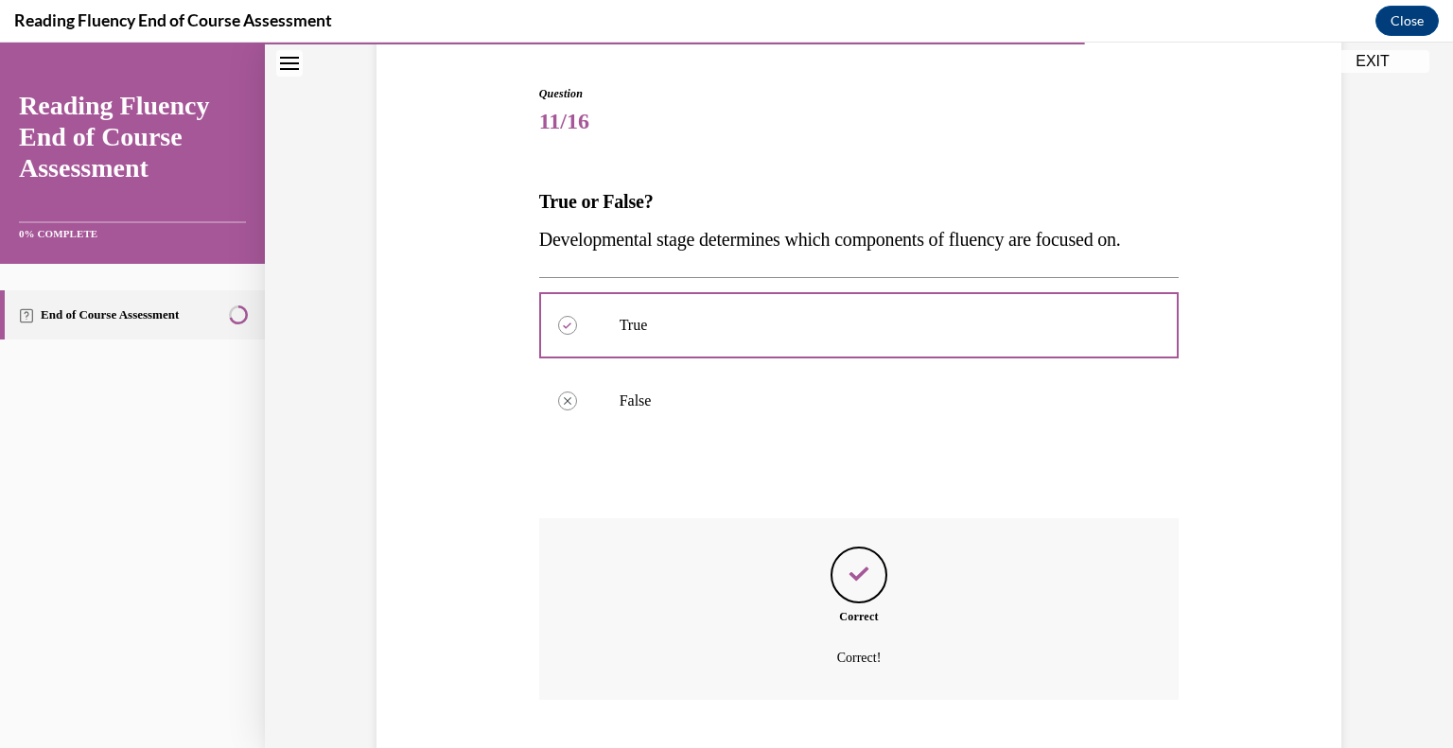
scroll to position [293, 0]
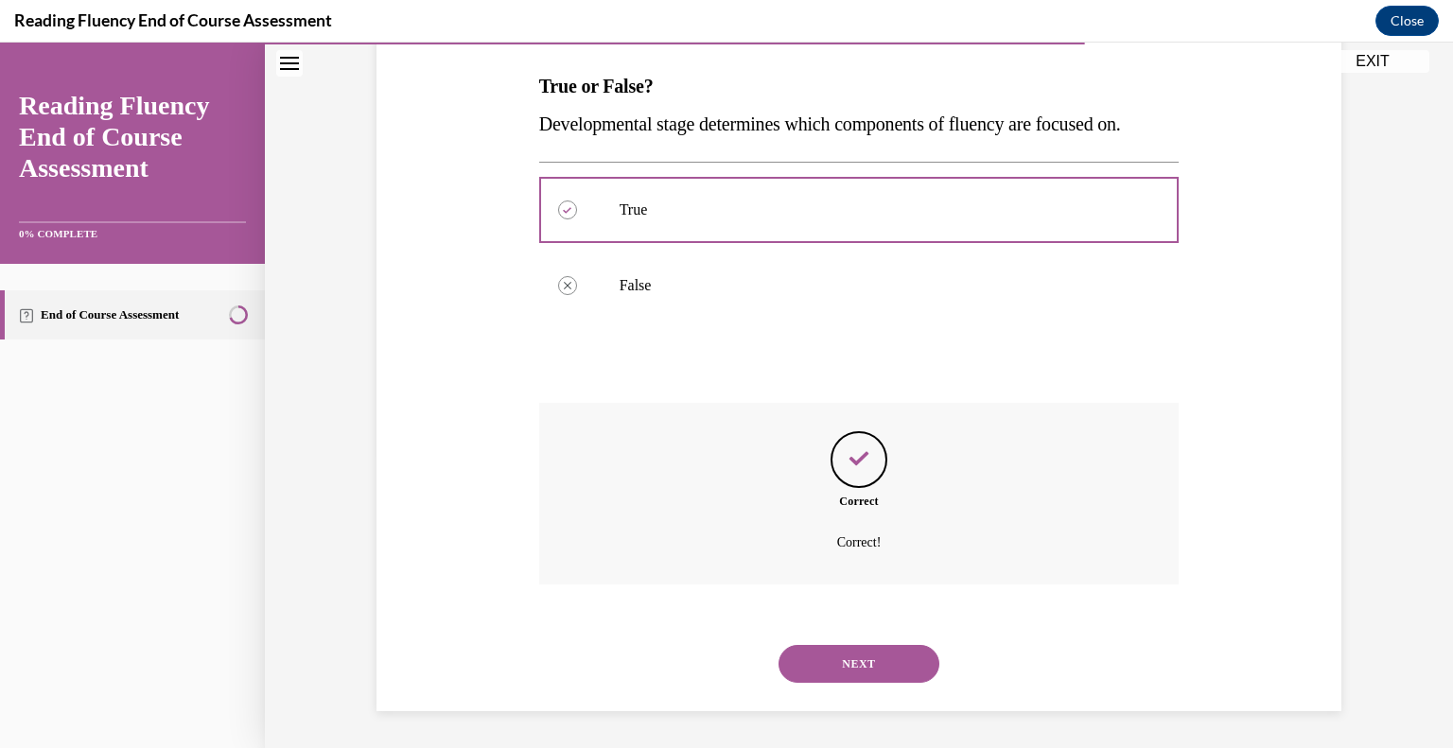
click at [849, 660] on button "NEXT" at bounding box center [858, 664] width 161 height 38
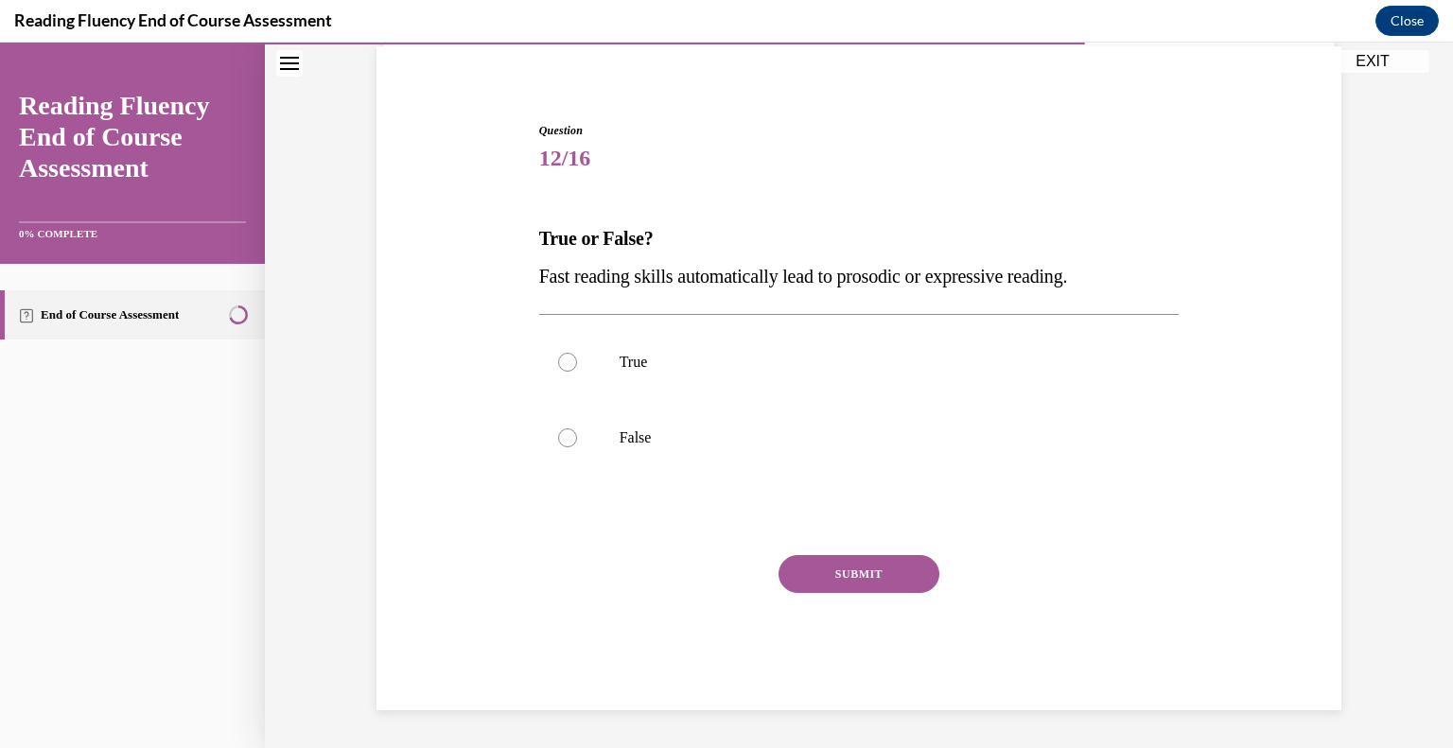
scroll to position [140, 0]
click at [640, 406] on label "False" at bounding box center [859, 439] width 640 height 76
click at [577, 429] on input "False" at bounding box center [567, 438] width 19 height 19
radio input "true"
click at [844, 583] on button "SUBMIT" at bounding box center [858, 575] width 161 height 38
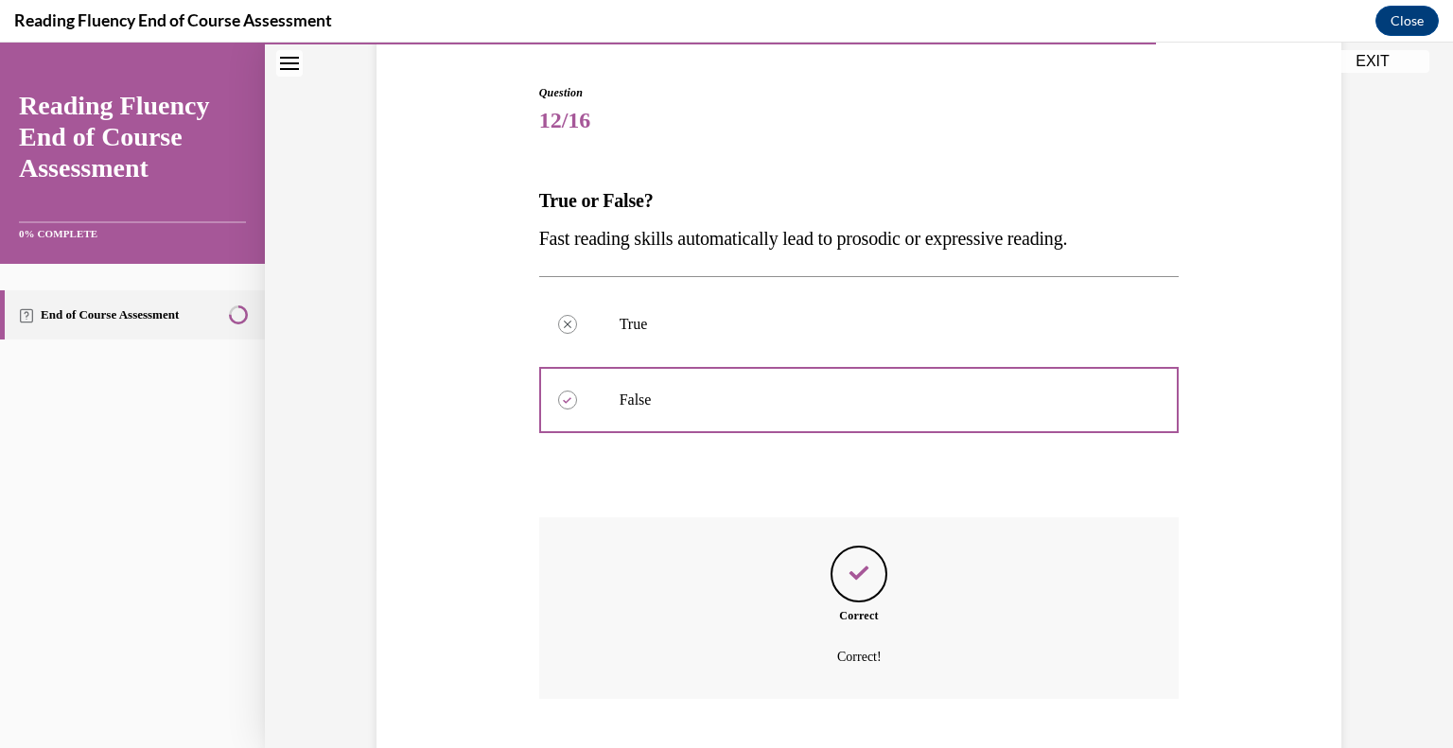
scroll to position [293, 0]
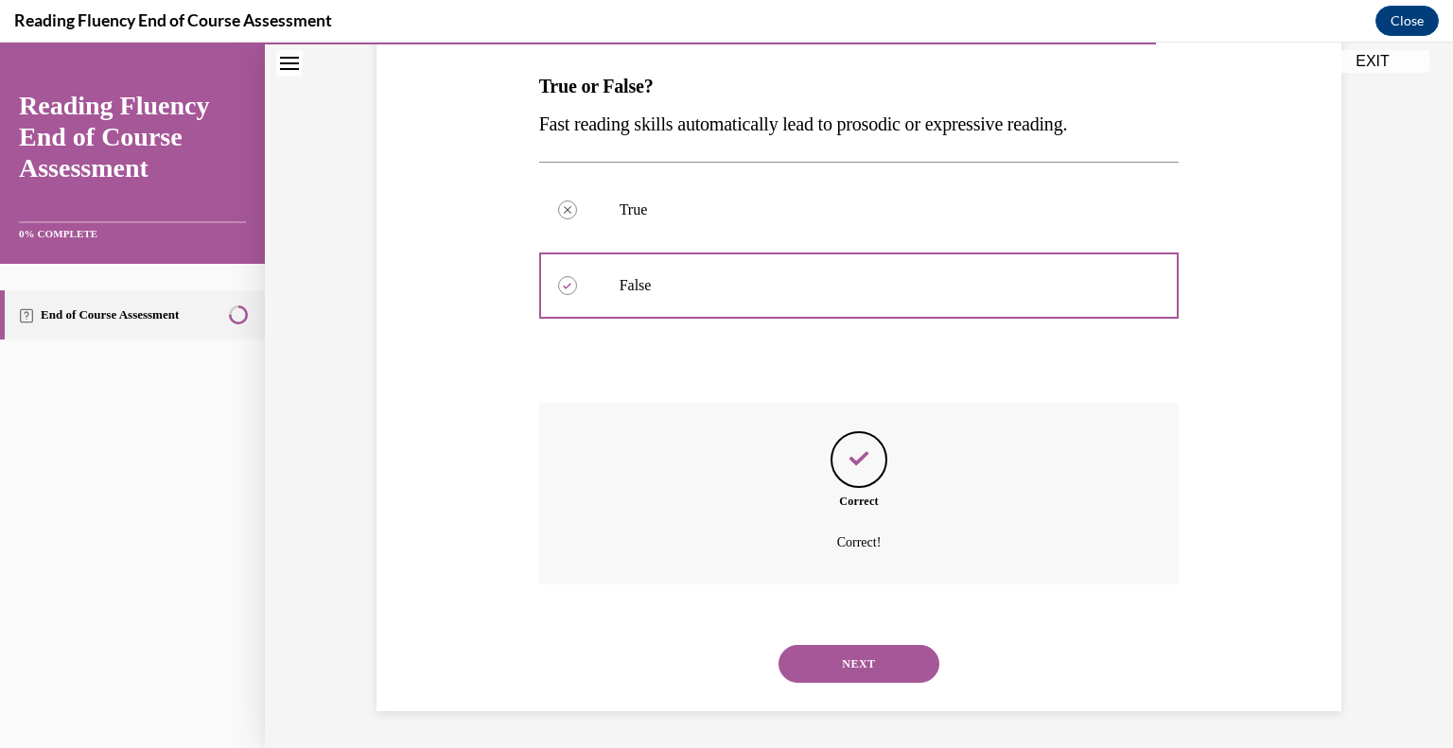
click at [857, 657] on button "NEXT" at bounding box center [858, 664] width 161 height 38
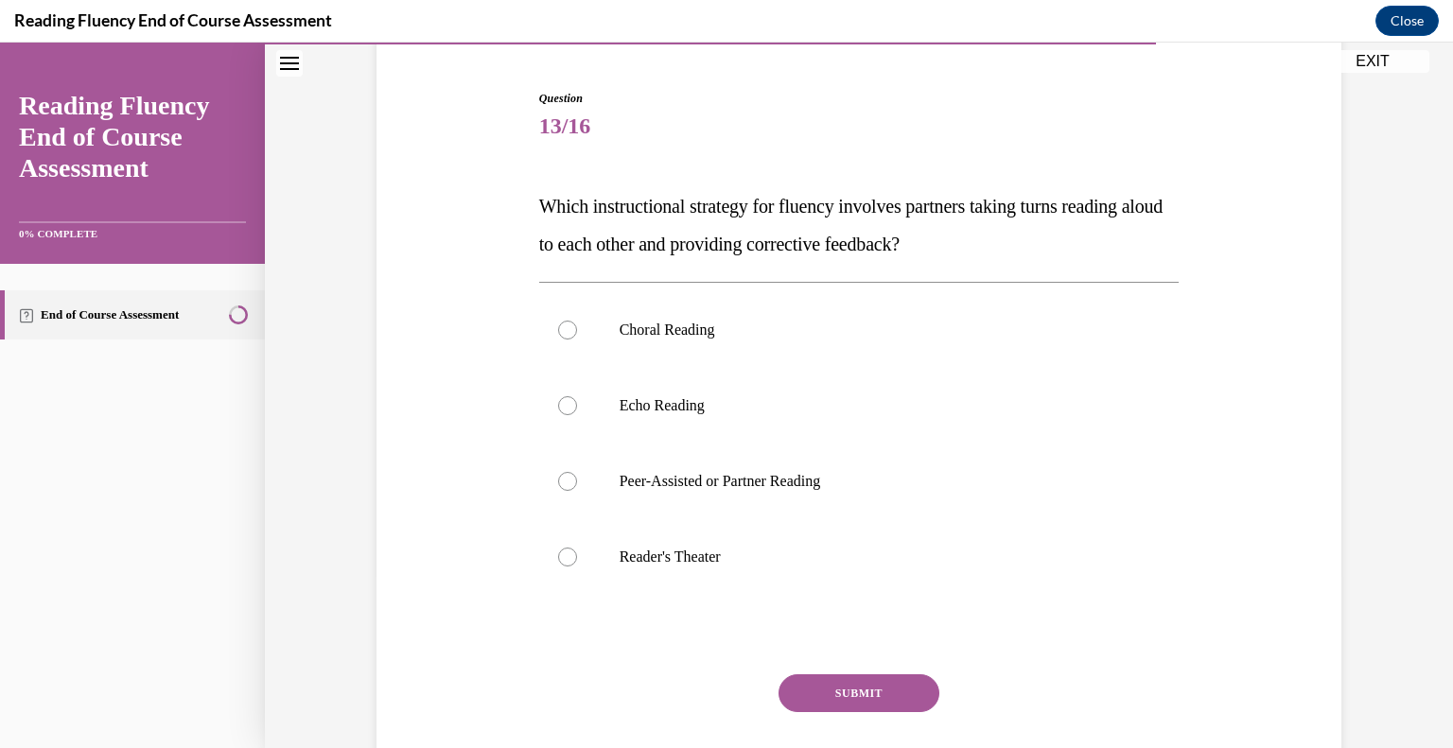
scroll to position [175, 0]
click at [756, 486] on p "Peer-Assisted or Partner Reading" at bounding box center [875, 479] width 513 height 19
click at [577, 486] on input "Peer-Assisted or Partner Reading" at bounding box center [567, 479] width 19 height 19
radio input "true"
click at [870, 697] on button "SUBMIT" at bounding box center [858, 691] width 161 height 38
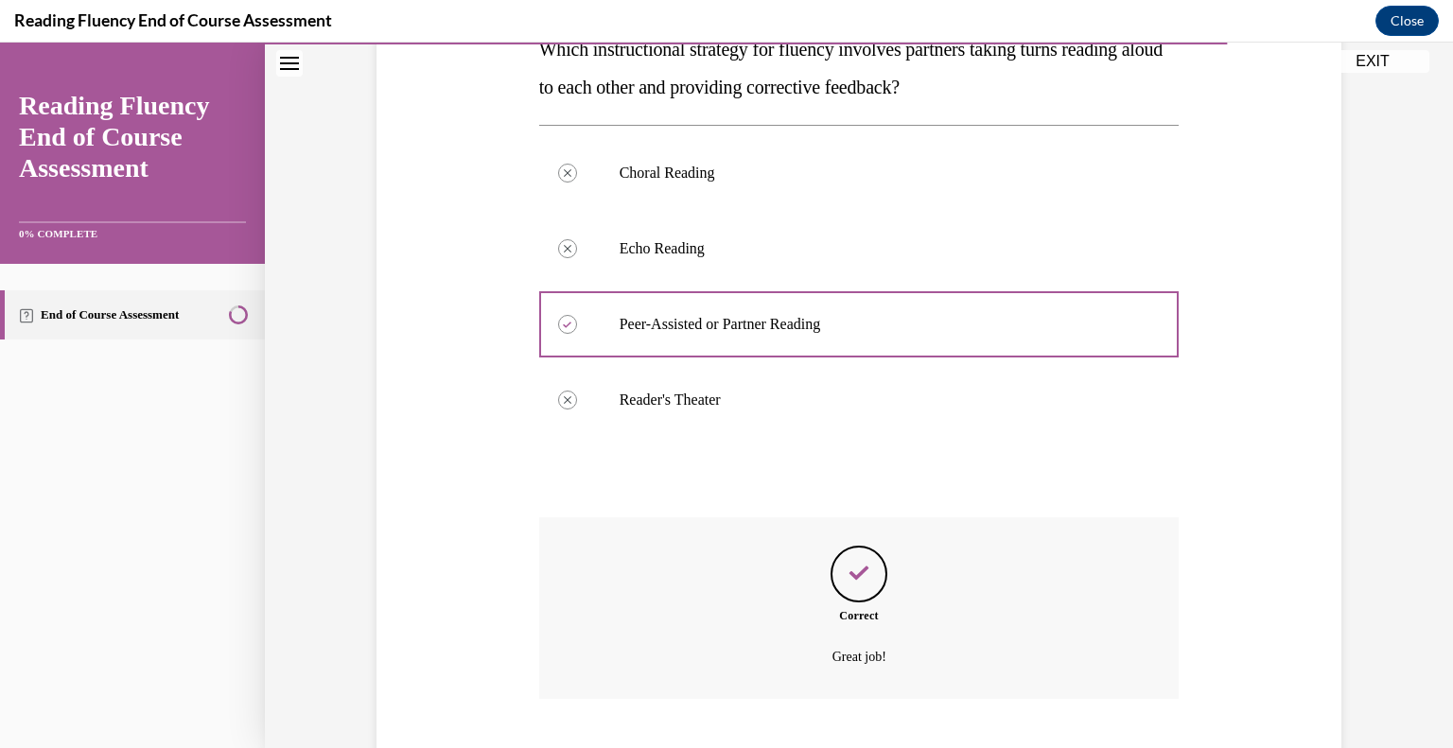
scroll to position [444, 0]
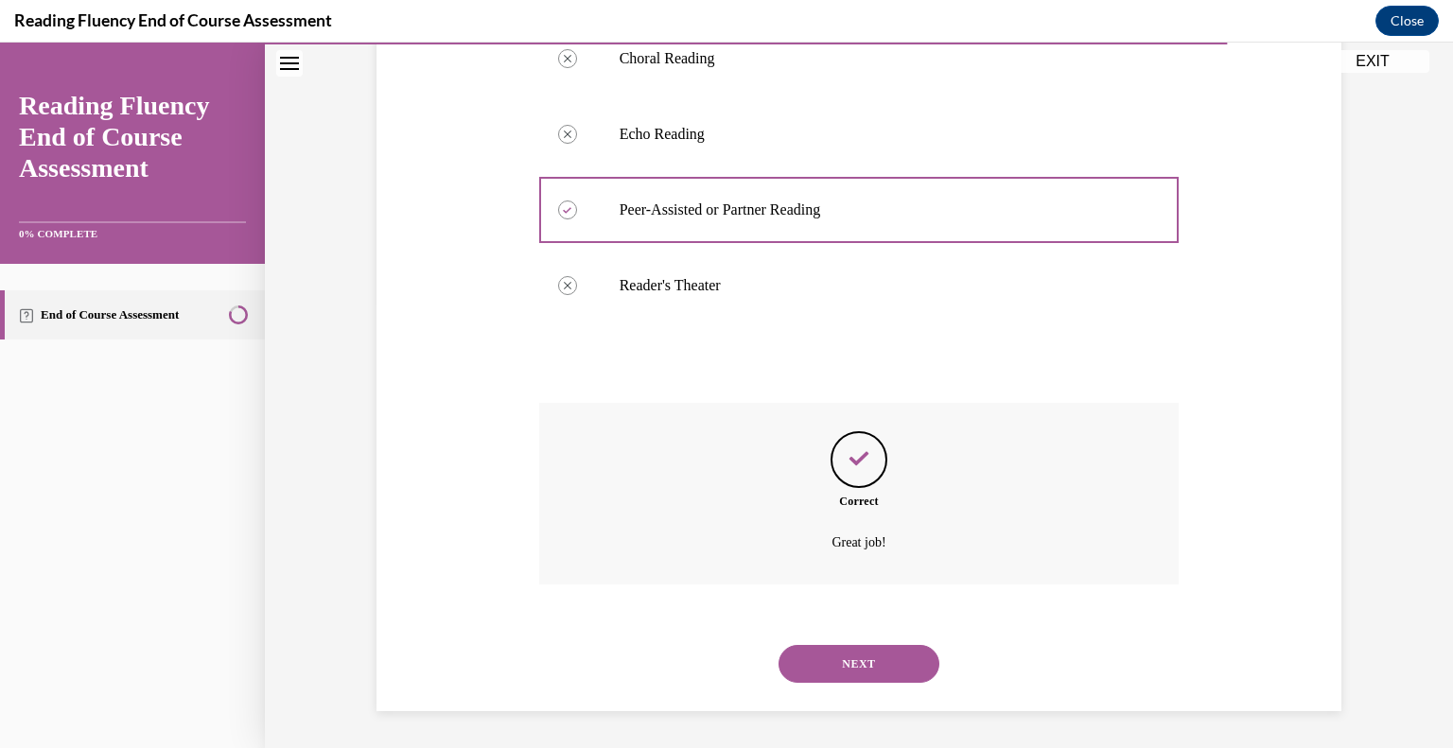
click at [867, 669] on button "NEXT" at bounding box center [858, 664] width 161 height 38
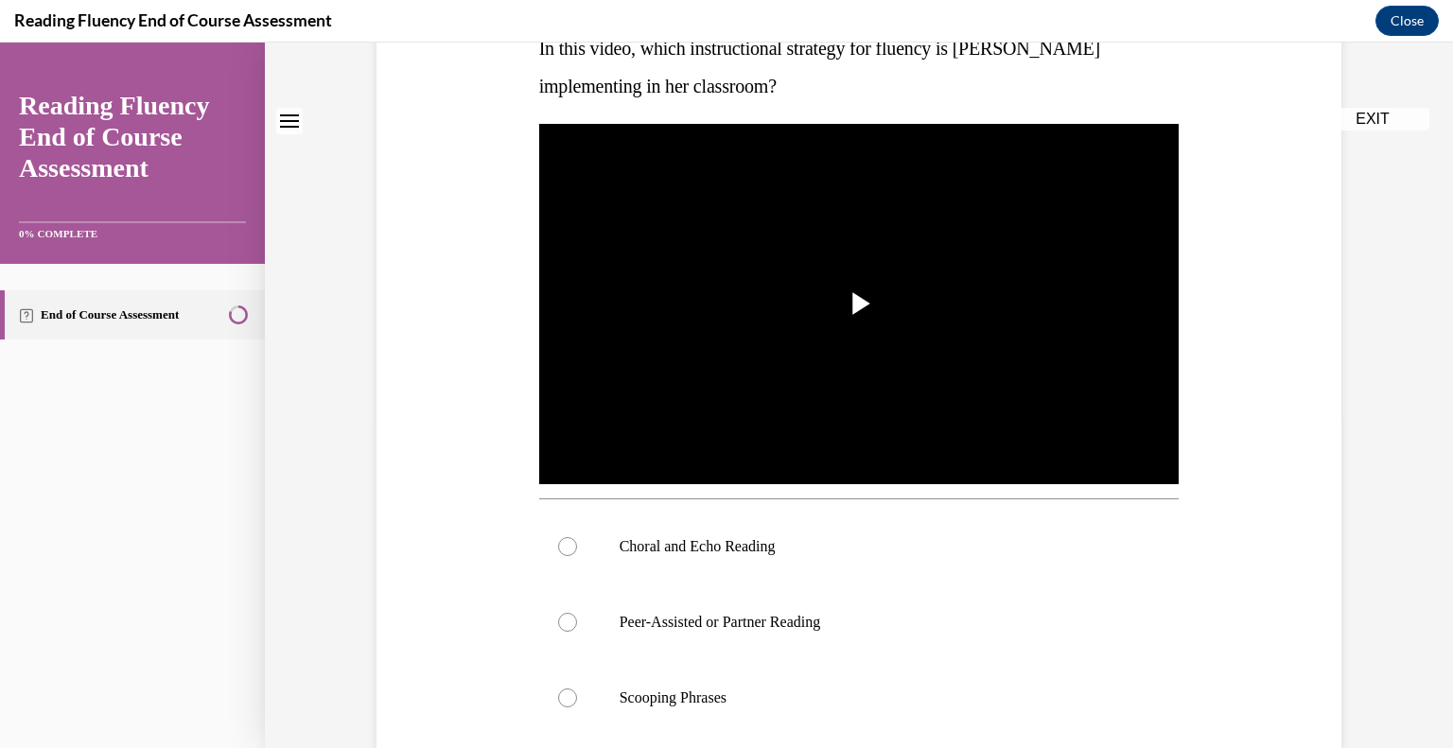
scroll to position [0, 0]
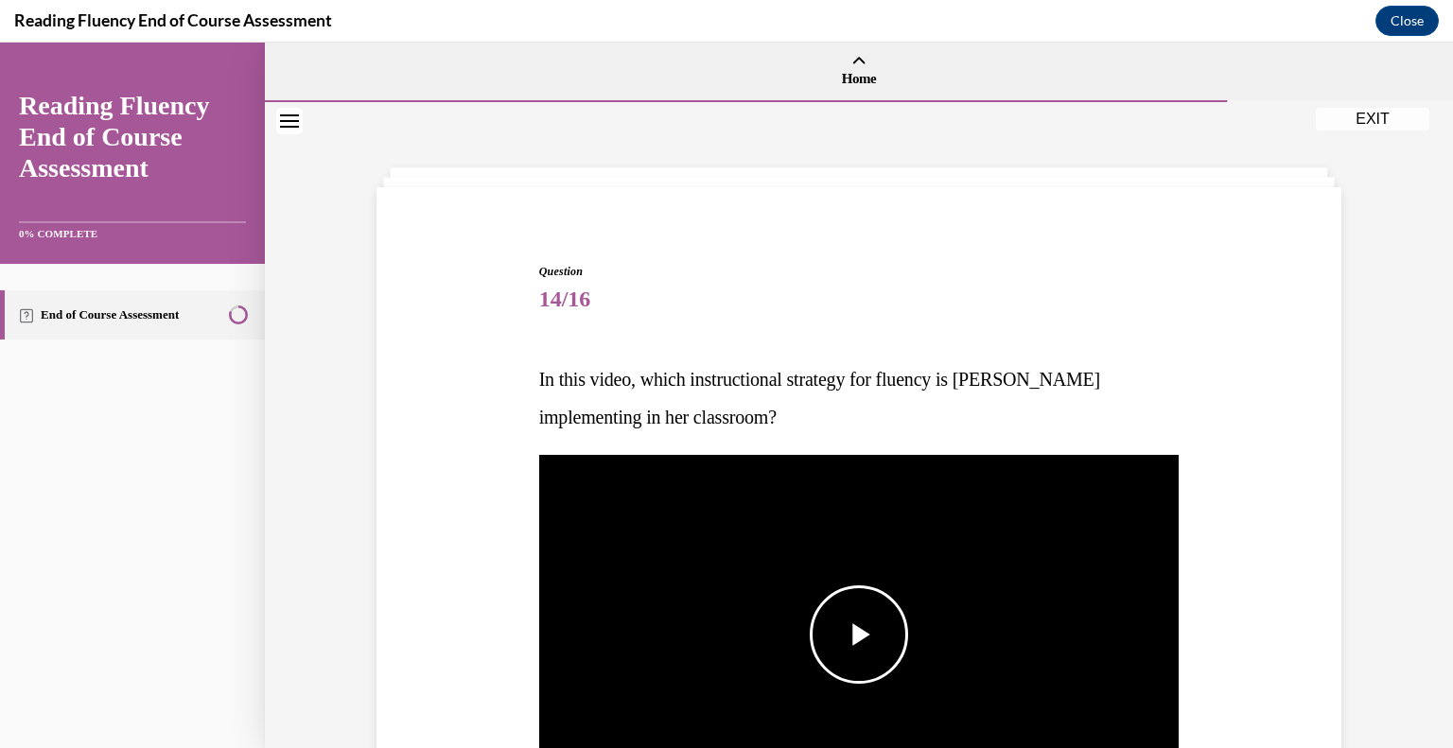
click at [859, 635] on span "Video player" at bounding box center [859, 635] width 0 height 0
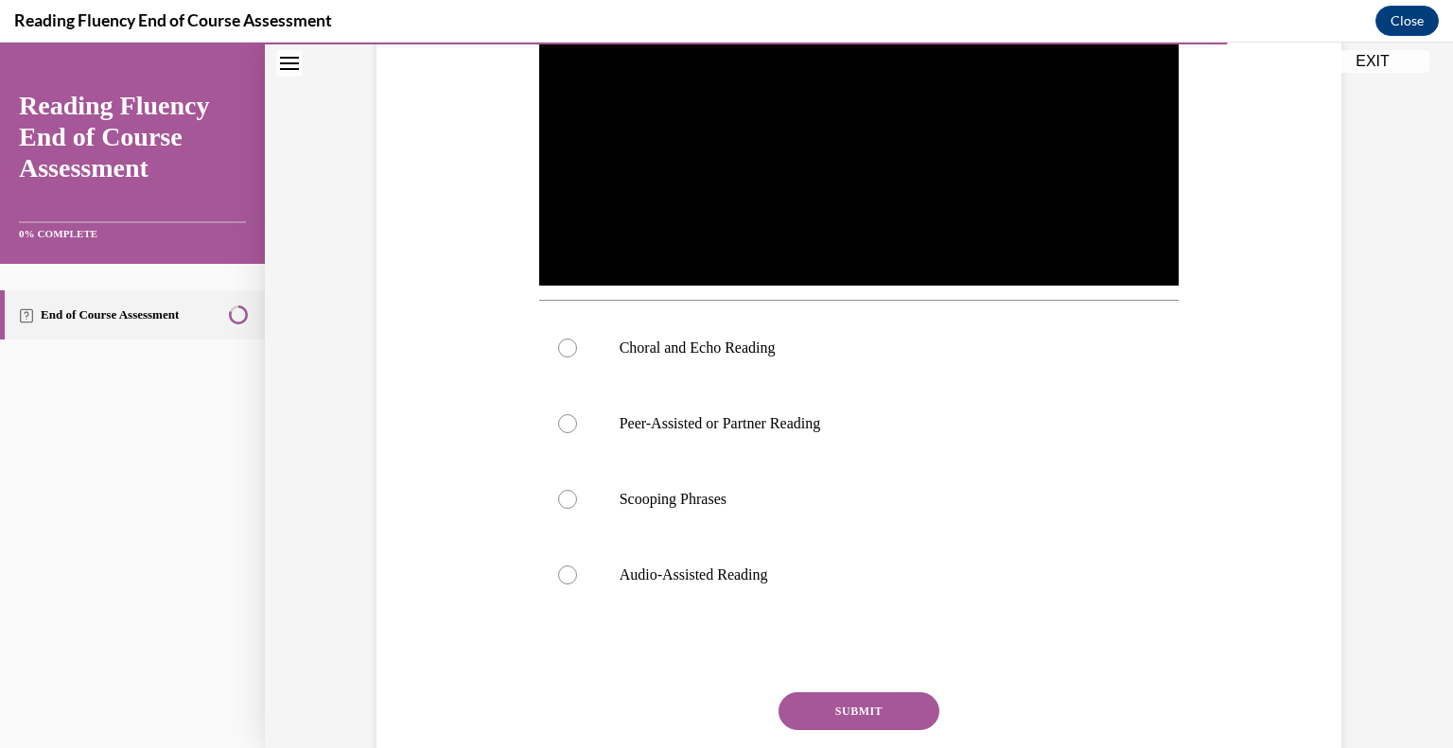
scroll to position [445, 0]
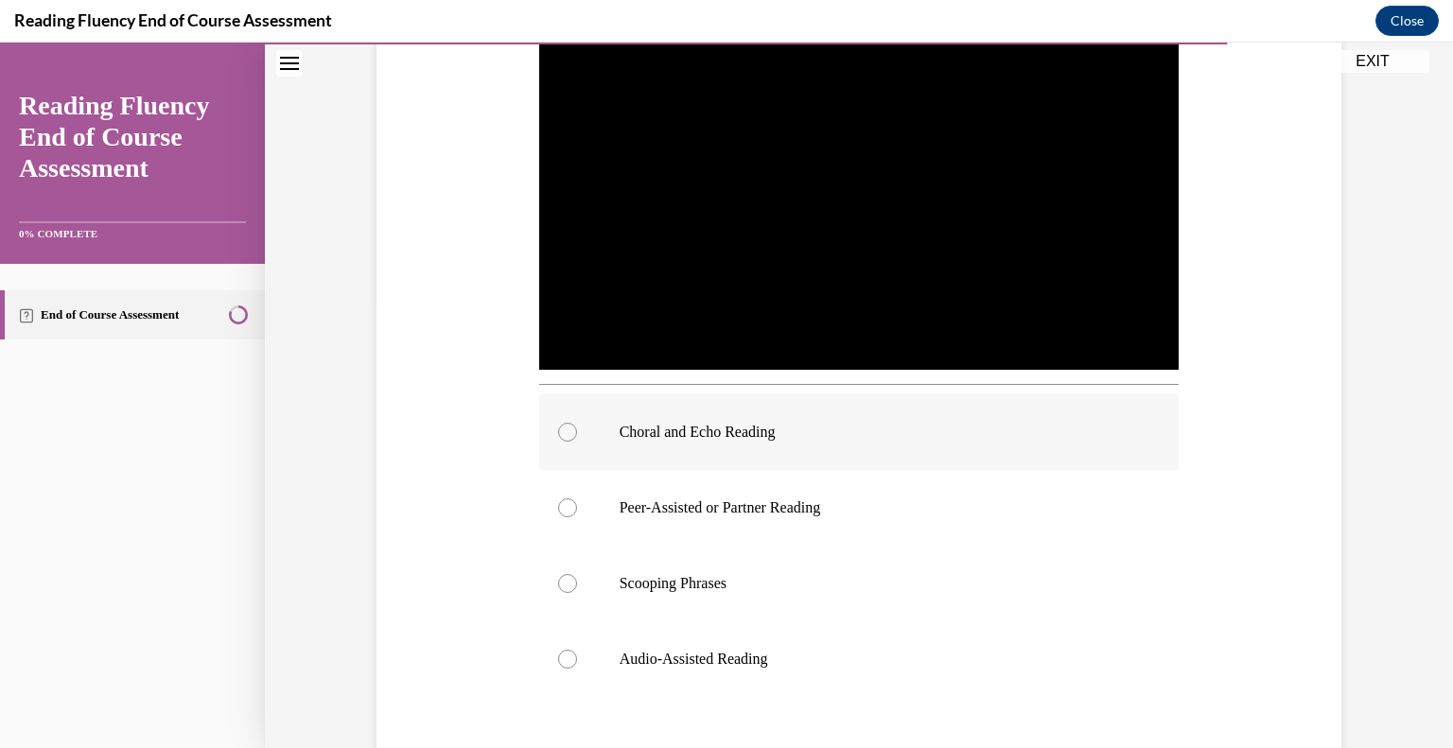
click at [774, 432] on p "Choral and Echo Reading" at bounding box center [875, 432] width 513 height 19
click at [577, 432] on input "Choral and Echo Reading" at bounding box center [567, 432] width 19 height 19
radio input "true"
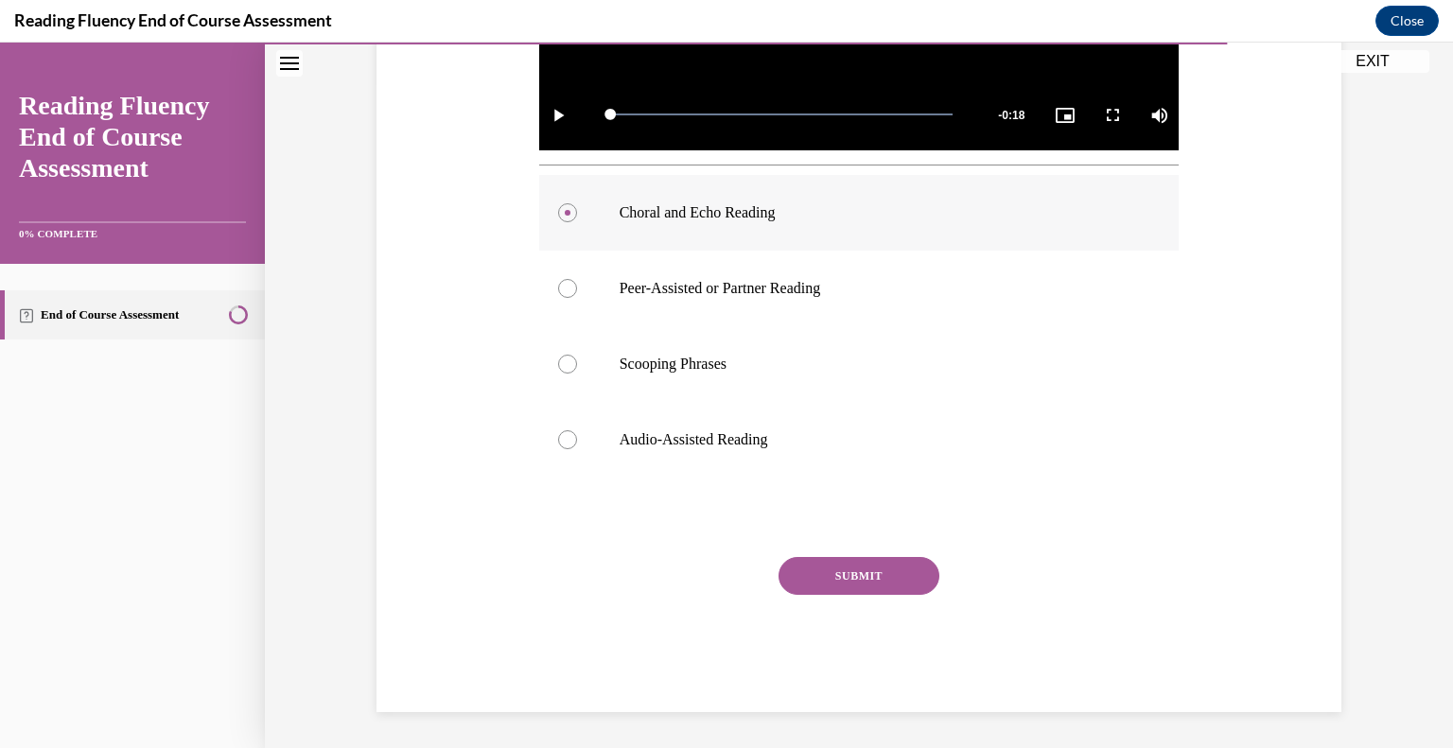
scroll to position [666, 0]
click at [872, 586] on button "SUBMIT" at bounding box center [858, 575] width 161 height 38
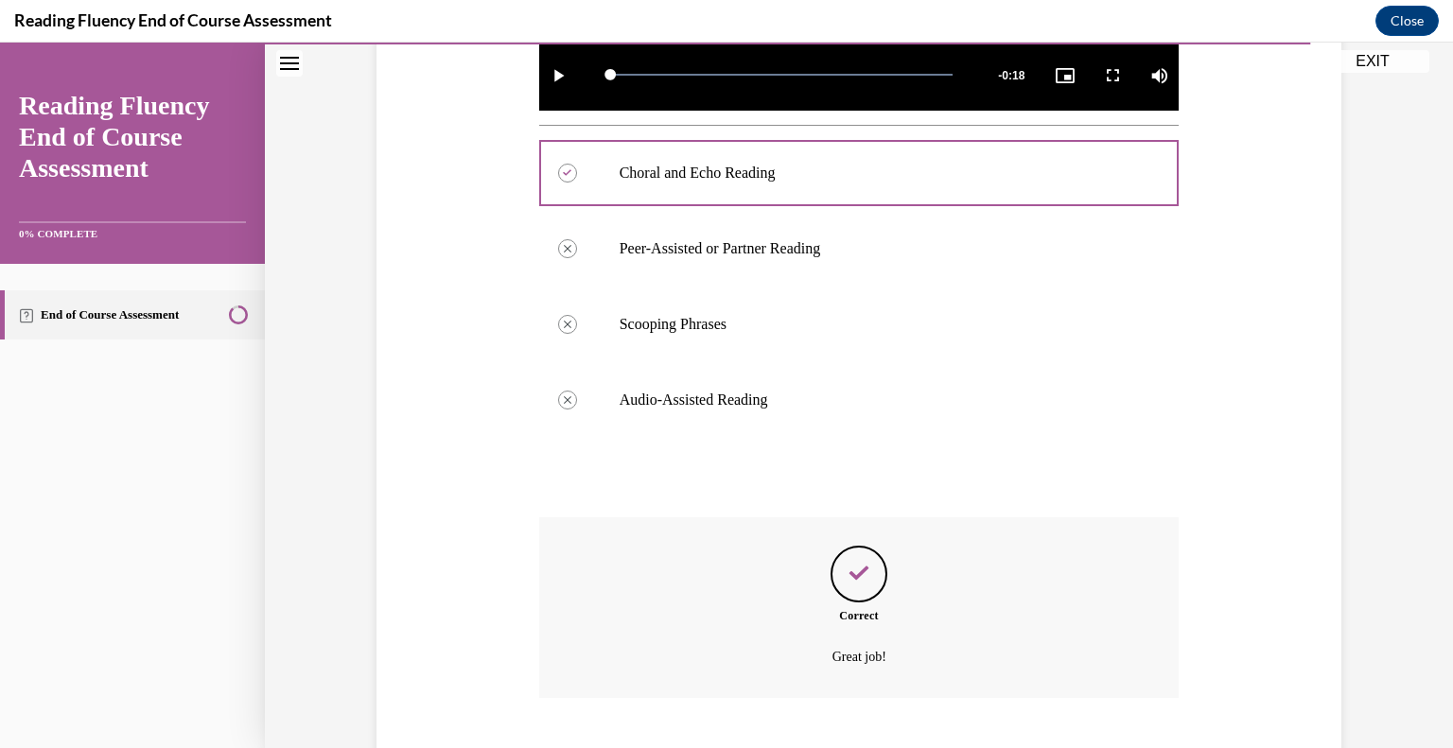
scroll to position [818, 0]
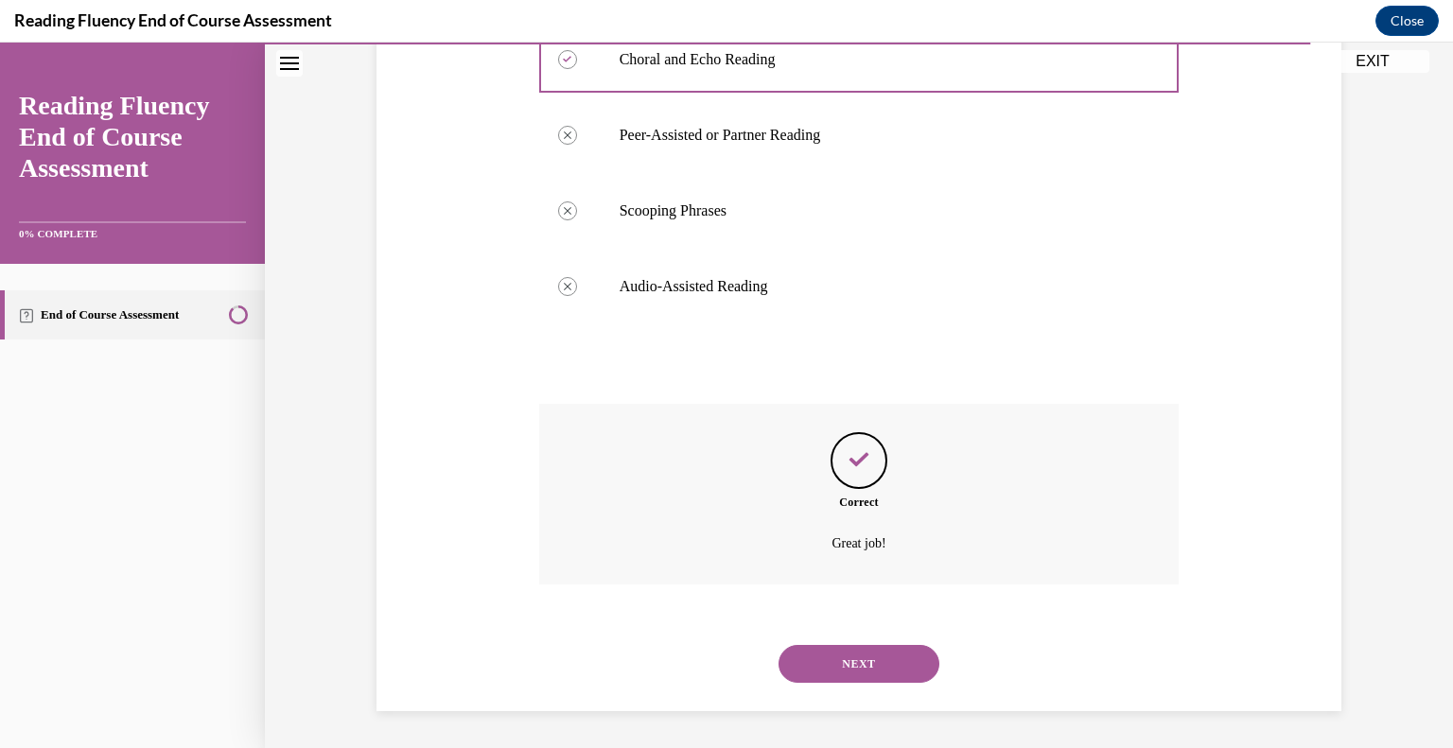
click at [872, 663] on button "NEXT" at bounding box center [858, 664] width 161 height 38
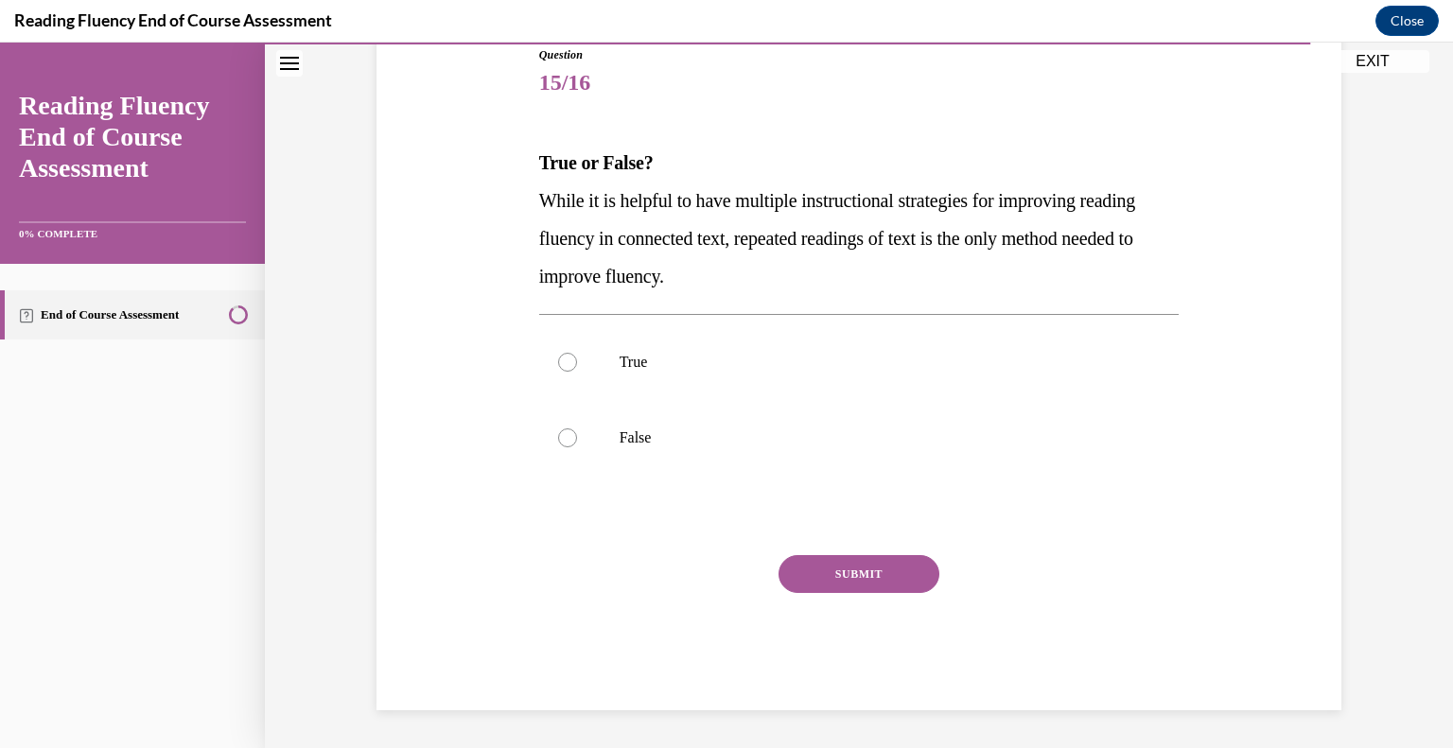
scroll to position [210, 0]
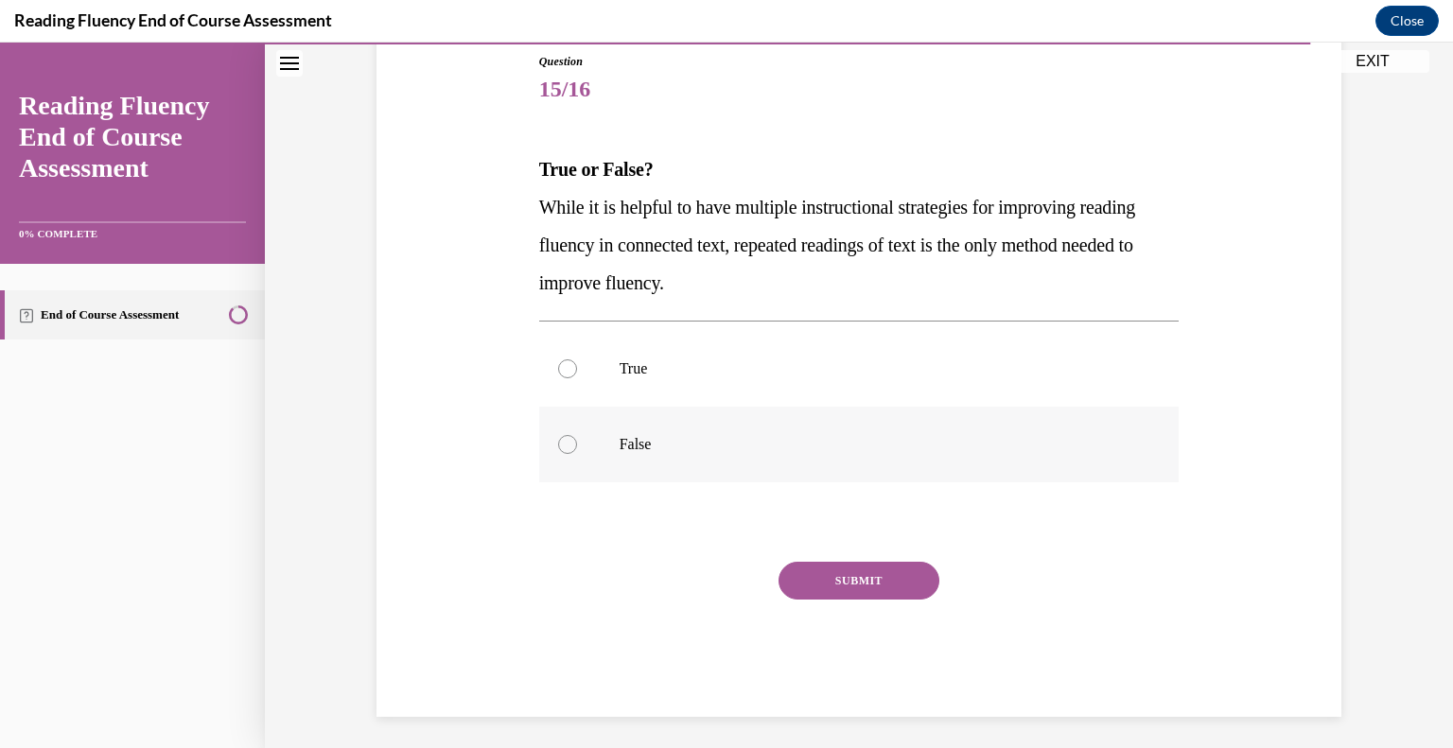
click at [666, 436] on p "False" at bounding box center [875, 444] width 513 height 19
click at [577, 436] on input "False" at bounding box center [567, 444] width 19 height 19
radio input "true"
click at [832, 580] on button "SUBMIT" at bounding box center [858, 581] width 161 height 38
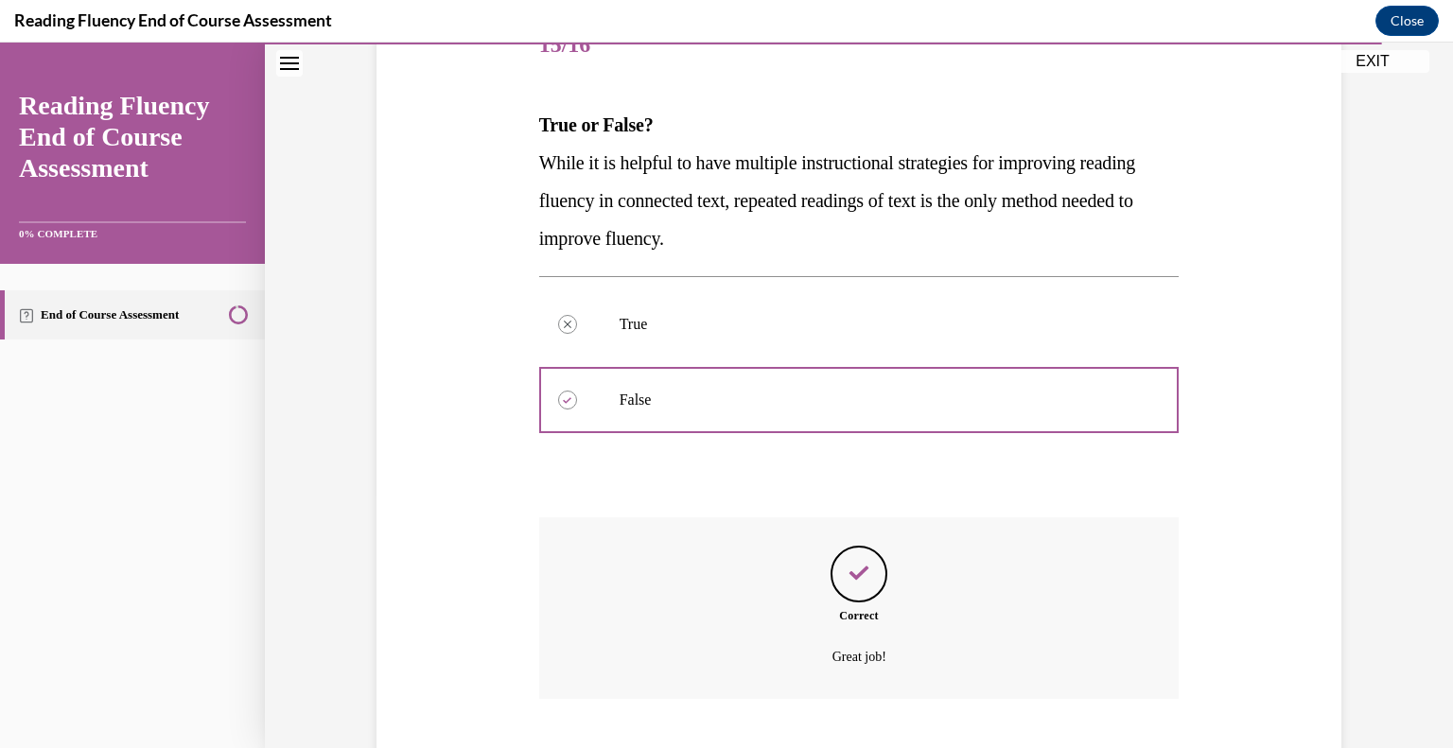
scroll to position [369, 0]
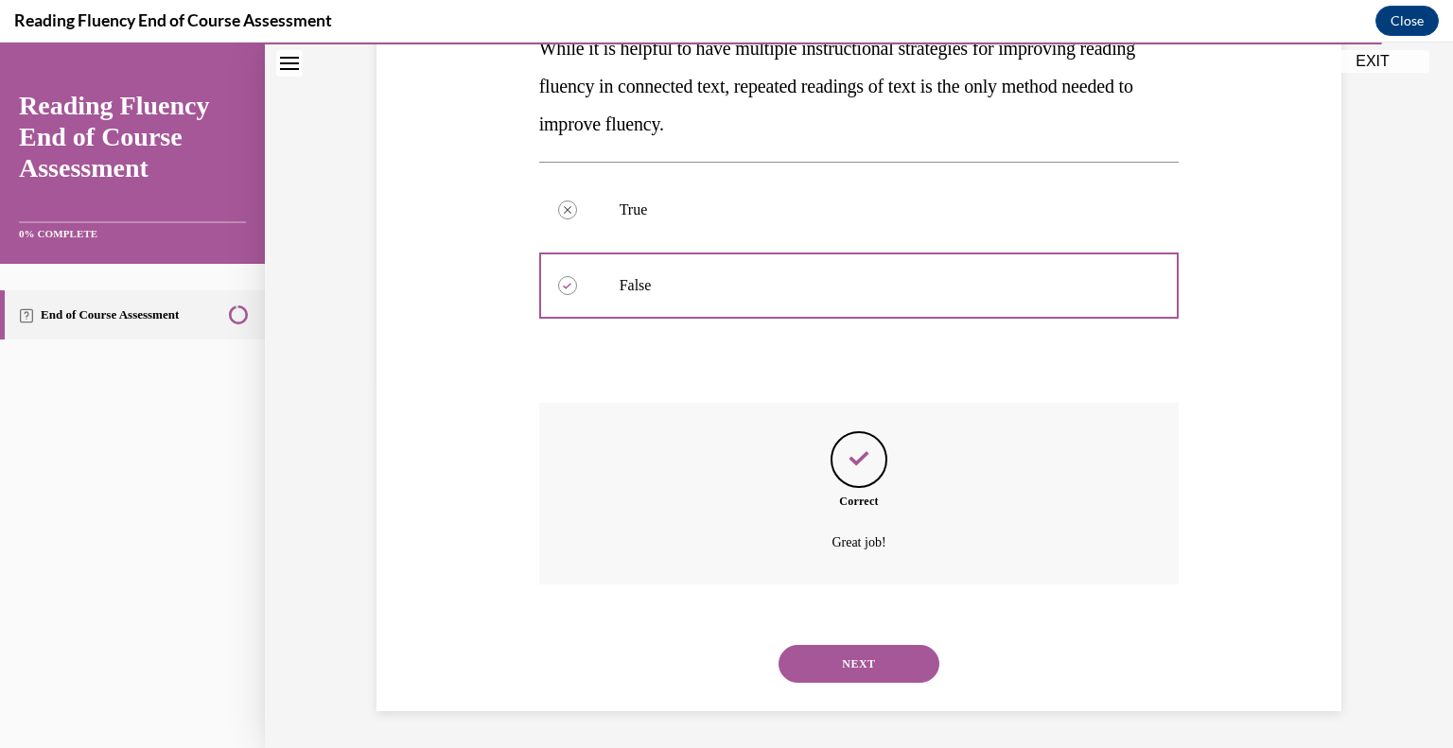
click at [848, 653] on button "NEXT" at bounding box center [858, 664] width 161 height 38
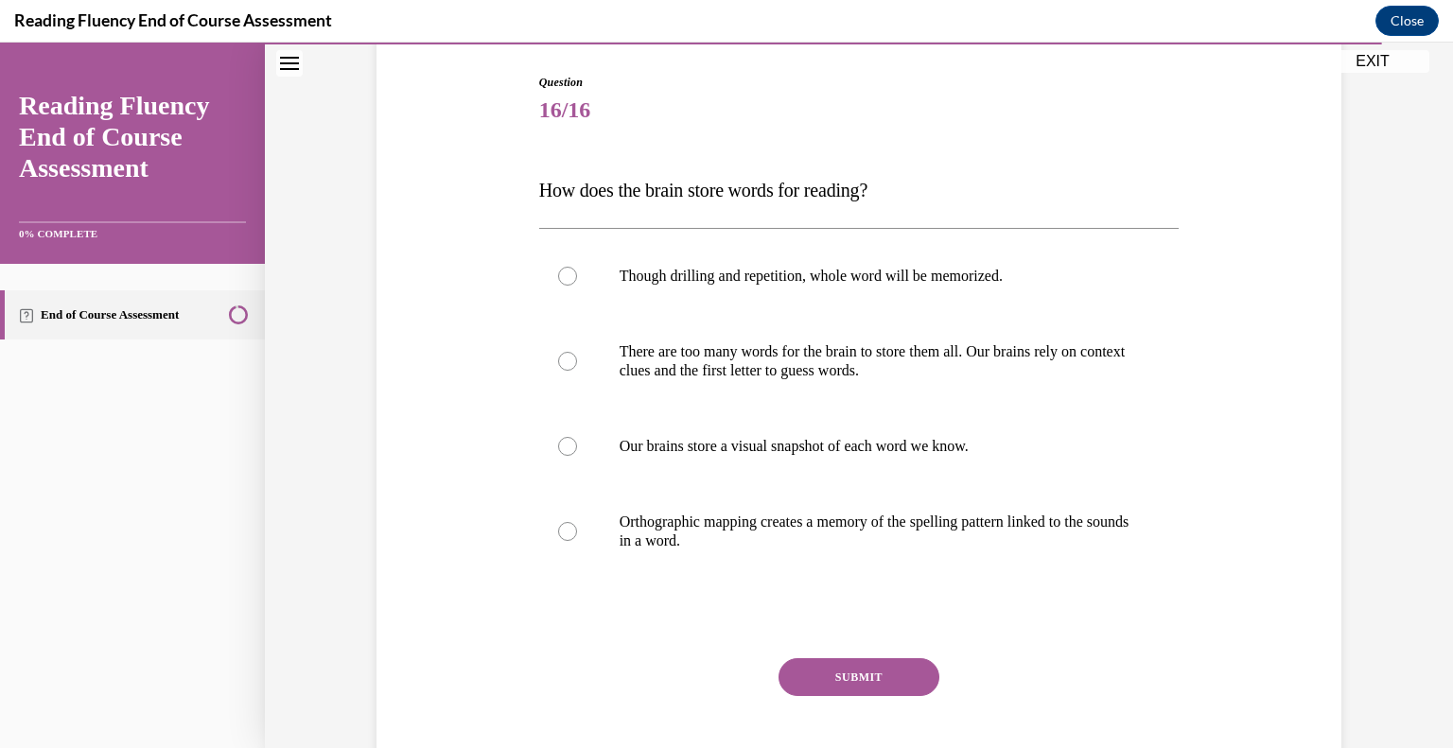
scroll to position [193, 0]
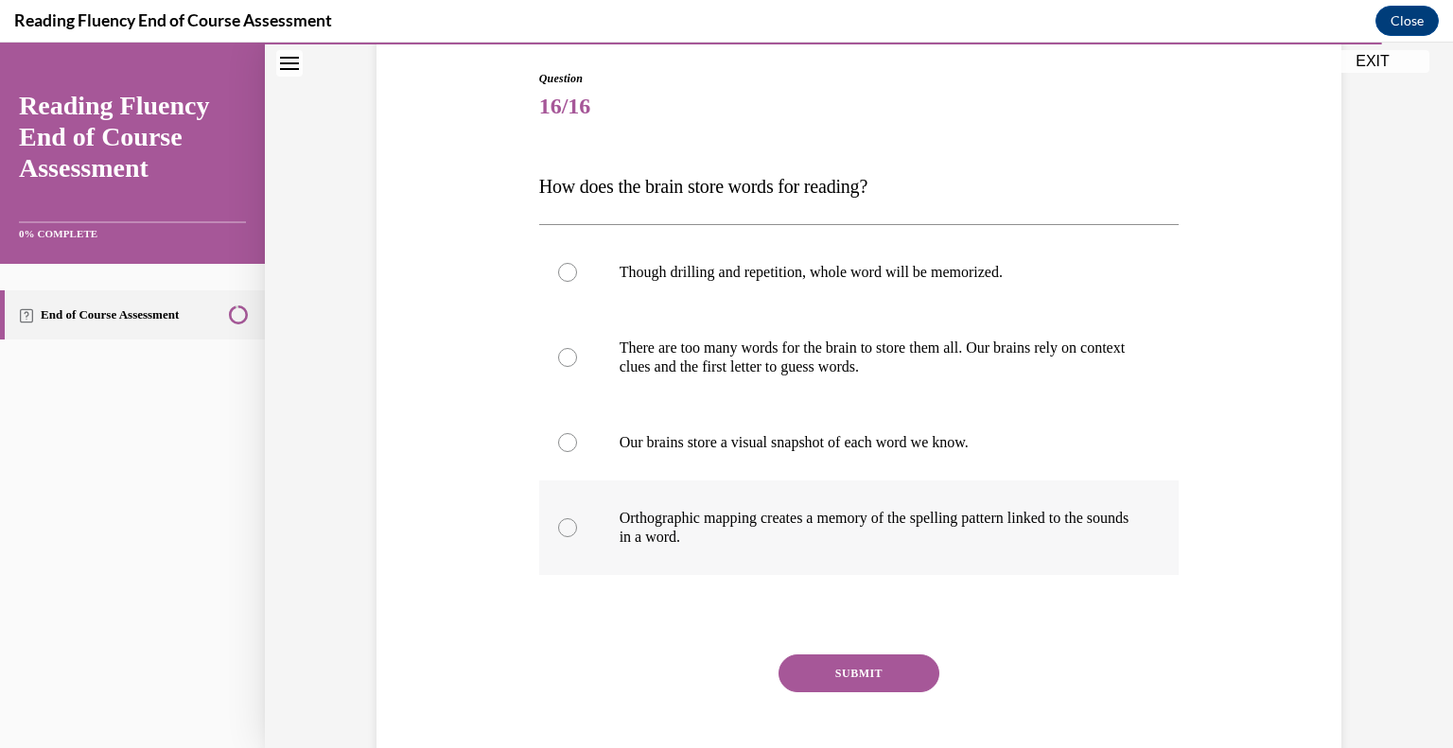
click at [1053, 512] on p "Orthographic mapping creates a memory of the spelling pattern linked to the sou…" at bounding box center [875, 528] width 513 height 38
click at [577, 518] on input "Orthographic mapping creates a memory of the spelling pattern linked to the sou…" at bounding box center [567, 527] width 19 height 19
radio input "true"
click at [914, 676] on button "SUBMIT" at bounding box center [858, 673] width 161 height 38
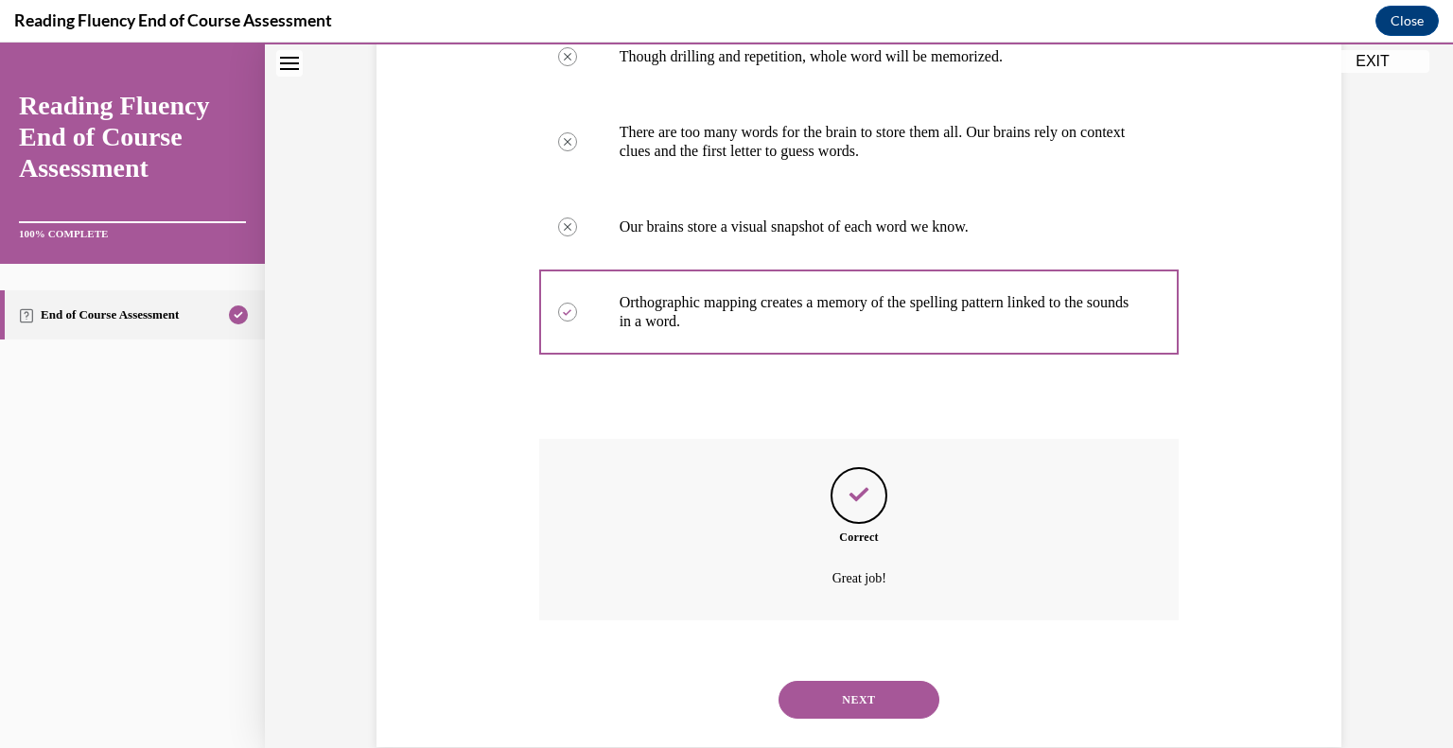
scroll to position [444, 0]
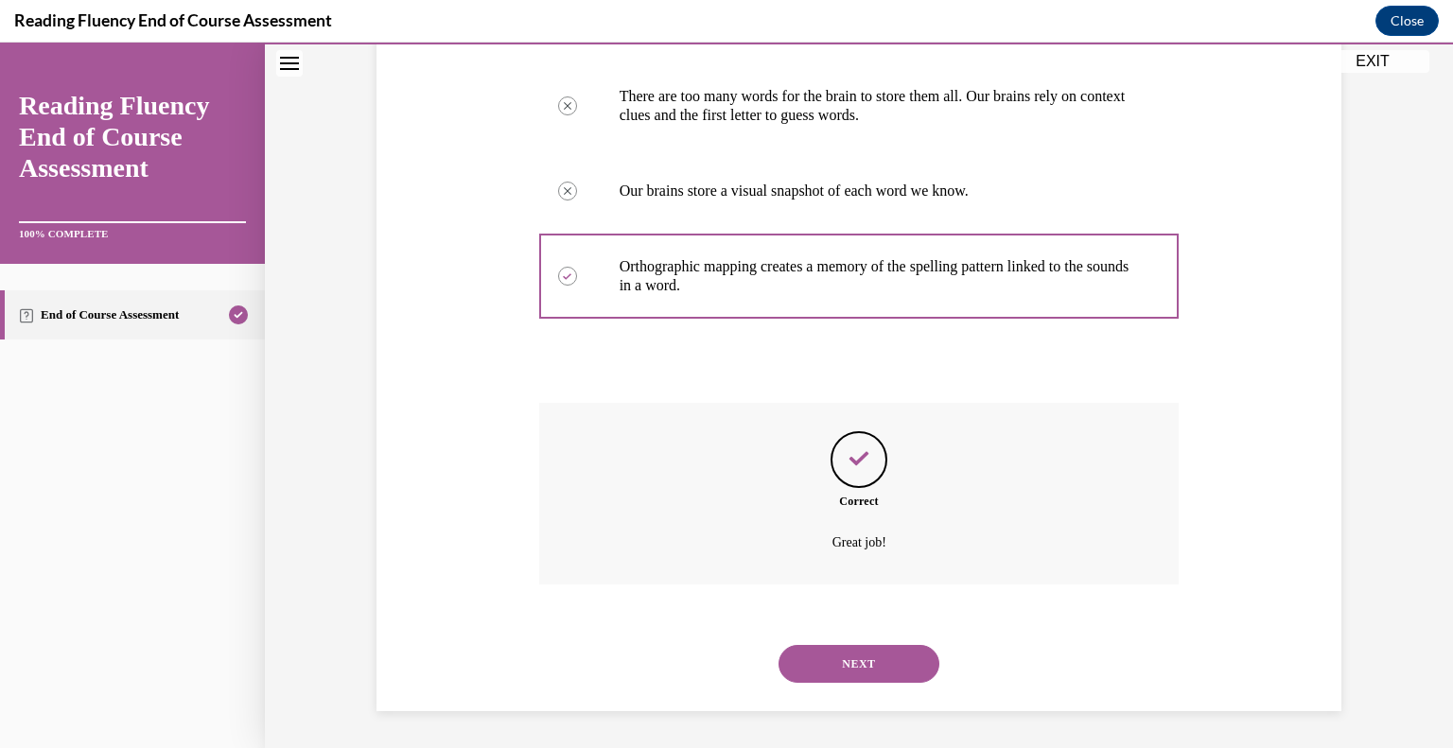
click at [914, 676] on button "NEXT" at bounding box center [858, 664] width 161 height 38
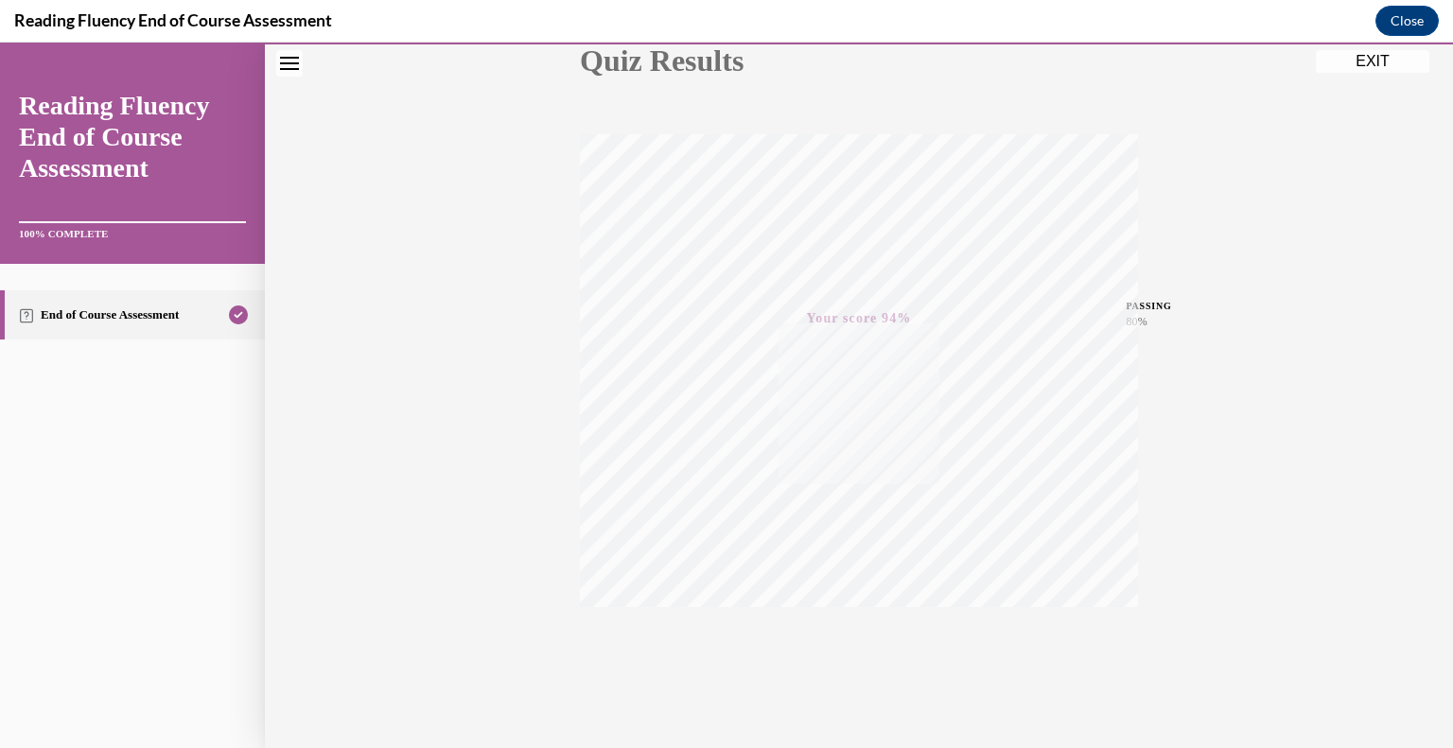
scroll to position [263, 0]
click at [1365, 66] on button "EXIT" at bounding box center [1371, 61] width 113 height 23
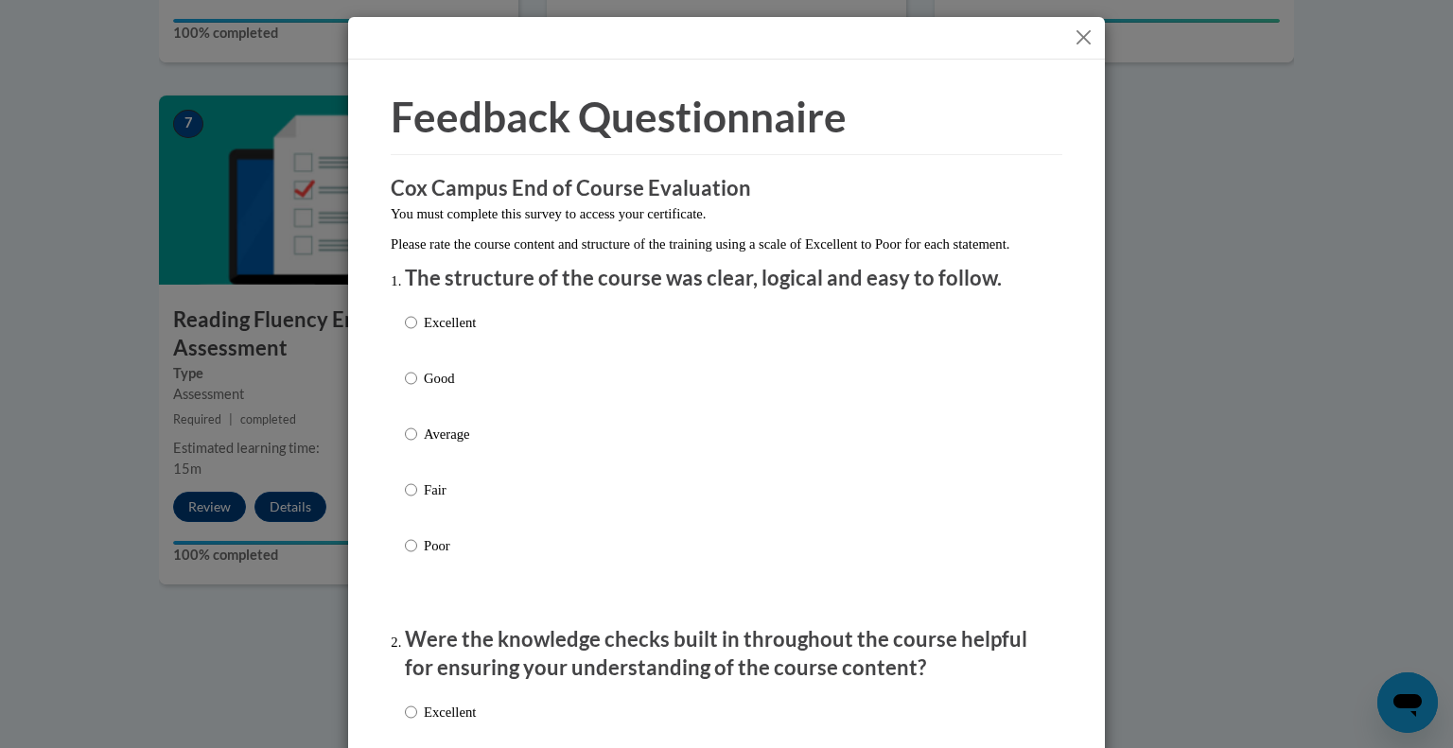
click at [427, 333] on p "Excellent" at bounding box center [450, 322] width 52 height 21
click at [417, 333] on input "Excellent" at bounding box center [411, 322] width 12 height 21
radio input "true"
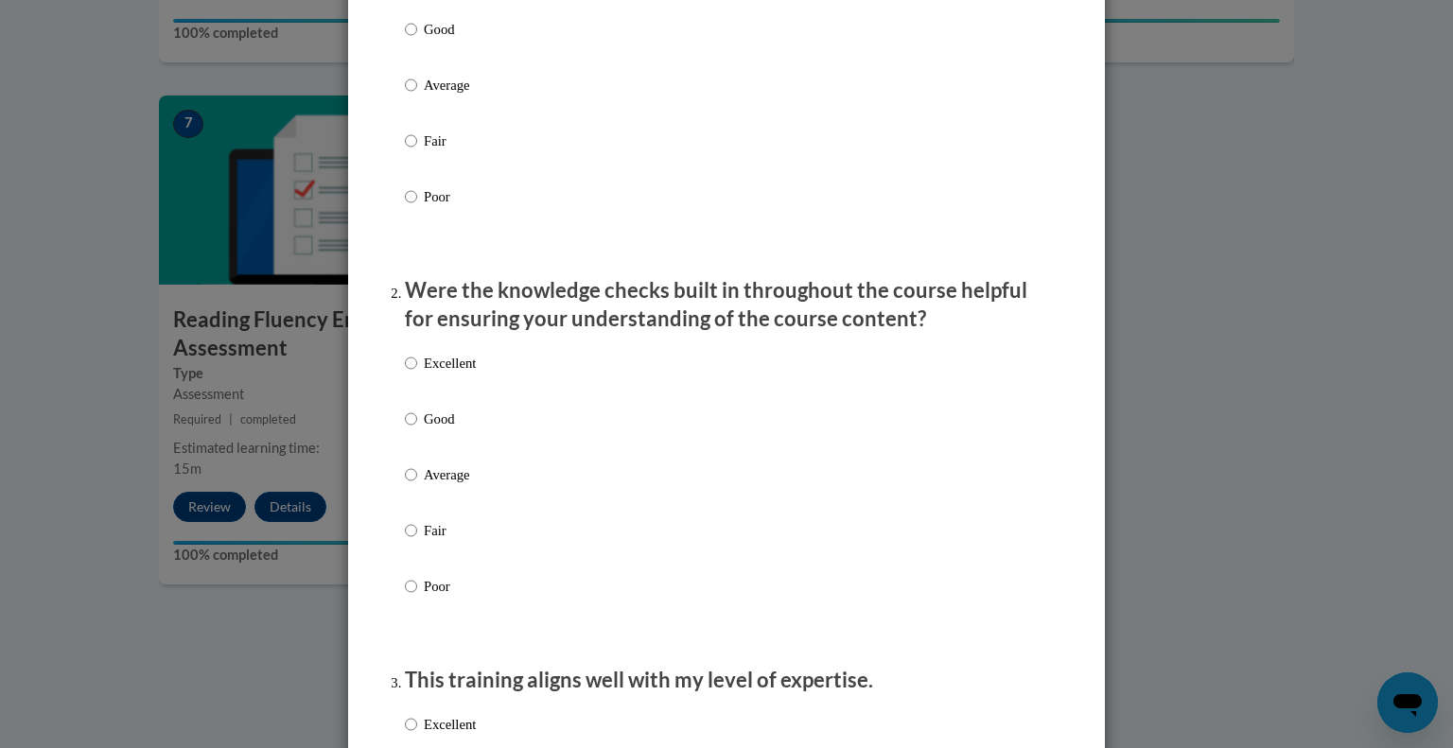
scroll to position [352, 0]
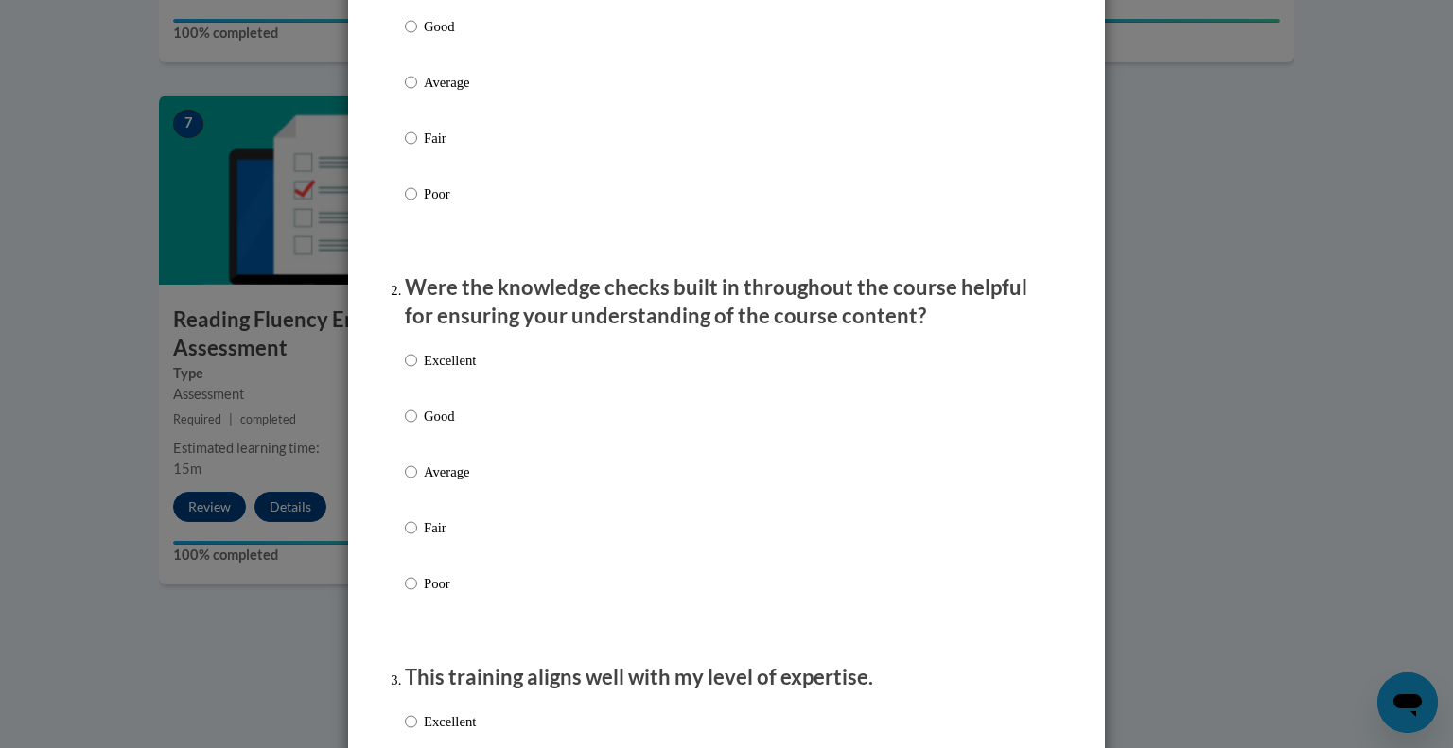
click at [431, 367] on div "Excellent Good Average Fair Poor" at bounding box center [440, 486] width 71 height 293
click at [434, 371] on p "Excellent" at bounding box center [450, 360] width 52 height 21
click at [417, 371] on input "Excellent" at bounding box center [411, 360] width 12 height 21
radio input "true"
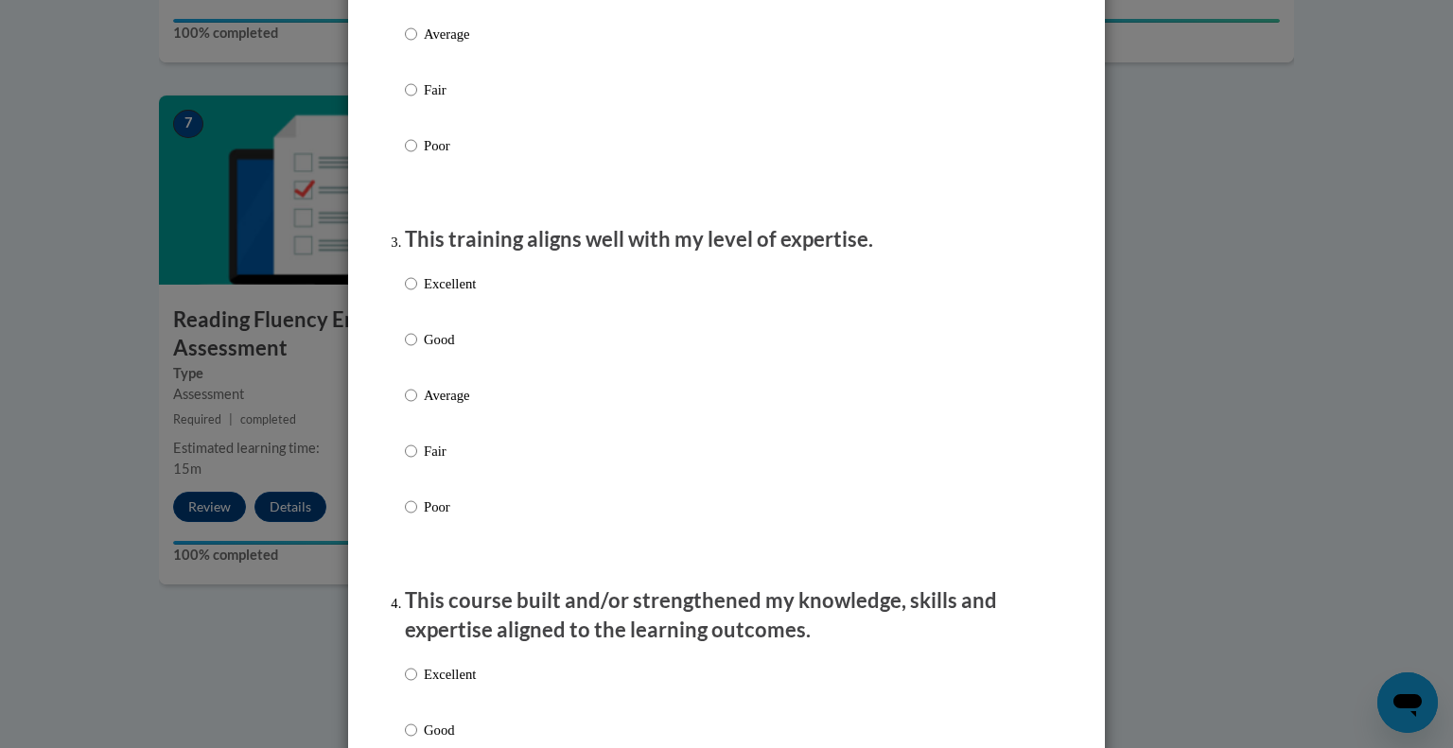
scroll to position [795, 0]
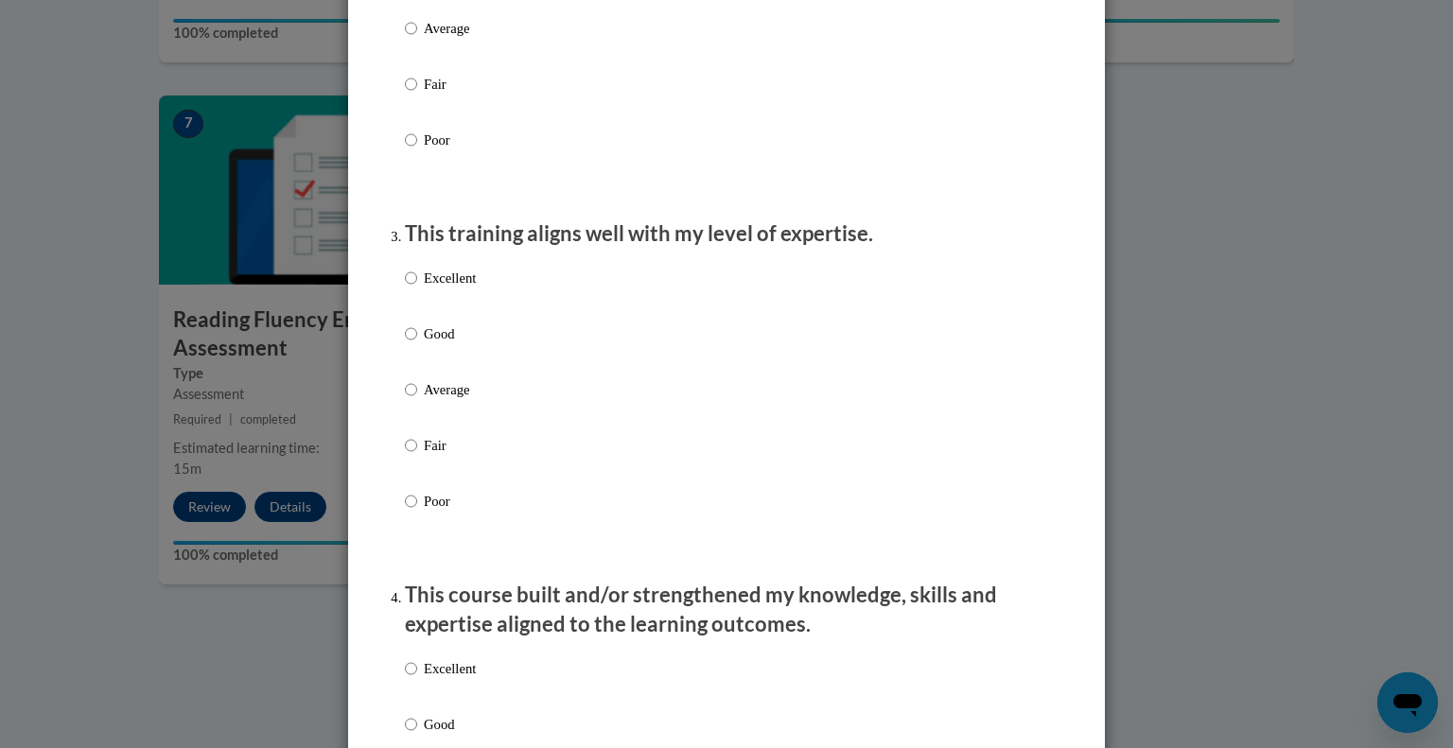
click at [454, 288] on p "Excellent" at bounding box center [450, 278] width 52 height 21
click at [417, 288] on input "Excellent" at bounding box center [411, 278] width 12 height 21
radio input "true"
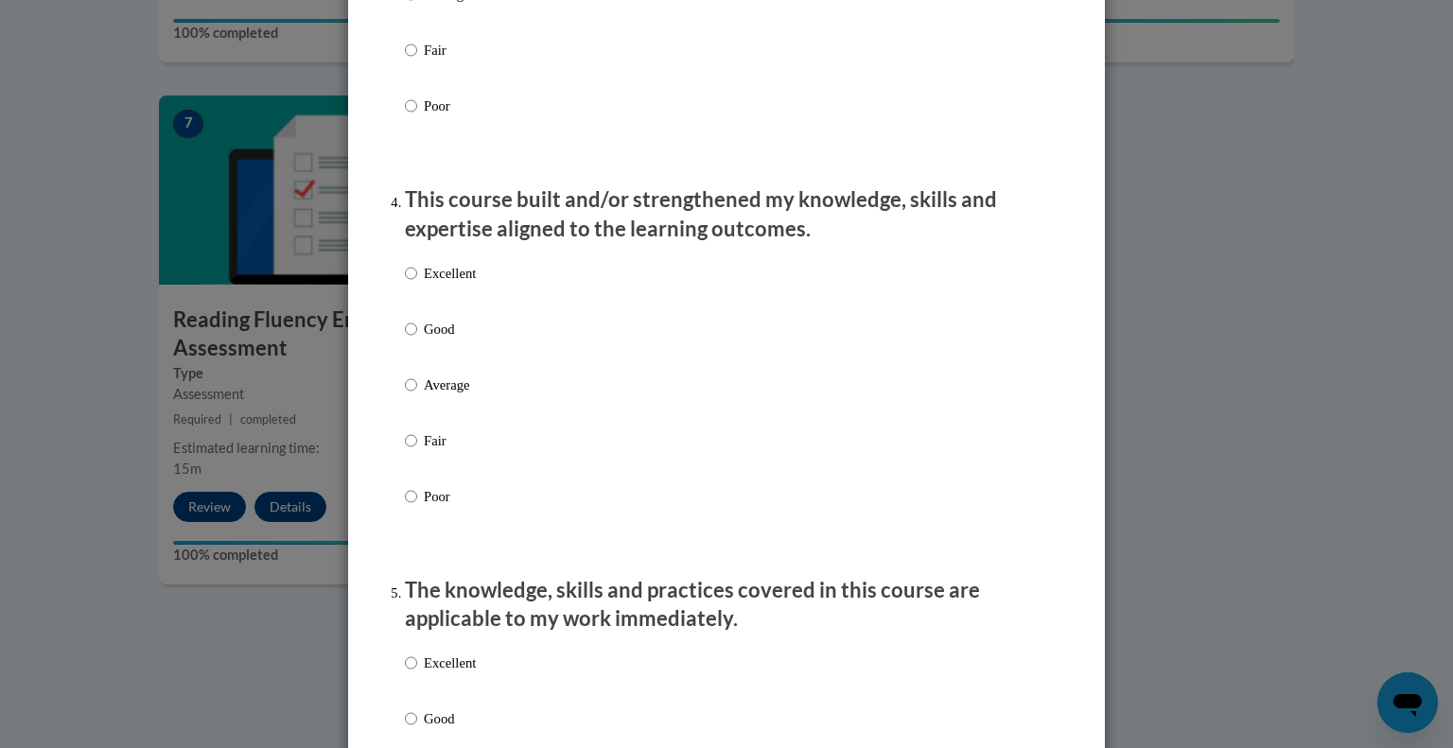
scroll to position [1199, 0]
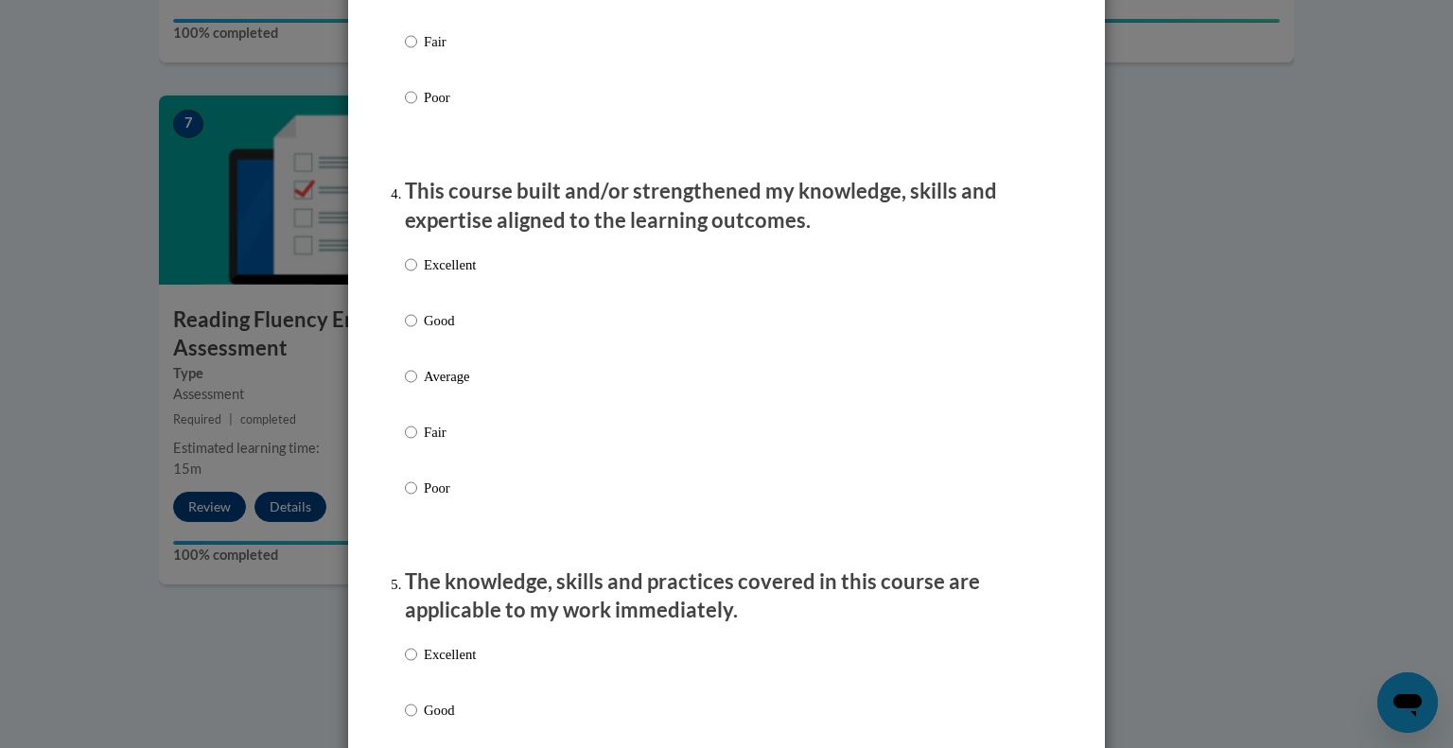
click at [453, 275] on p "Excellent" at bounding box center [450, 264] width 52 height 21
click at [417, 275] on input "Excellent" at bounding box center [411, 264] width 12 height 21
radio input "true"
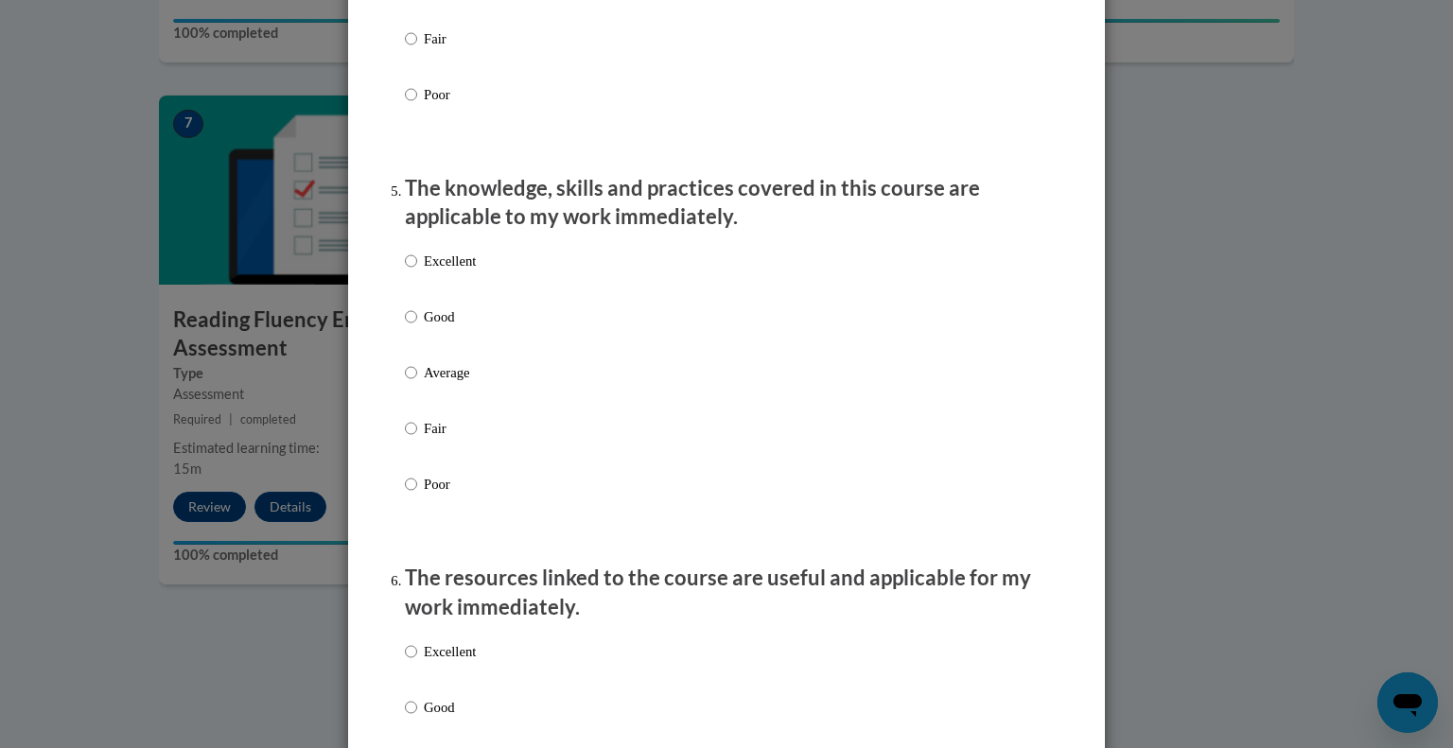
click at [453, 271] on p "Excellent" at bounding box center [450, 261] width 52 height 21
click at [417, 271] on input "Excellent" at bounding box center [411, 261] width 12 height 21
radio input "true"
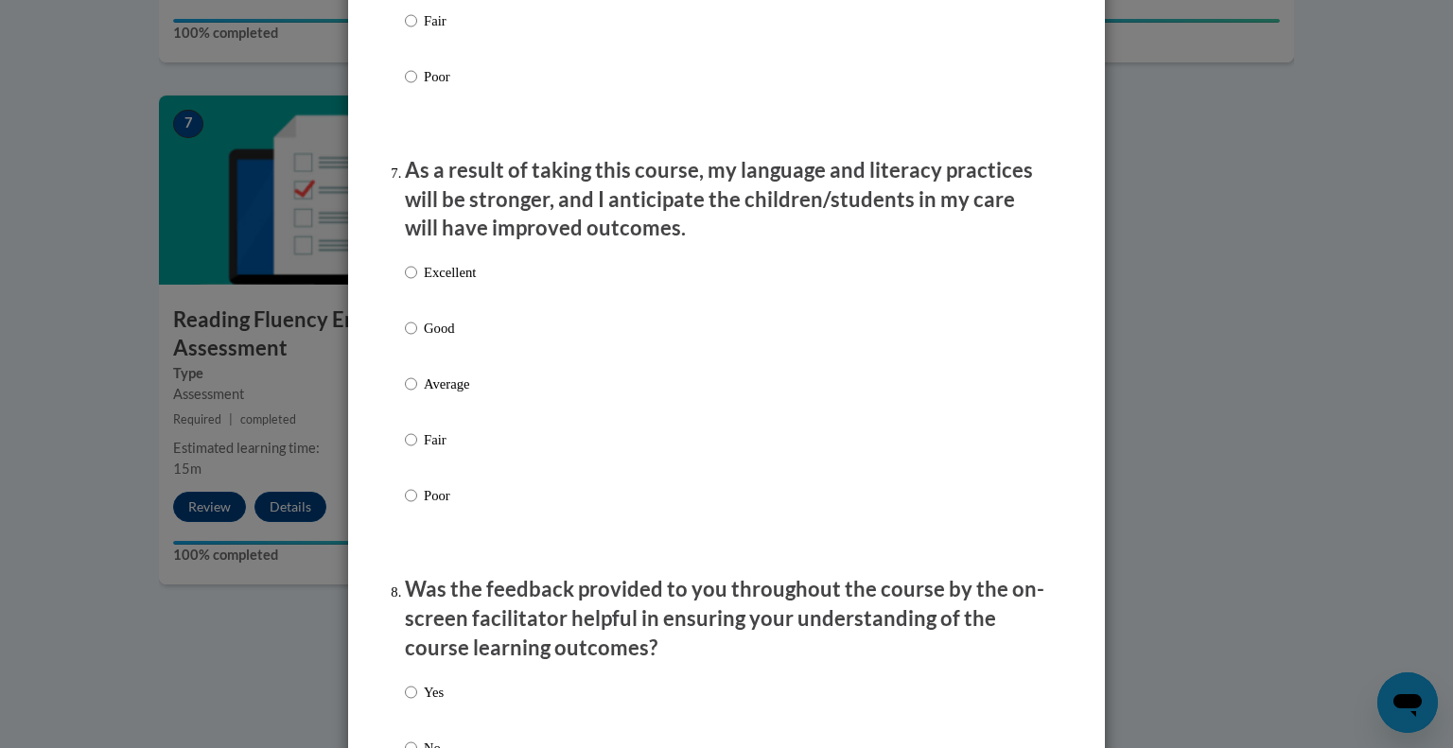
click at [455, 305] on label "Excellent" at bounding box center [440, 287] width 71 height 51
click at [417, 283] on input "Excellent" at bounding box center [411, 272] width 12 height 21
radio input "true"
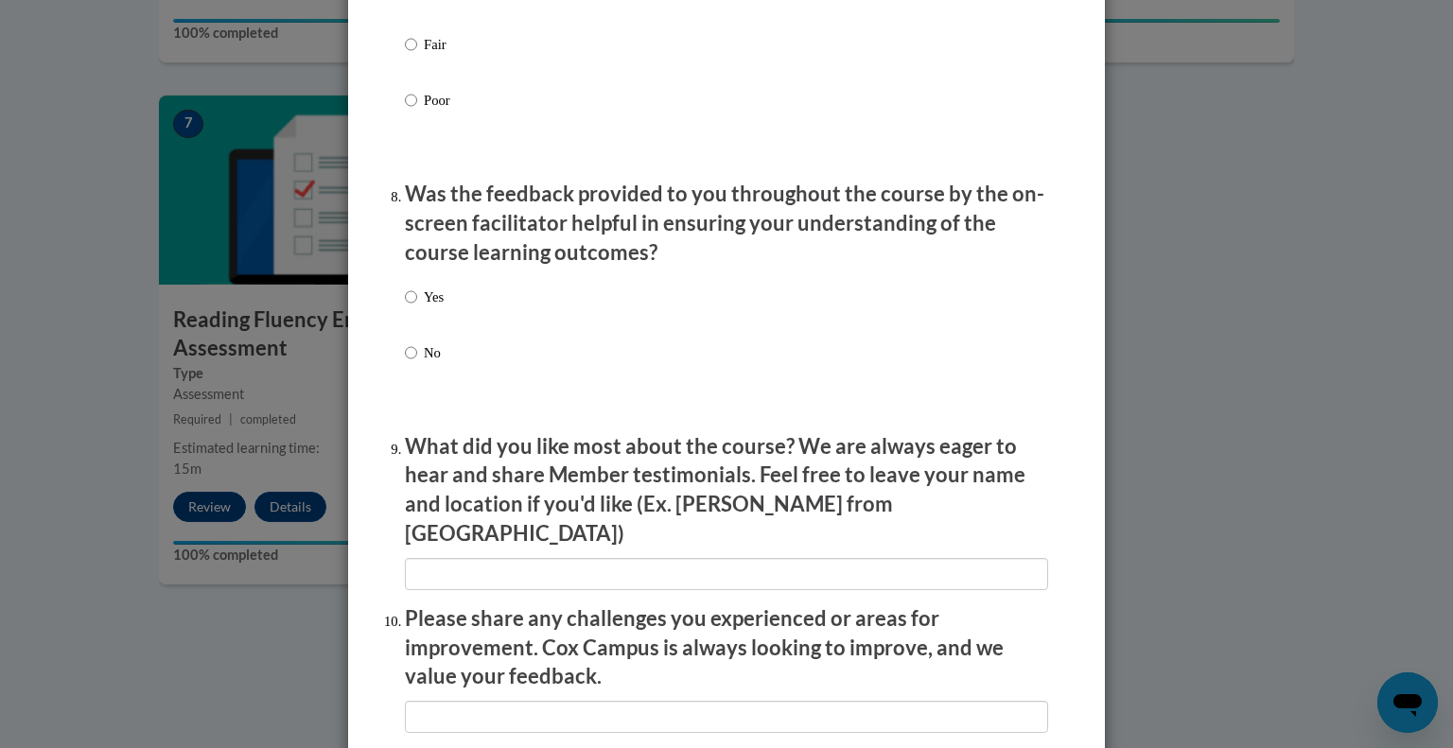
scroll to position [2807, 0]
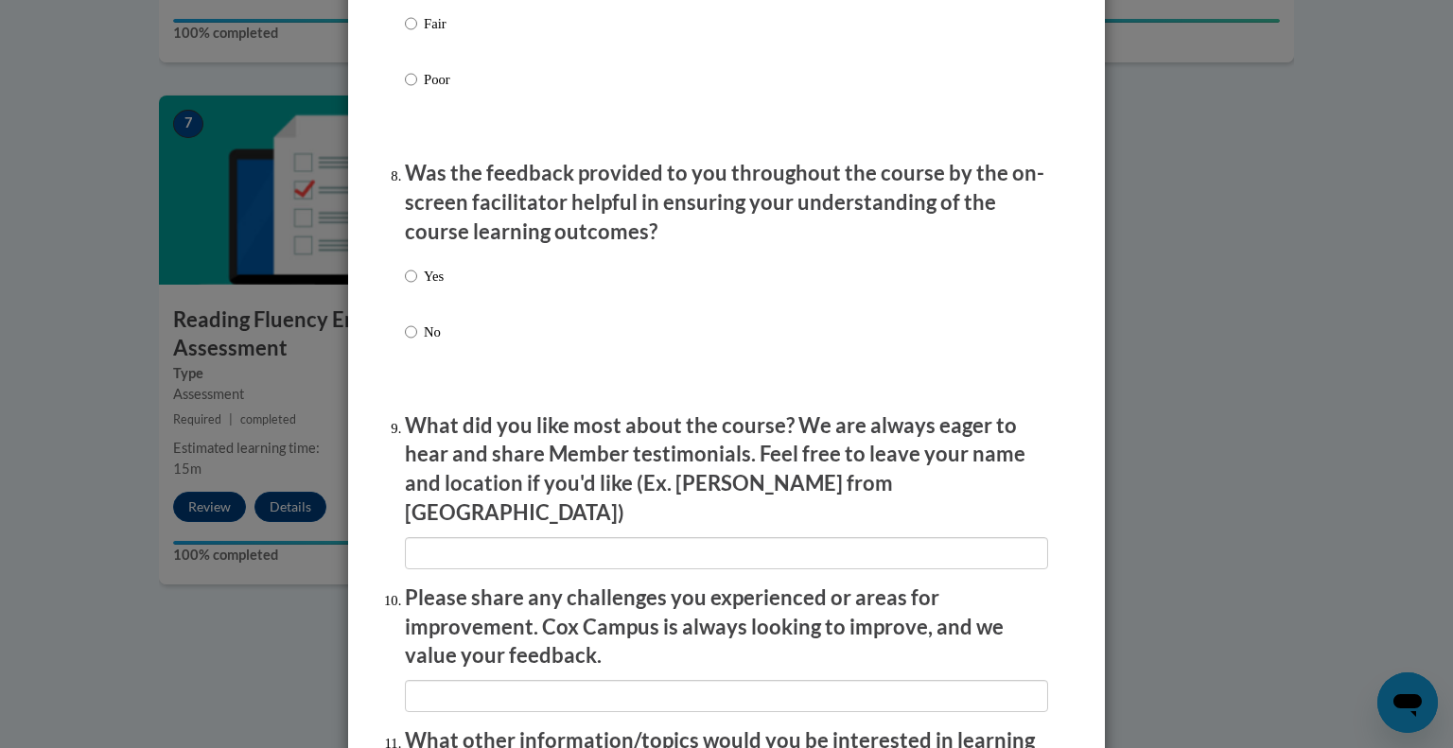
click at [441, 287] on p "Yes" at bounding box center [434, 276] width 20 height 21
click at [417, 287] on input "Yes" at bounding box center [411, 276] width 12 height 21
radio input "true"
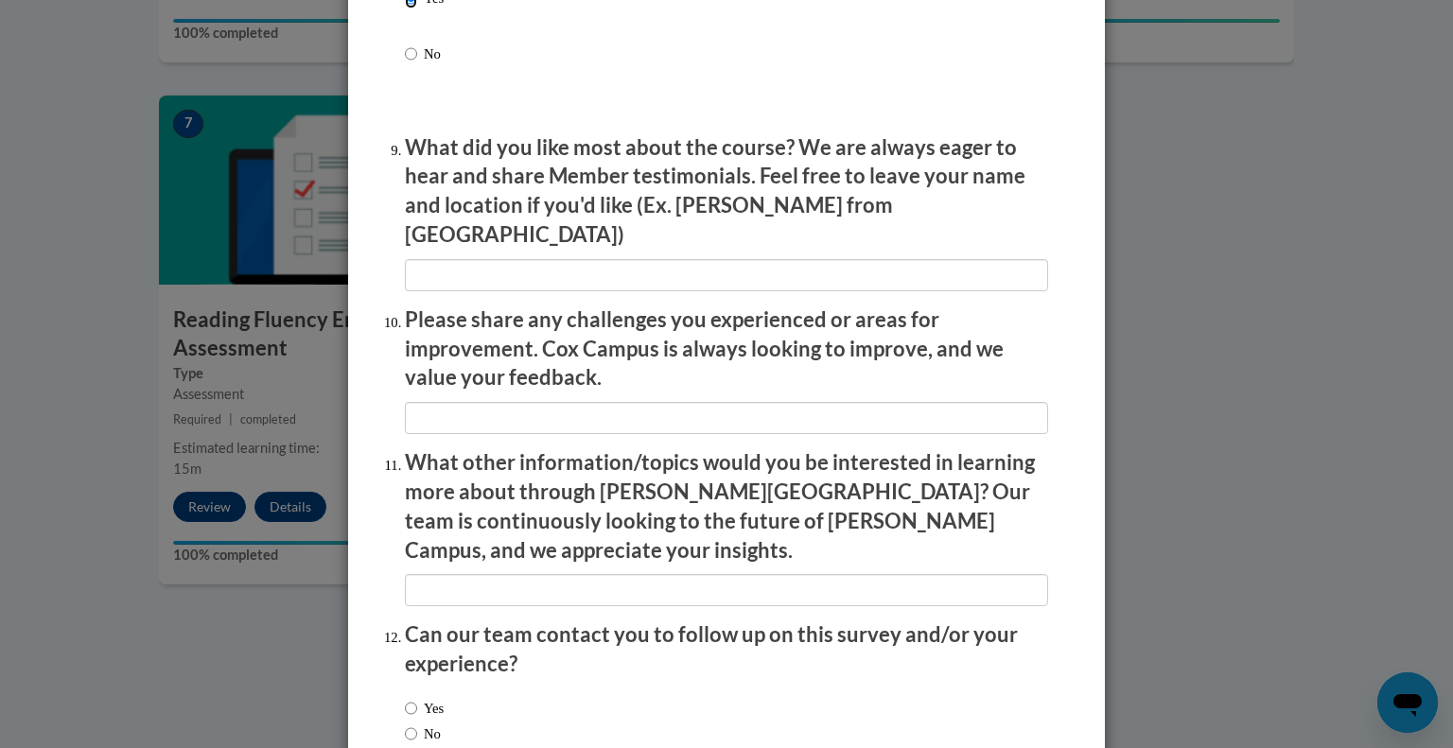
scroll to position [3190, 0]
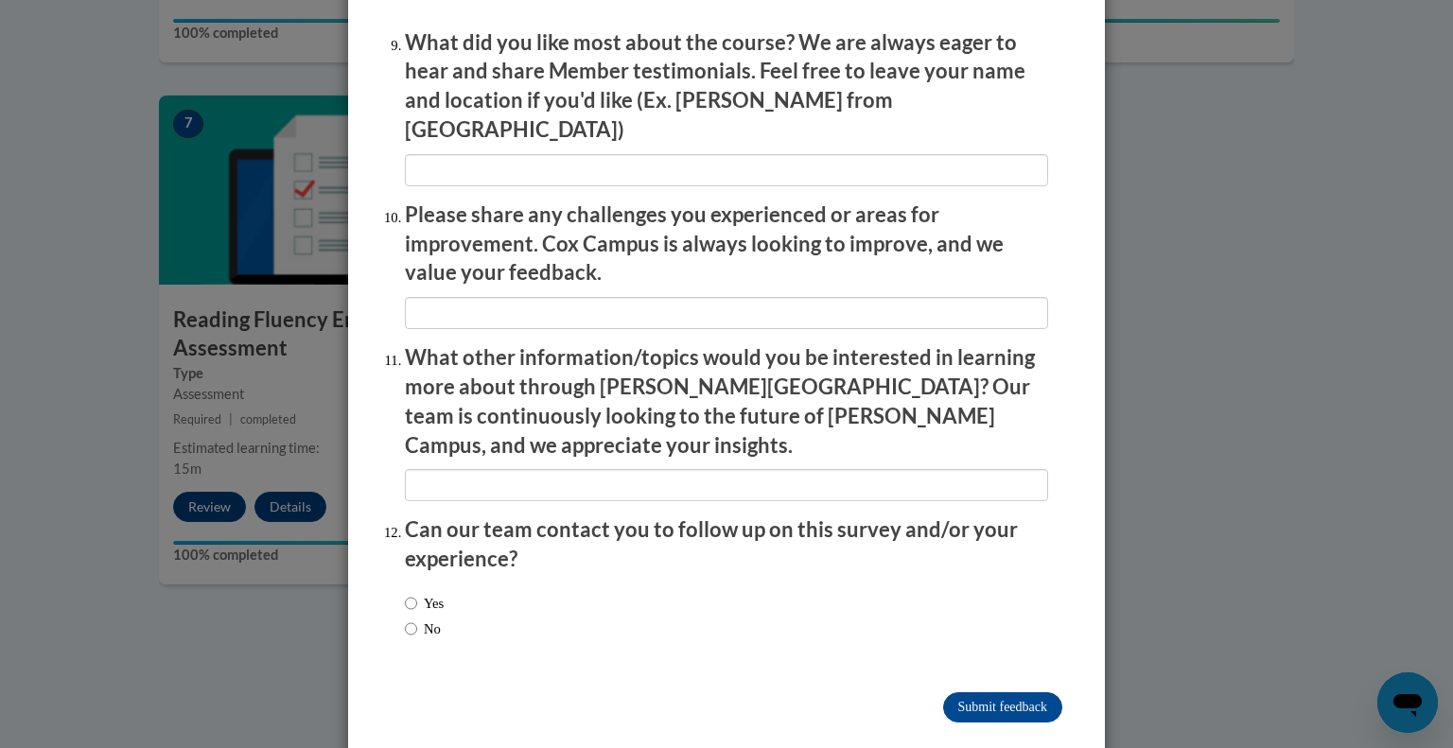
click at [436, 618] on label "No" at bounding box center [423, 628] width 36 height 21
click at [417, 618] on input "No" at bounding box center [411, 628] width 12 height 21
radio input "true"
click at [1027, 692] on input "Submit feedback" at bounding box center [1002, 707] width 119 height 30
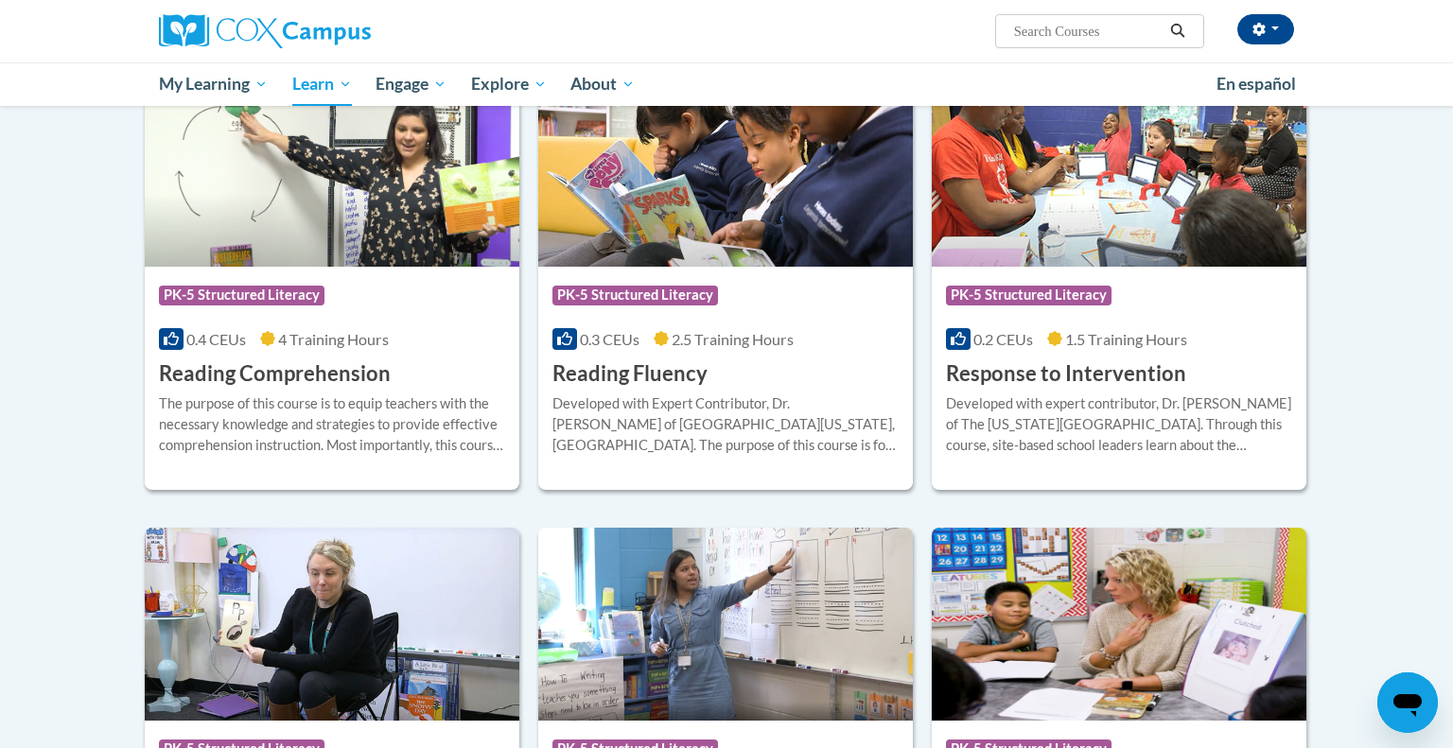
scroll to position [1626, 0]
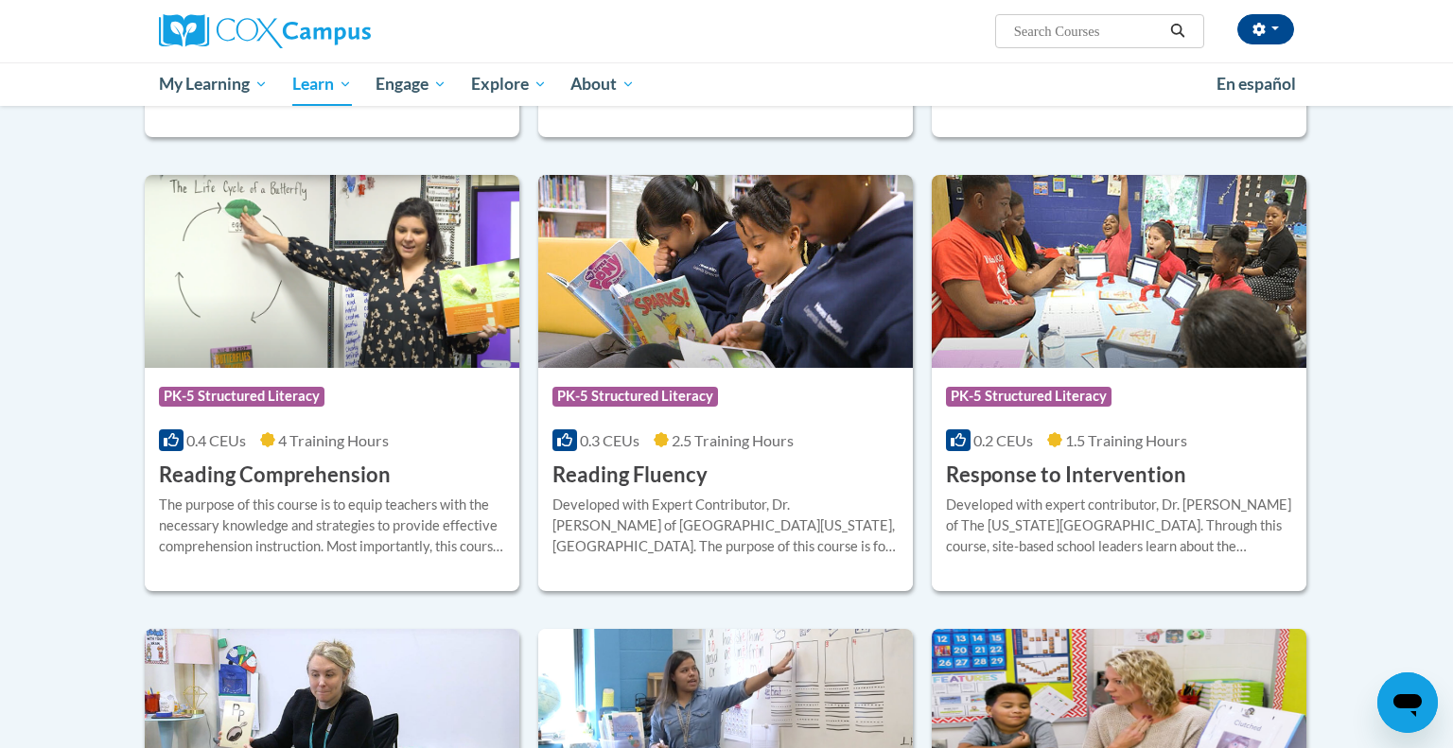
scroll to position [1521, 0]
click at [374, 270] on img at bounding box center [332, 270] width 374 height 193
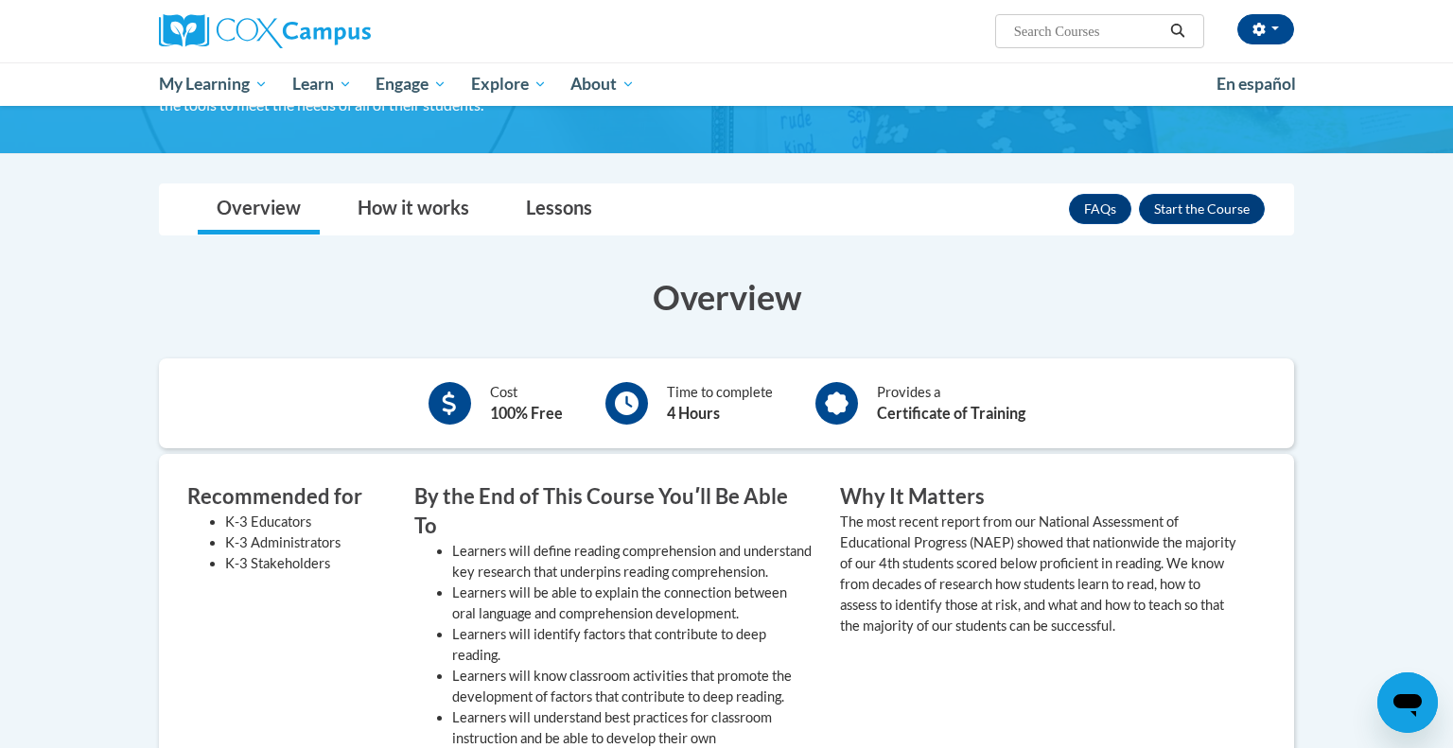
scroll to position [211, 0]
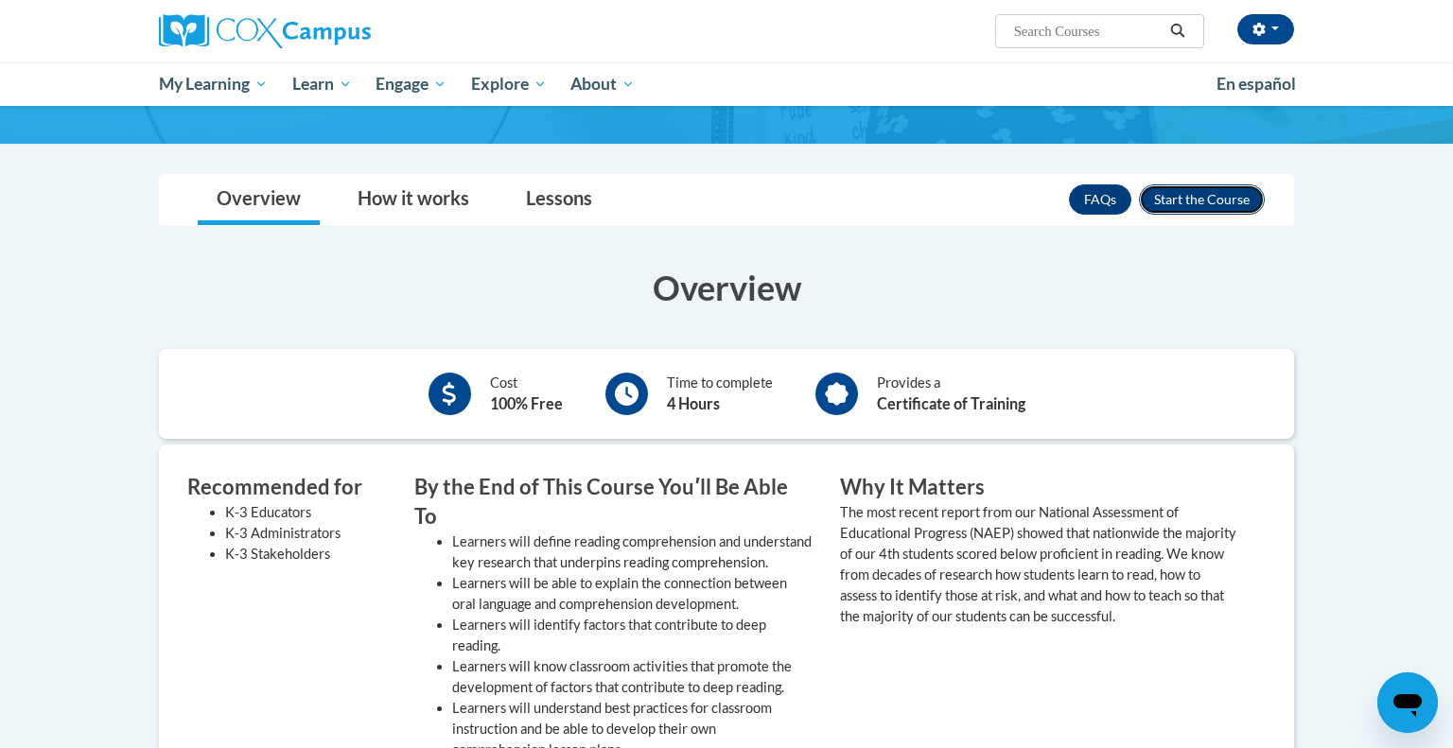
click at [1223, 211] on button "Enroll" at bounding box center [1202, 199] width 126 height 30
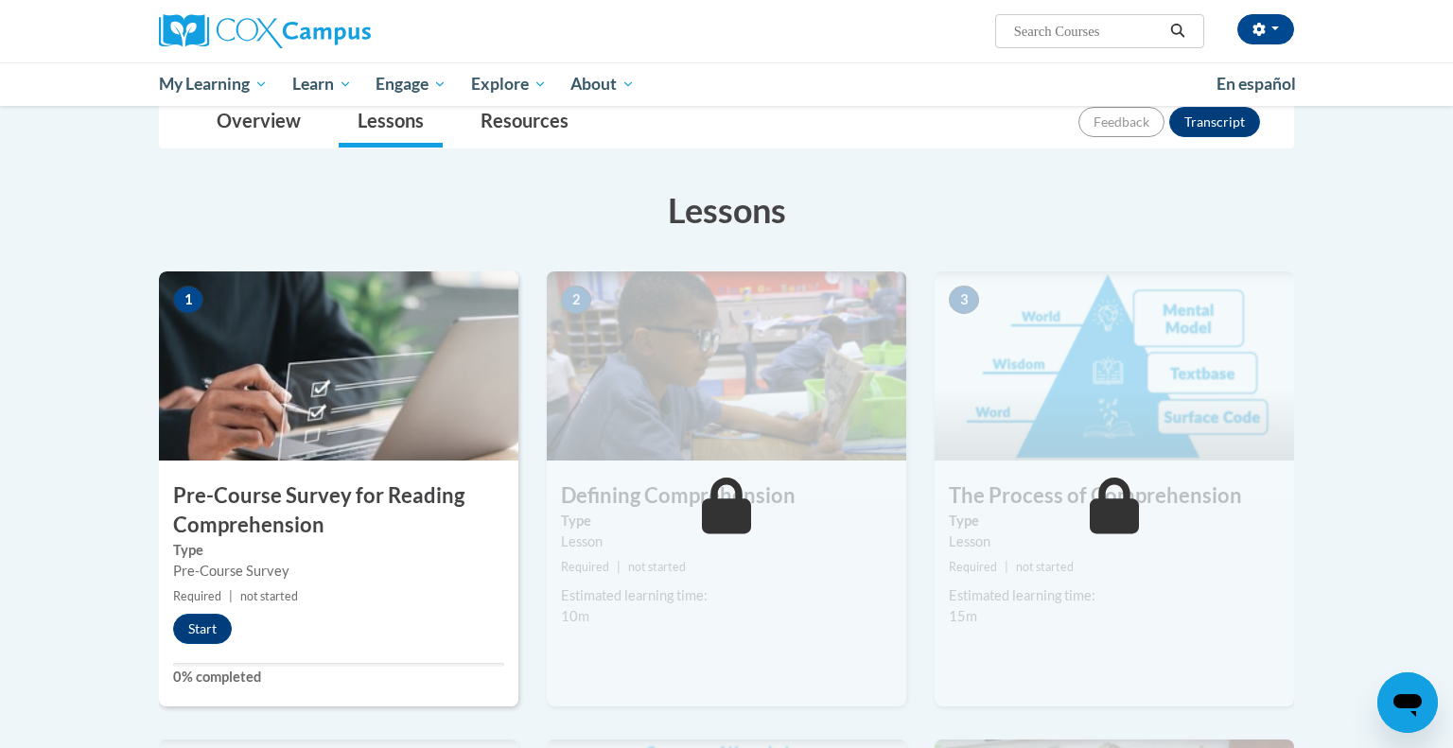
scroll to position [223, 0]
click at [208, 625] on button "Start" at bounding box center [202, 628] width 59 height 30
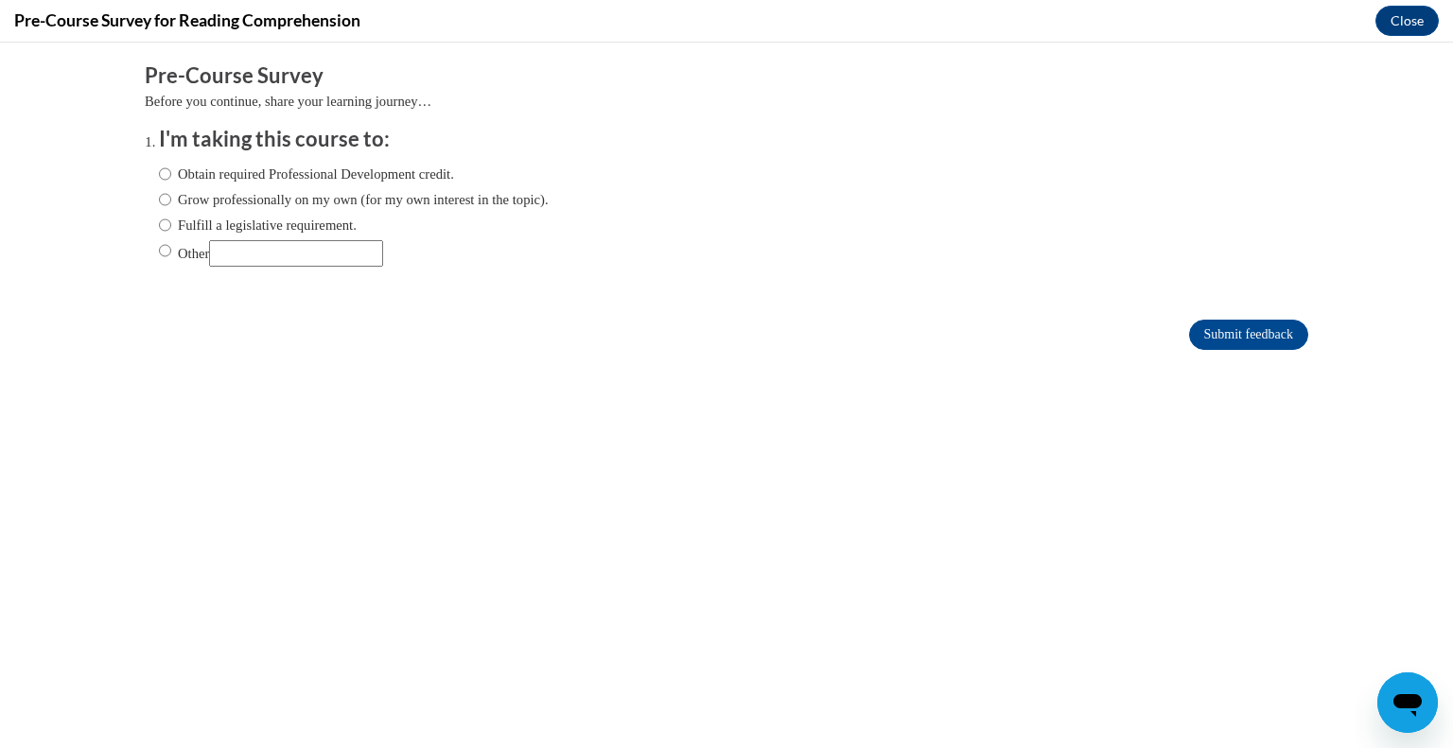
scroll to position [0, 0]
click at [287, 226] on label "Fulfill a legislative requirement." at bounding box center [258, 225] width 198 height 21
click at [171, 226] on input "Fulfill a legislative requirement." at bounding box center [165, 225] width 12 height 21
radio input "true"
click at [1191, 333] on input "Submit feedback" at bounding box center [1248, 335] width 119 height 30
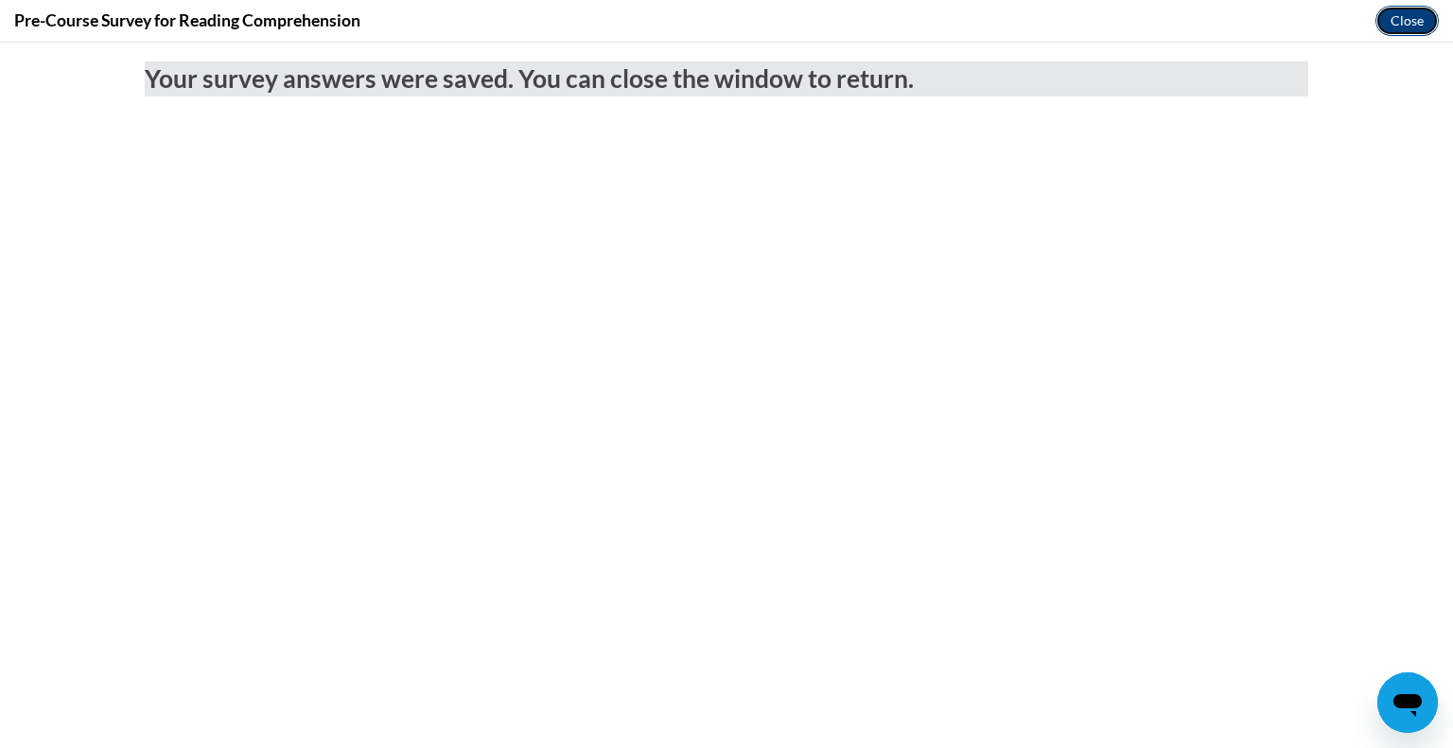
click at [1404, 10] on button "Close" at bounding box center [1406, 21] width 63 height 30
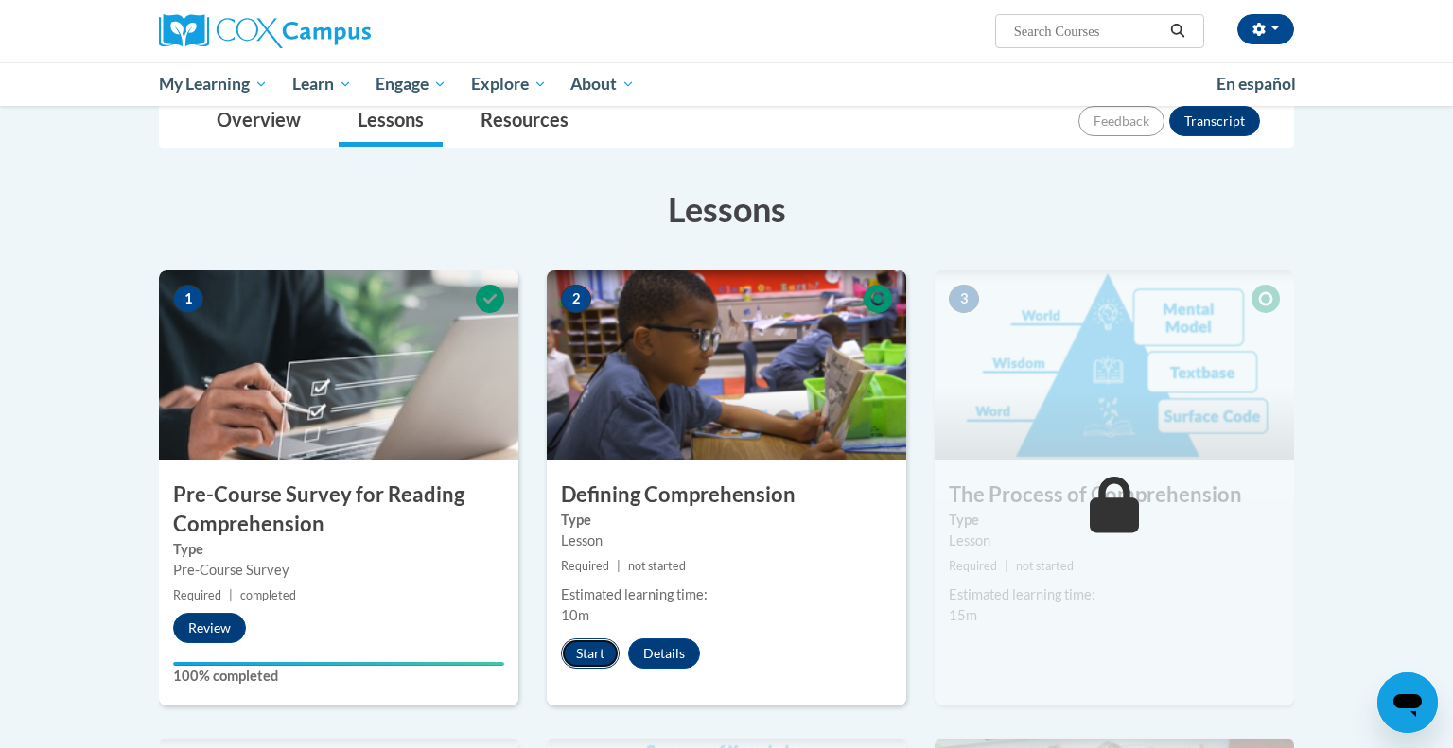
click at [593, 646] on button "Start" at bounding box center [590, 653] width 59 height 30
